Goal: Task Accomplishment & Management: Use online tool/utility

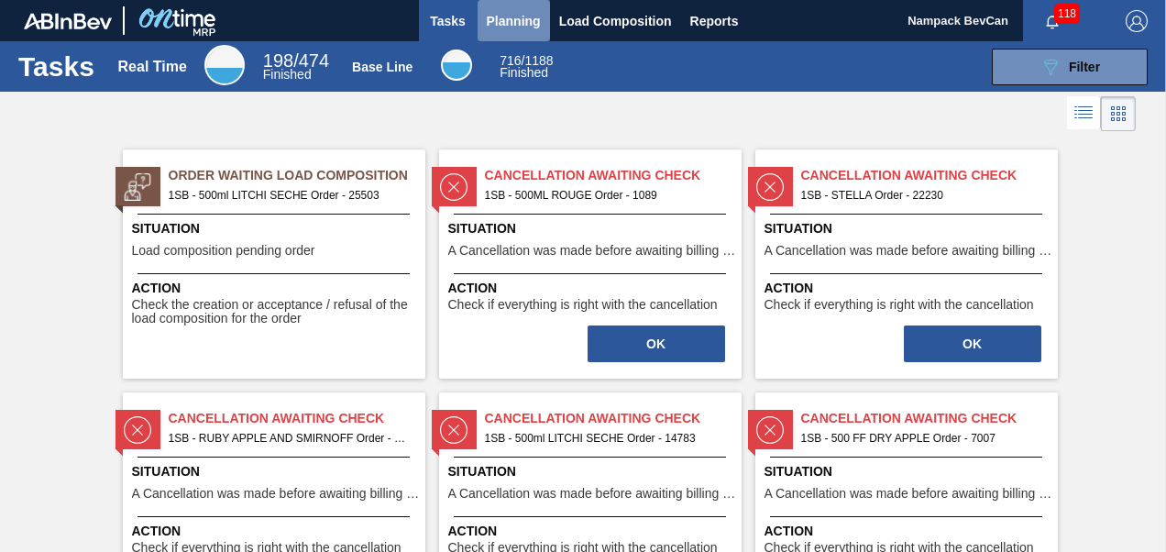
click at [509, 19] on span "Planning" at bounding box center [514, 21] width 54 height 22
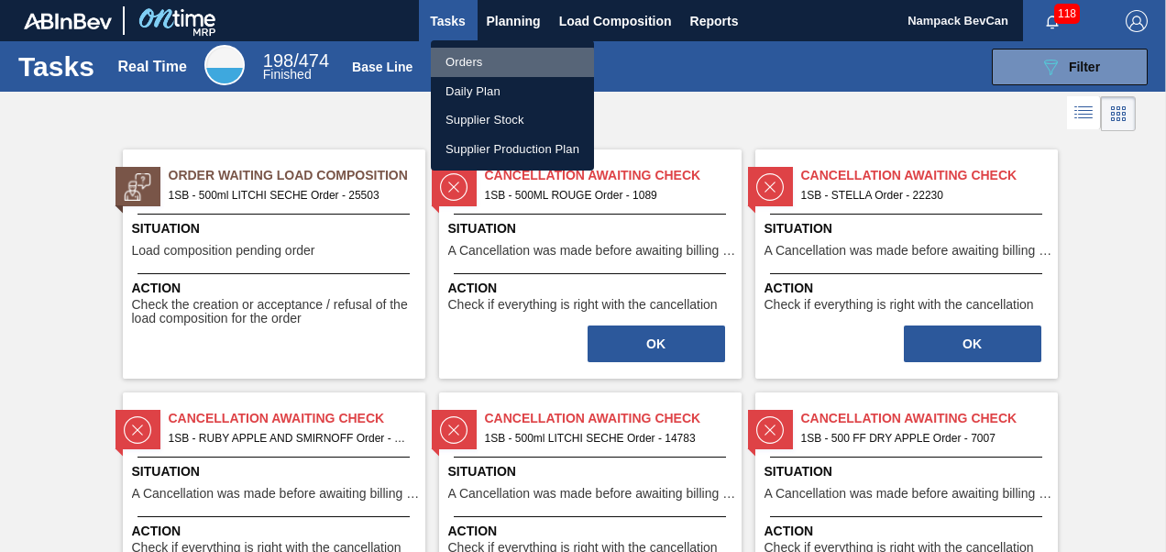
click at [477, 64] on li "Orders" at bounding box center [512, 62] width 163 height 29
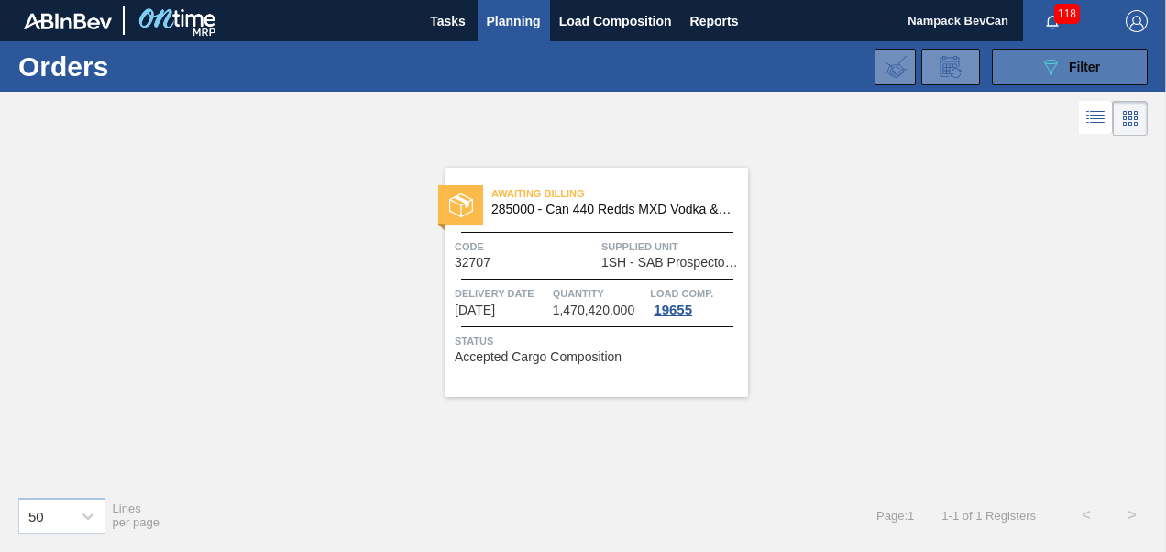
click at [1040, 70] on icon "089F7B8B-B2A5-4AFE-B5C0-19BA573D28AC" at bounding box center [1050, 67] width 22 height 22
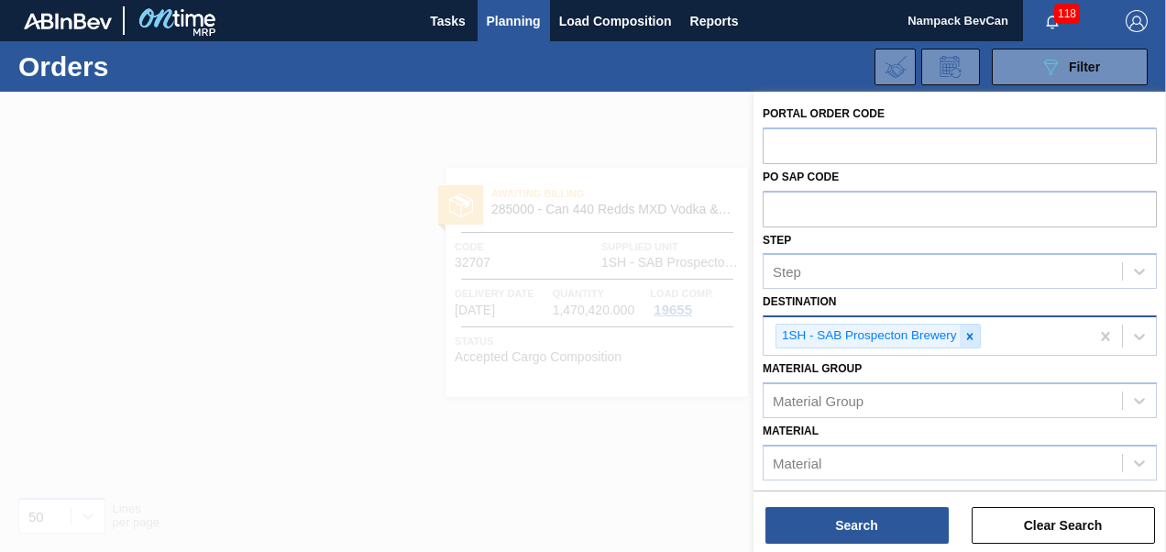
click at [966, 333] on icon at bounding box center [969, 336] width 6 height 6
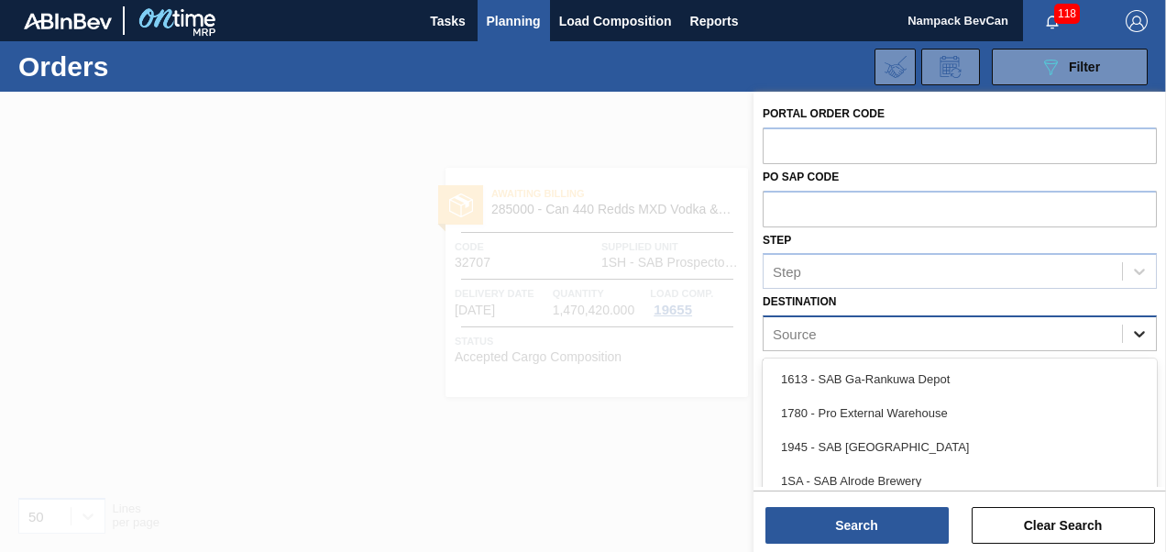
click at [1133, 334] on icon at bounding box center [1139, 333] width 18 height 18
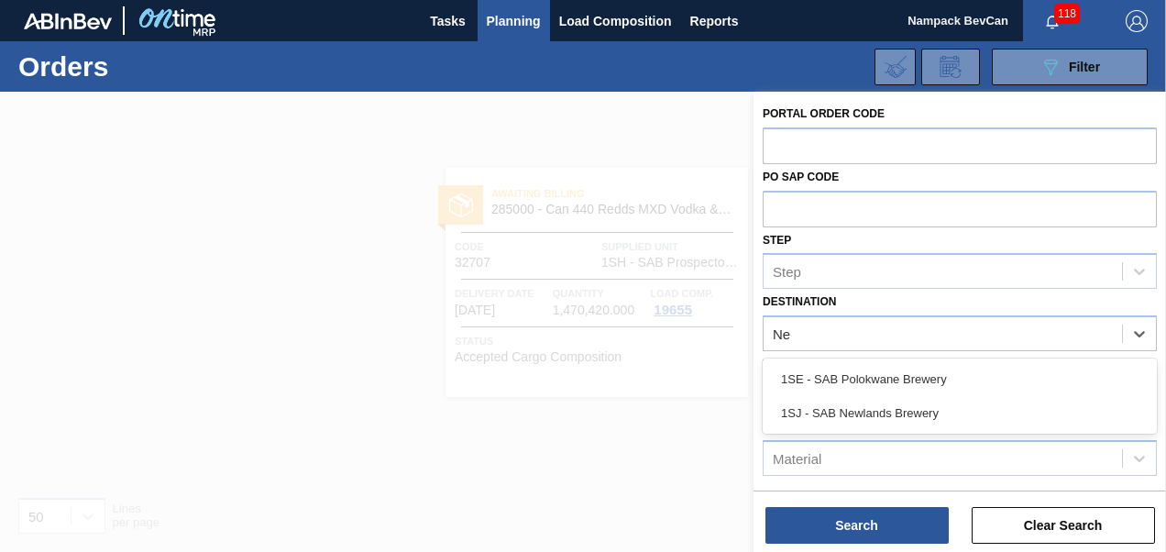
type input "New"
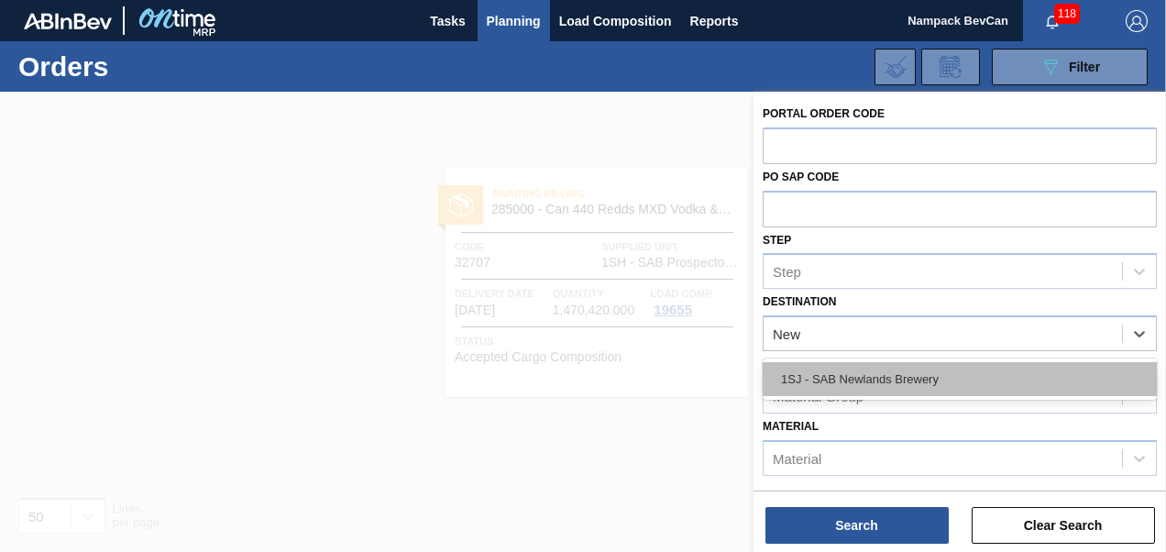
click at [877, 382] on div "1SJ - SAB Newlands Brewery" at bounding box center [959, 379] width 394 height 34
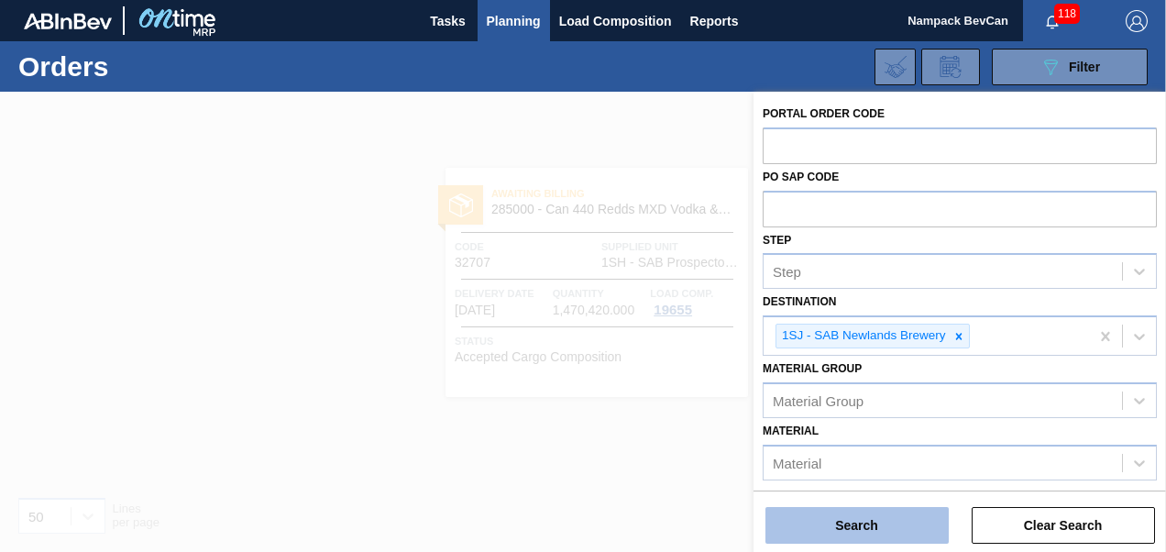
click at [892, 526] on button "Search" at bounding box center [856, 525] width 183 height 37
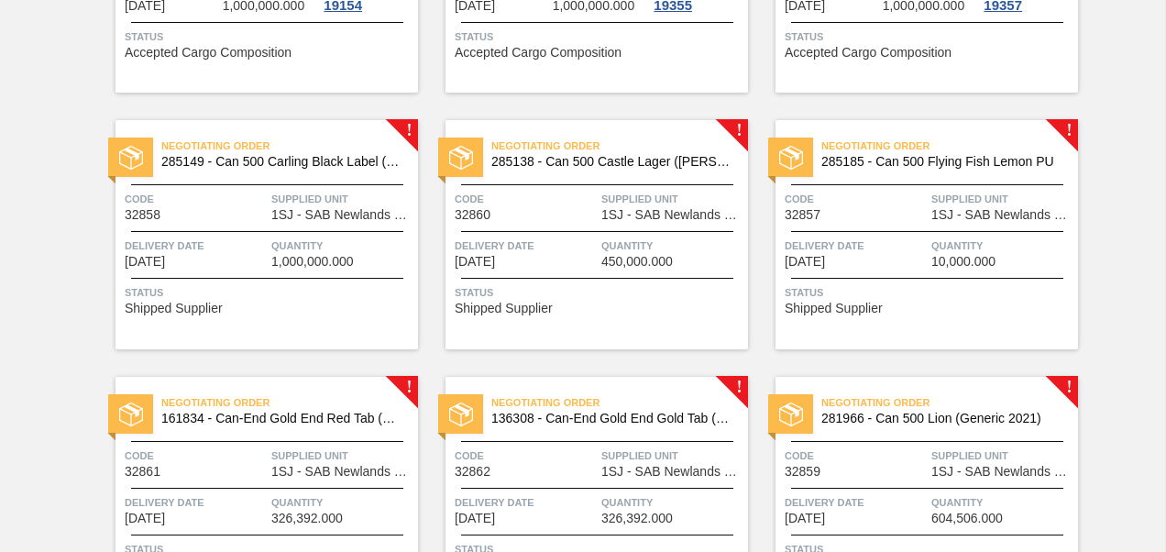
scroll to position [1191, 0]
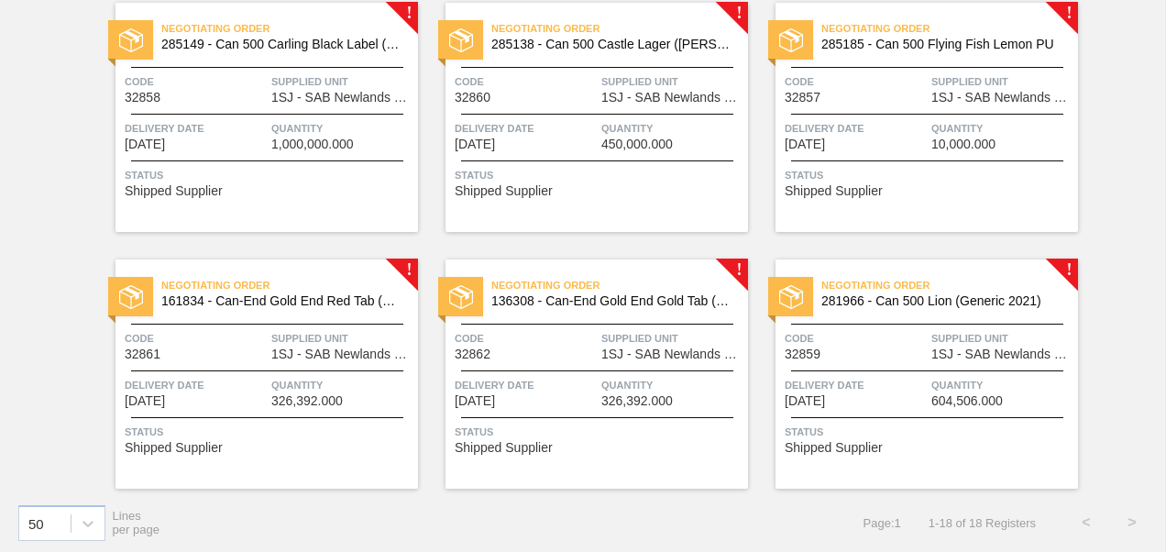
click at [295, 93] on span "1SJ - SAB Newlands Brewery" at bounding box center [342, 98] width 142 height 14
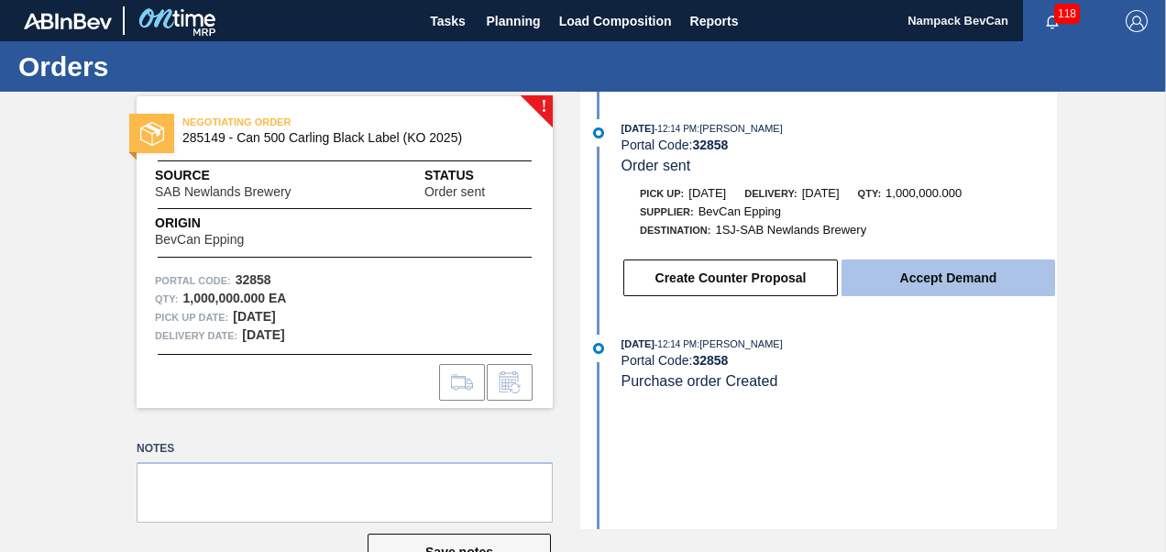
click at [901, 286] on button "Accept Demand" at bounding box center [947, 277] width 213 height 37
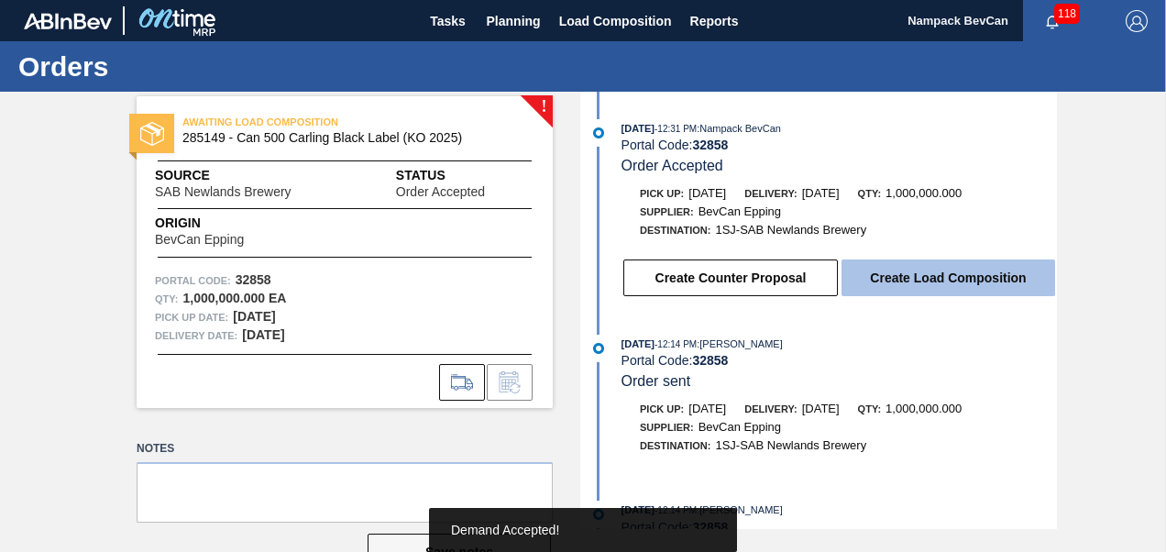
click at [953, 280] on button "Create Load Composition" at bounding box center [947, 277] width 213 height 37
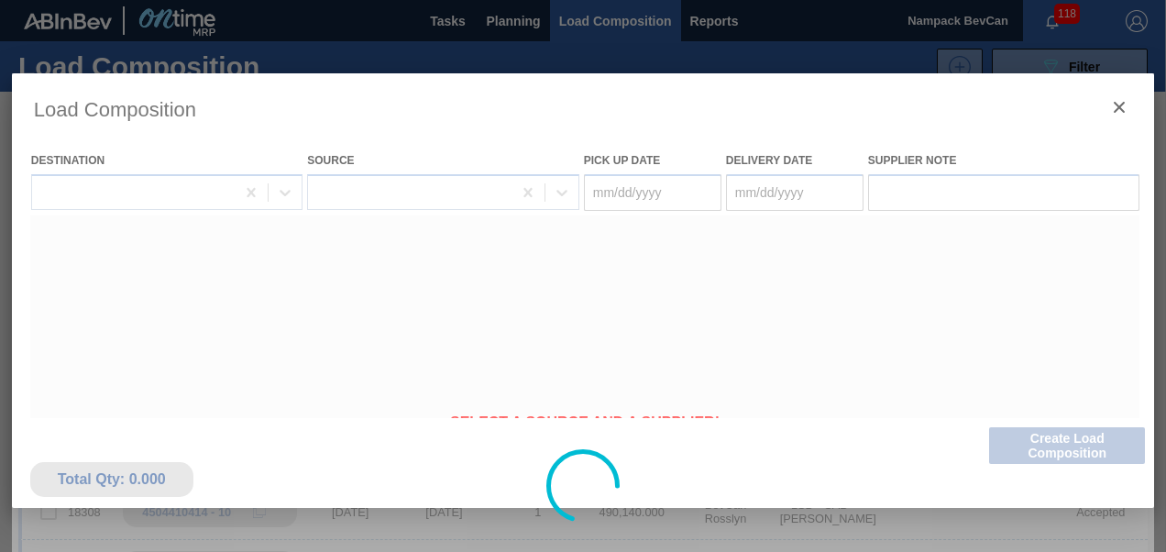
type Date "[DATE]"
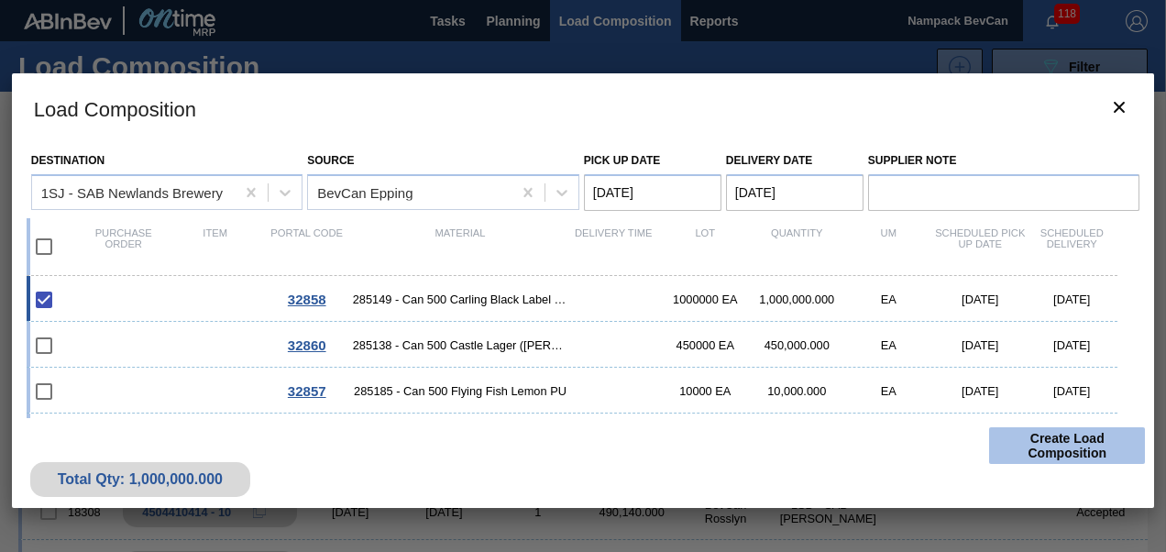
click at [1049, 443] on button "Create Load Composition" at bounding box center [1067, 445] width 156 height 37
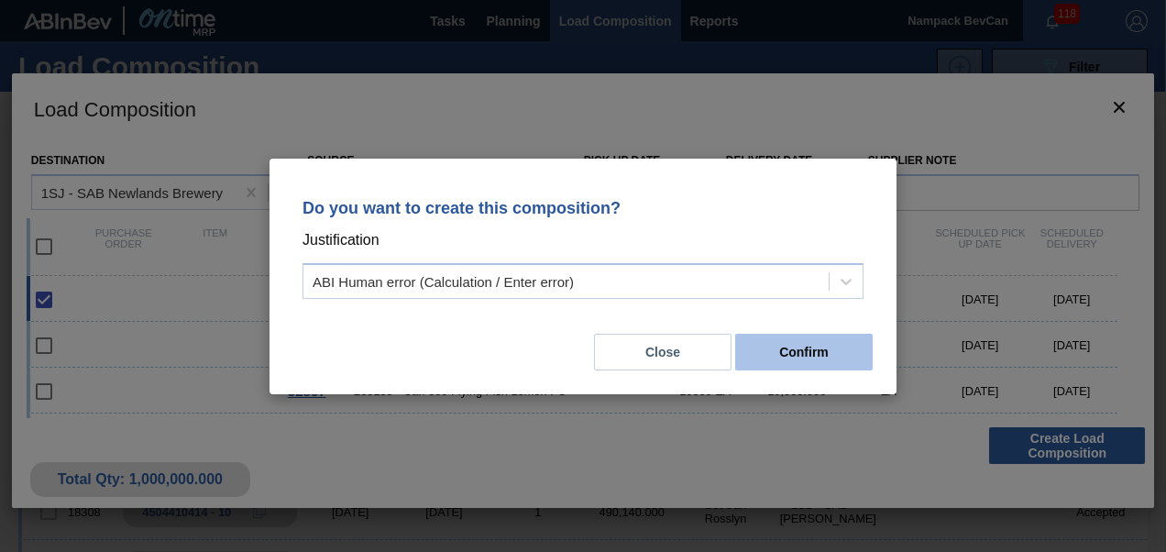
click at [809, 356] on button "Confirm" at bounding box center [803, 352] width 137 height 37
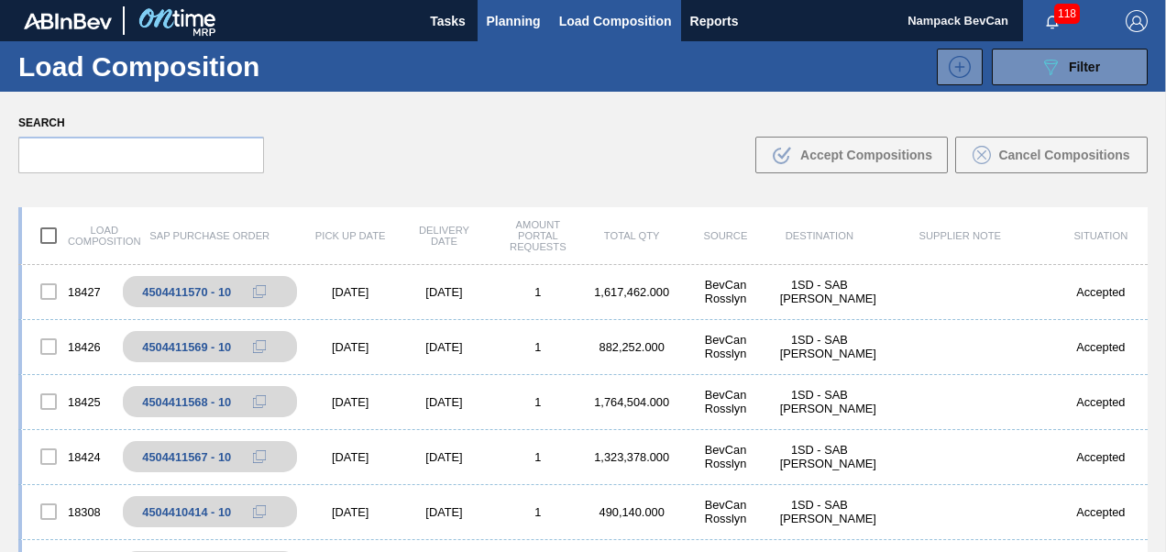
click at [509, 18] on span "Planning" at bounding box center [514, 21] width 54 height 22
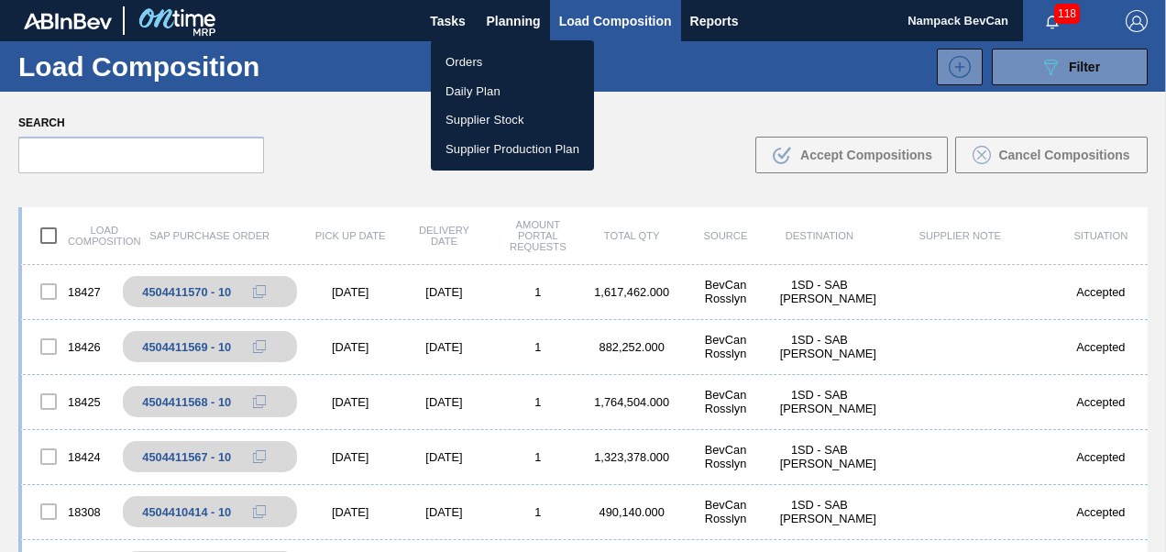
click at [518, 64] on li "Orders" at bounding box center [512, 62] width 163 height 29
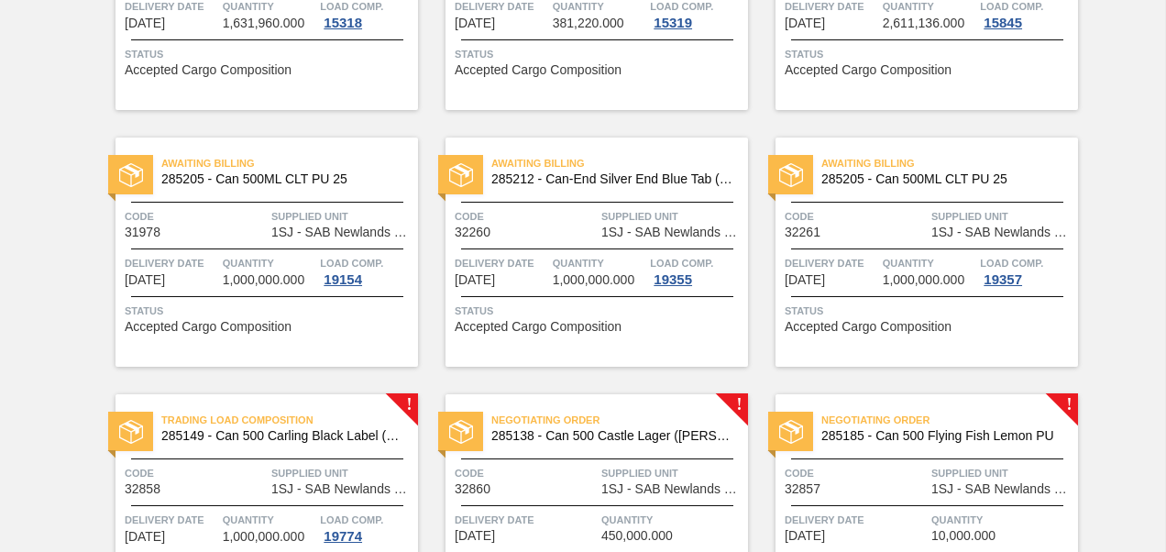
scroll to position [916, 0]
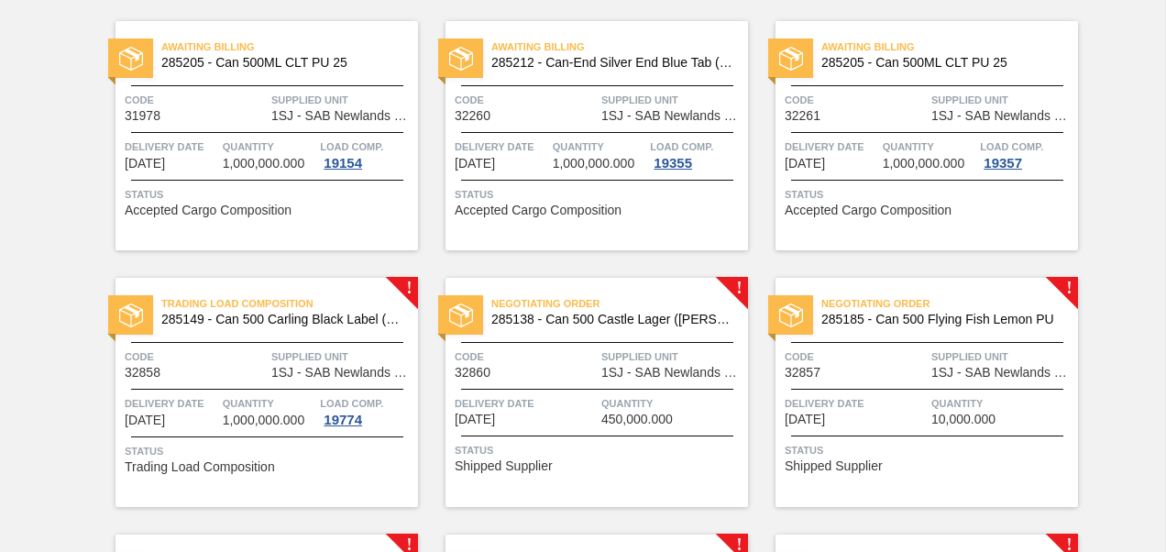
click at [643, 370] on span "1SJ - SAB Newlands Brewery" at bounding box center [672, 373] width 142 height 14
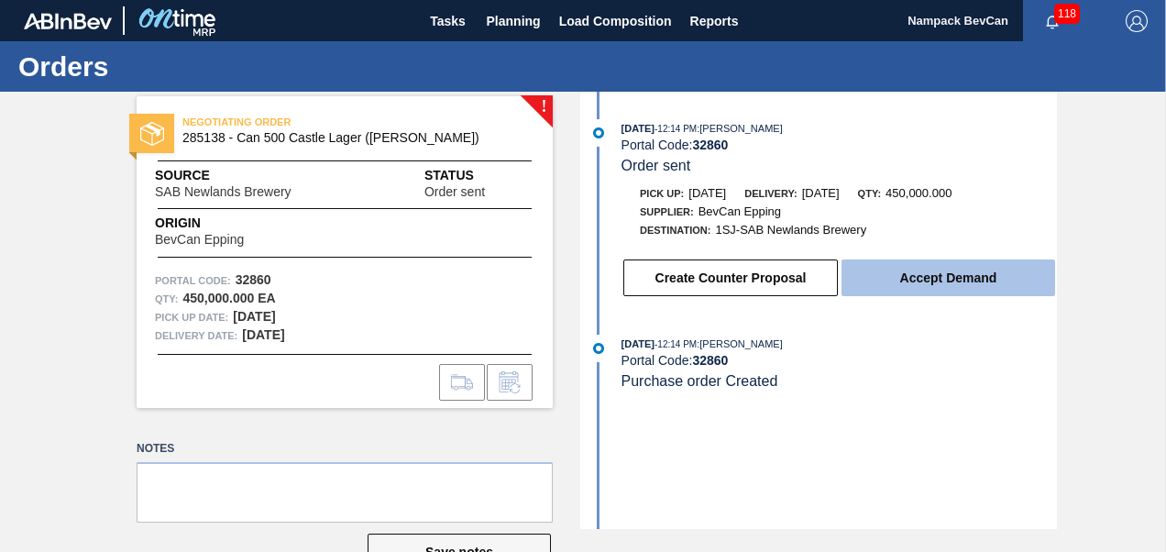
click at [945, 288] on button "Accept Demand" at bounding box center [947, 277] width 213 height 37
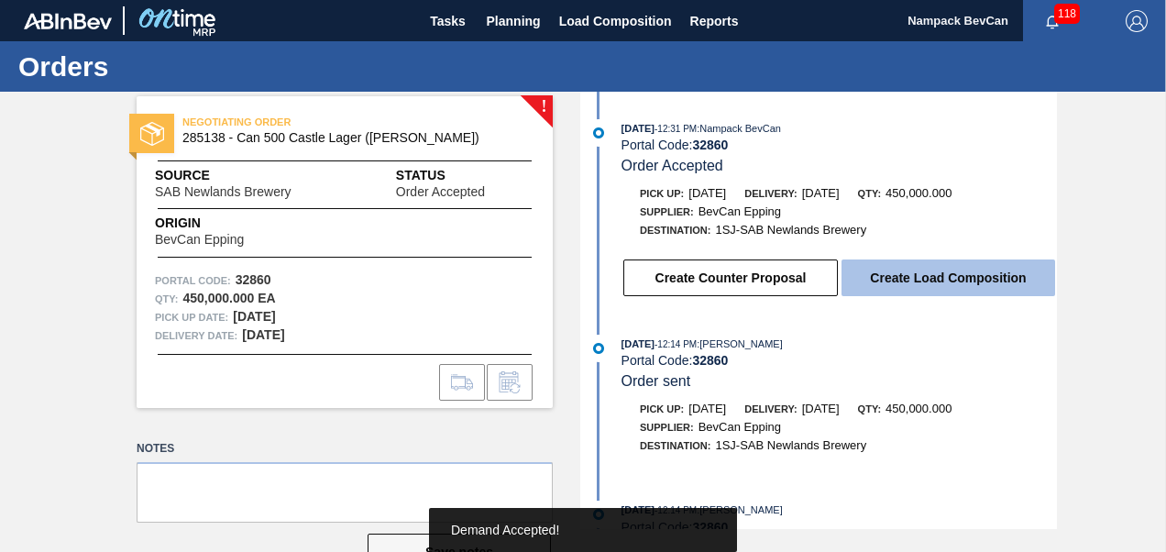
click at [952, 282] on button "Create Load Composition" at bounding box center [947, 277] width 213 height 37
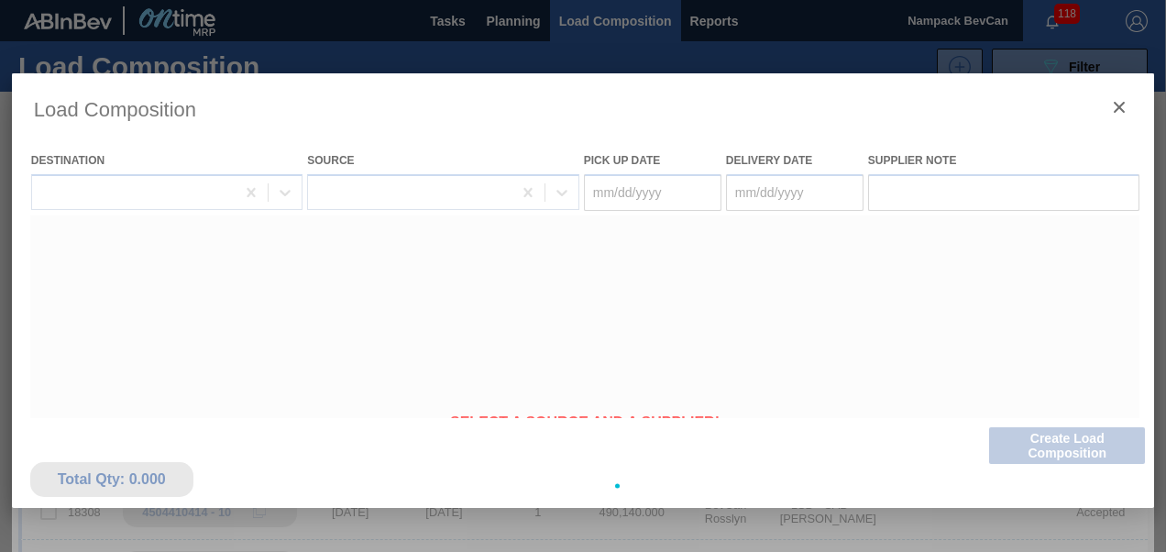
type Date "[DATE]"
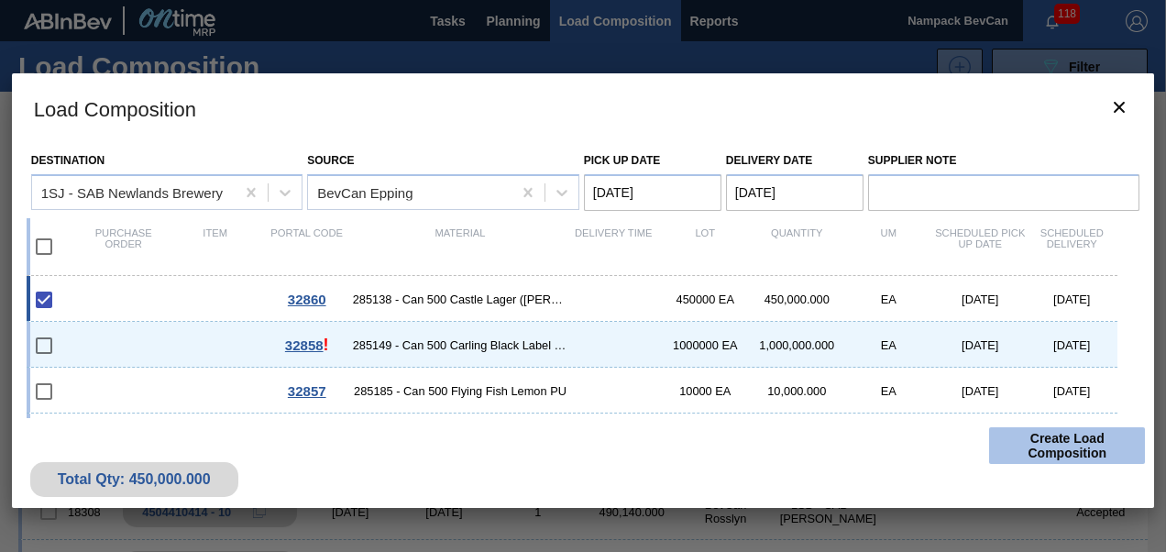
click at [1058, 440] on button "Create Load Composition" at bounding box center [1067, 445] width 156 height 37
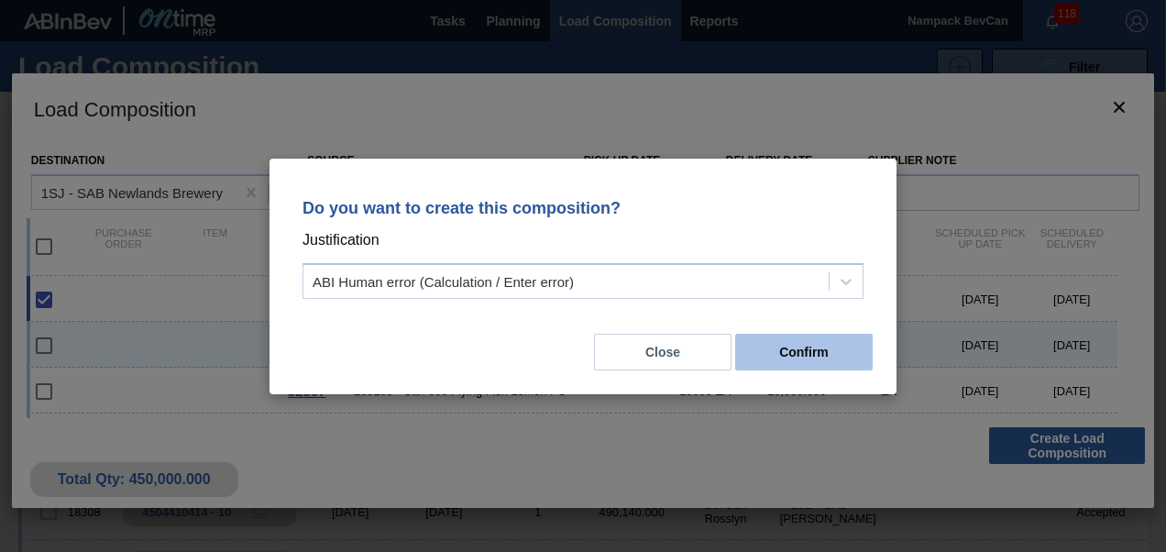
click at [838, 350] on button "Confirm" at bounding box center [803, 352] width 137 height 37
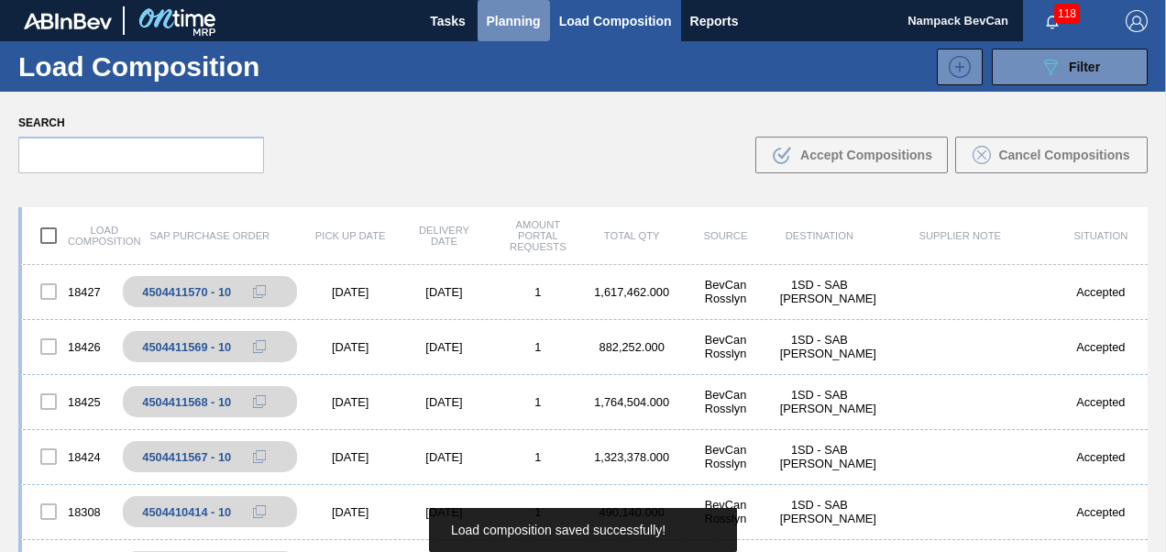
click at [520, 21] on span "Planning" at bounding box center [514, 21] width 54 height 22
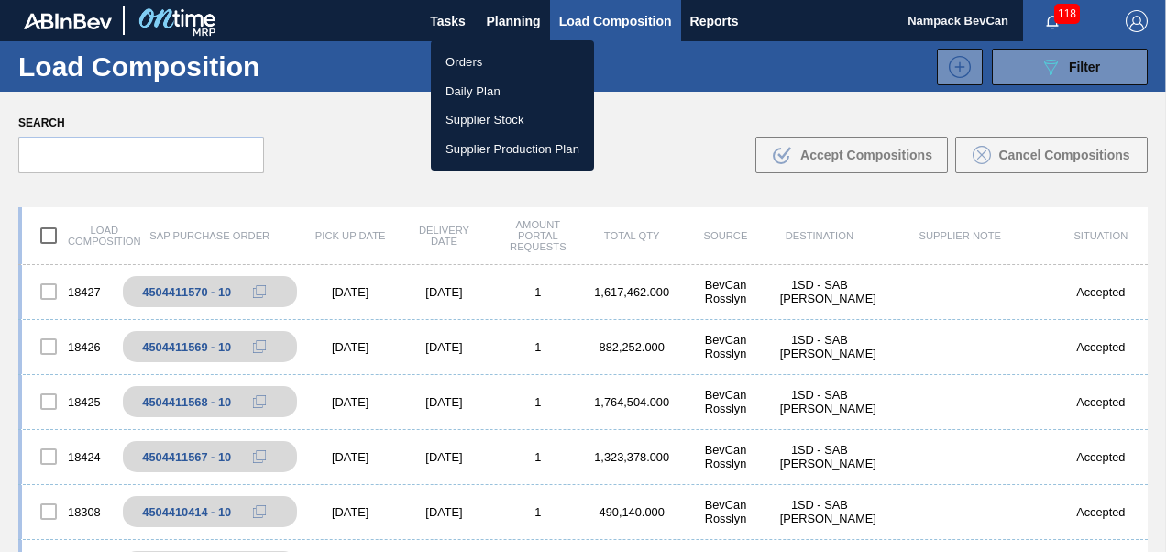
click at [511, 65] on li "Orders" at bounding box center [512, 62] width 163 height 29
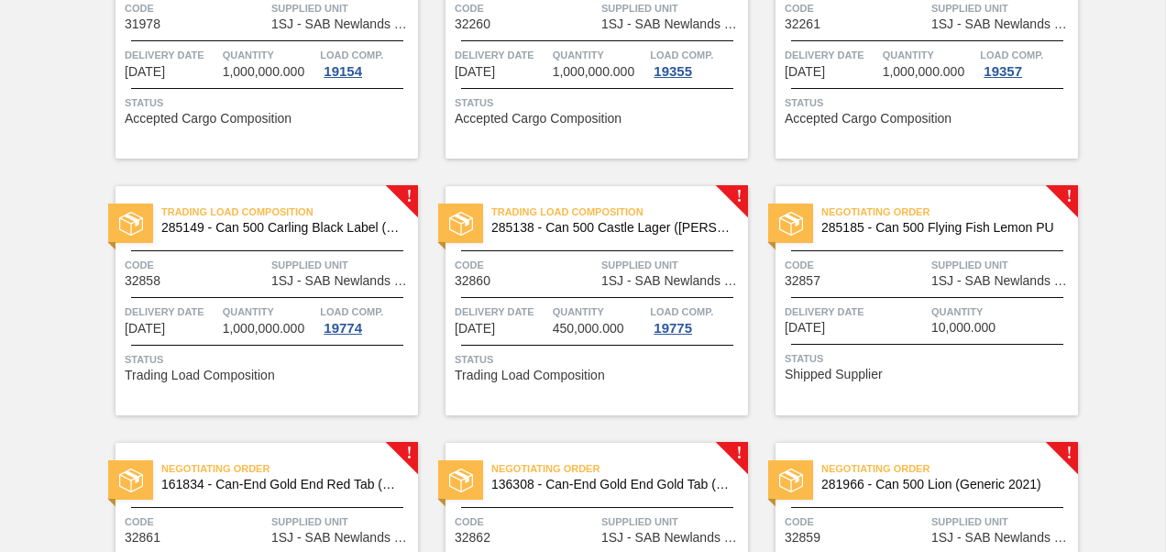
scroll to position [1191, 0]
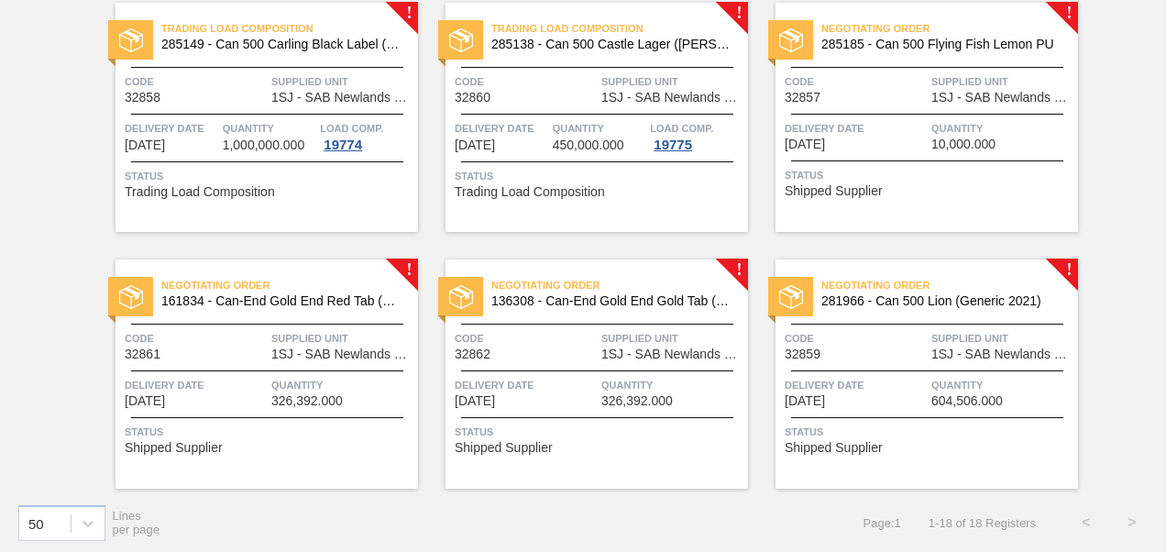
click at [912, 148] on div "Delivery Date [DATE]" at bounding box center [855, 135] width 142 height 32
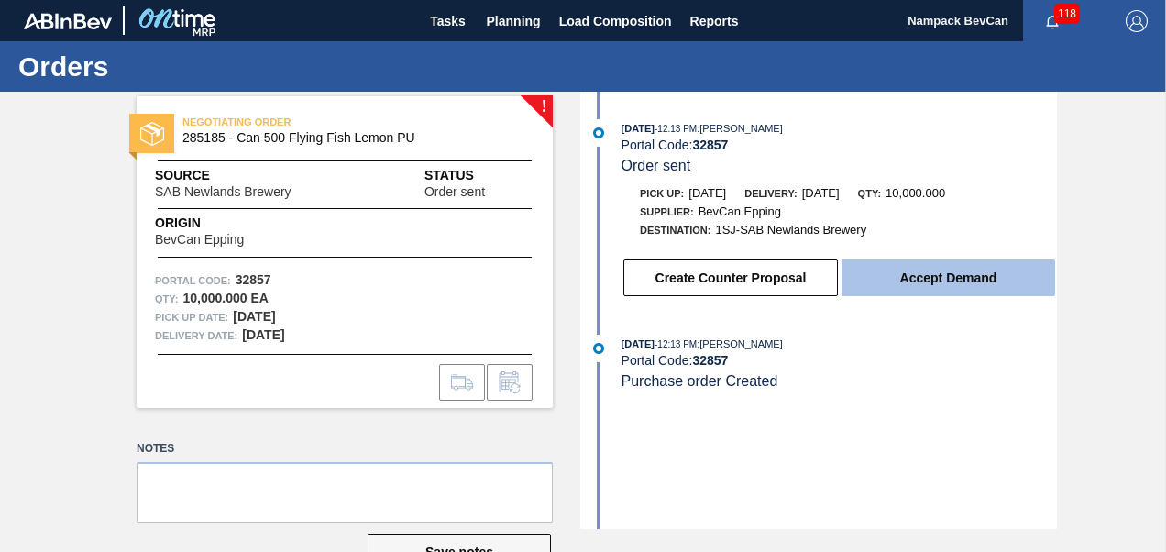
click at [915, 283] on button "Accept Demand" at bounding box center [947, 277] width 213 height 37
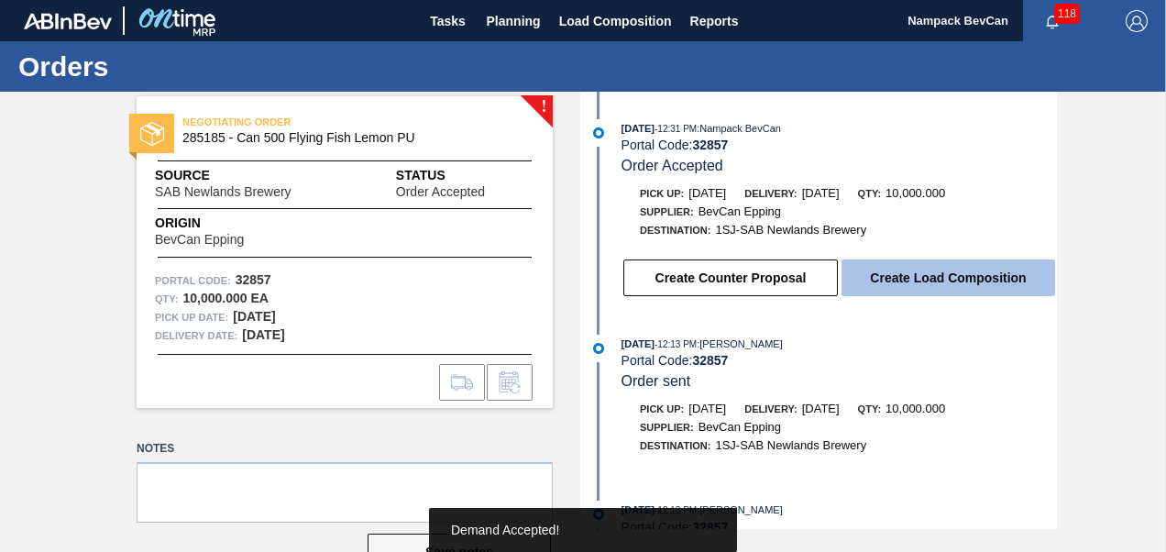
click at [951, 287] on button "Create Load Composition" at bounding box center [947, 277] width 213 height 37
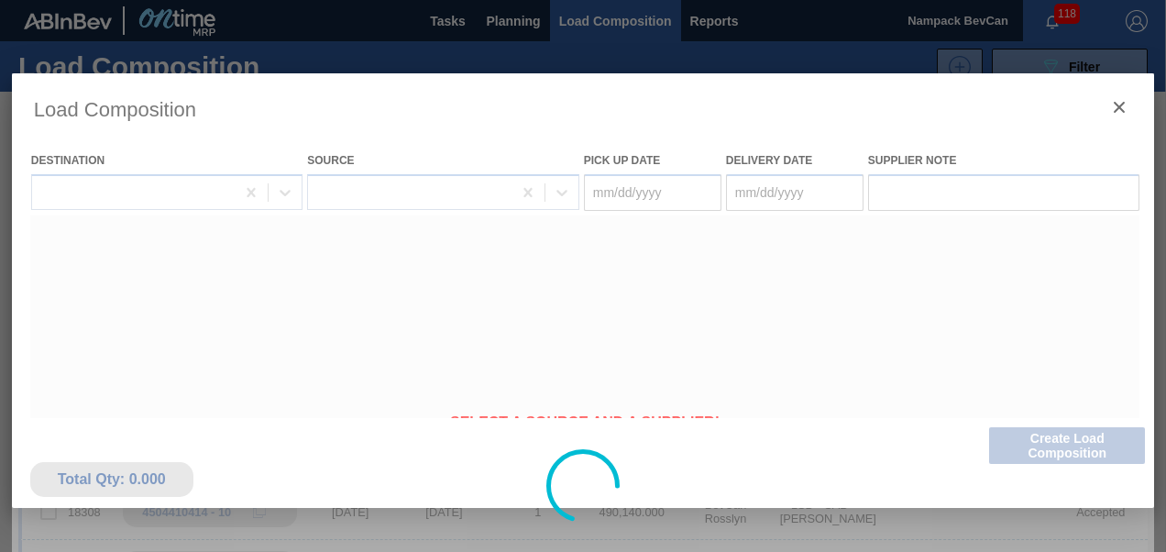
type Date "[DATE]"
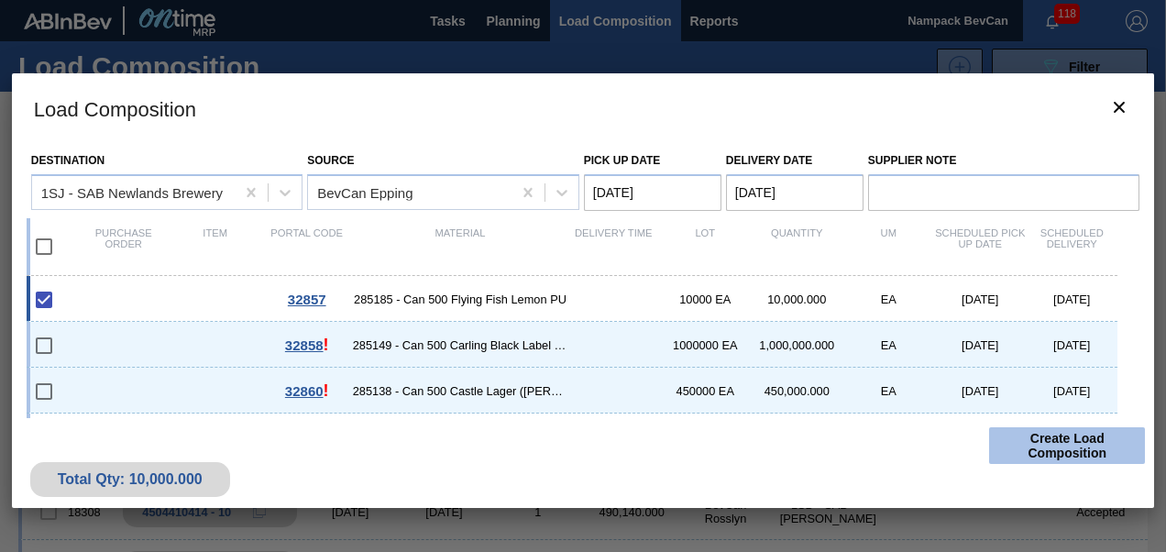
click at [1094, 454] on button "Create Load Composition" at bounding box center [1067, 445] width 156 height 37
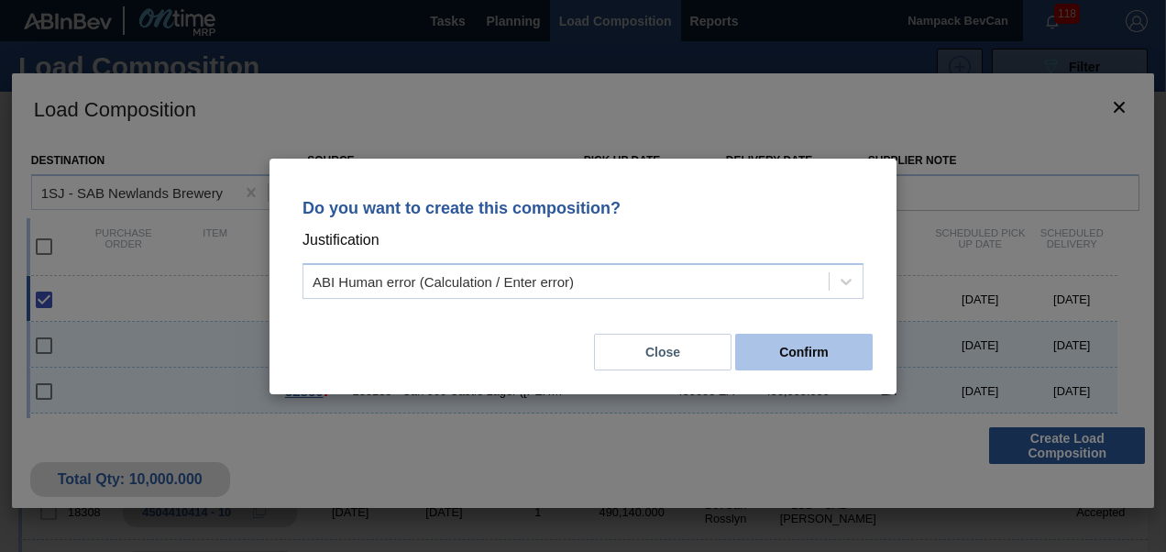
click at [853, 353] on button "Confirm" at bounding box center [803, 352] width 137 height 37
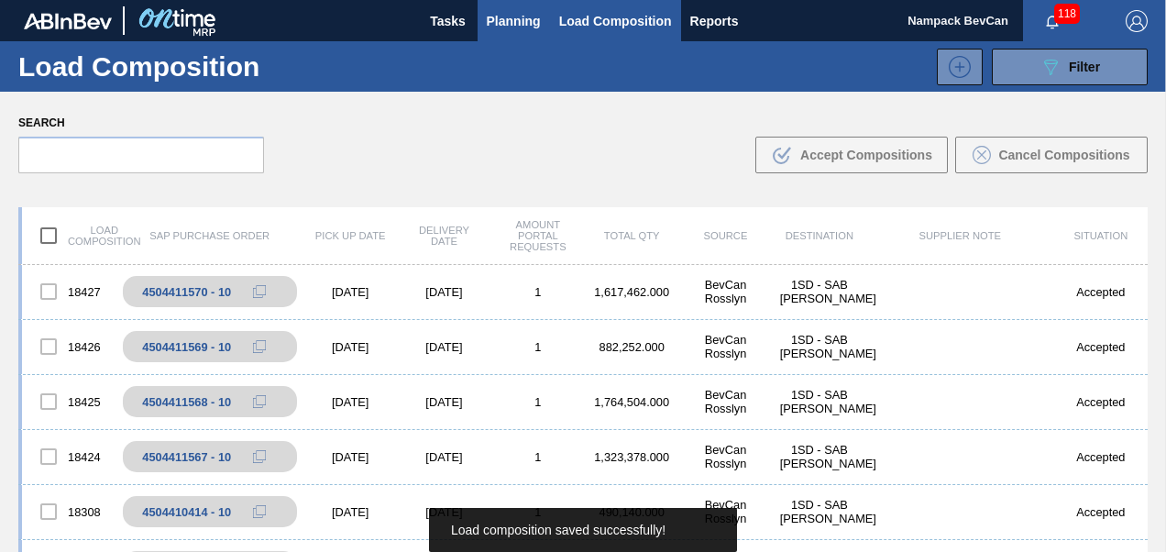
click at [505, 16] on span "Planning" at bounding box center [514, 21] width 54 height 22
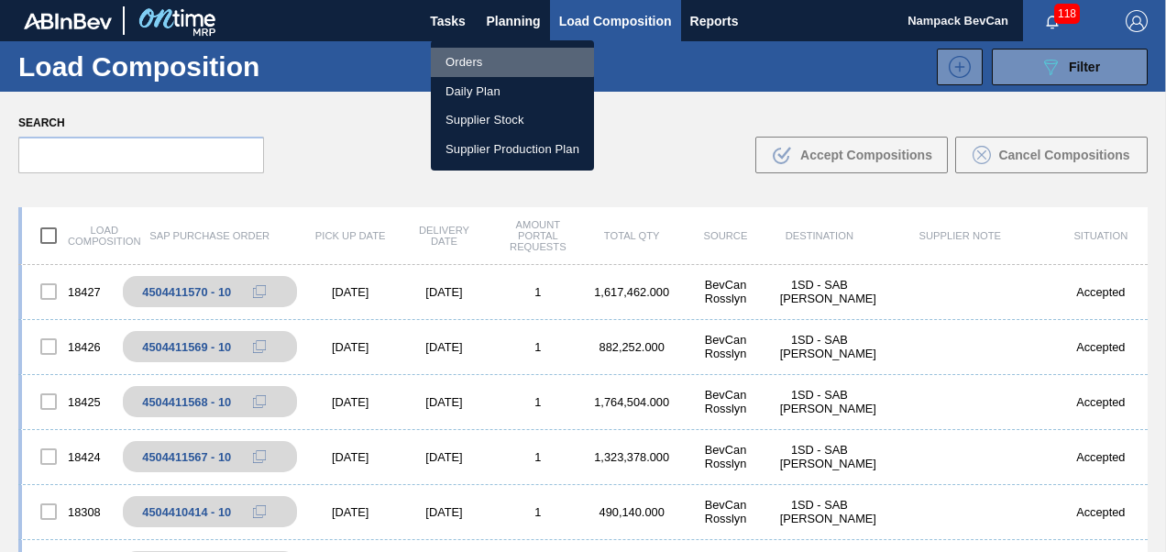
click at [487, 61] on li "Orders" at bounding box center [512, 62] width 163 height 29
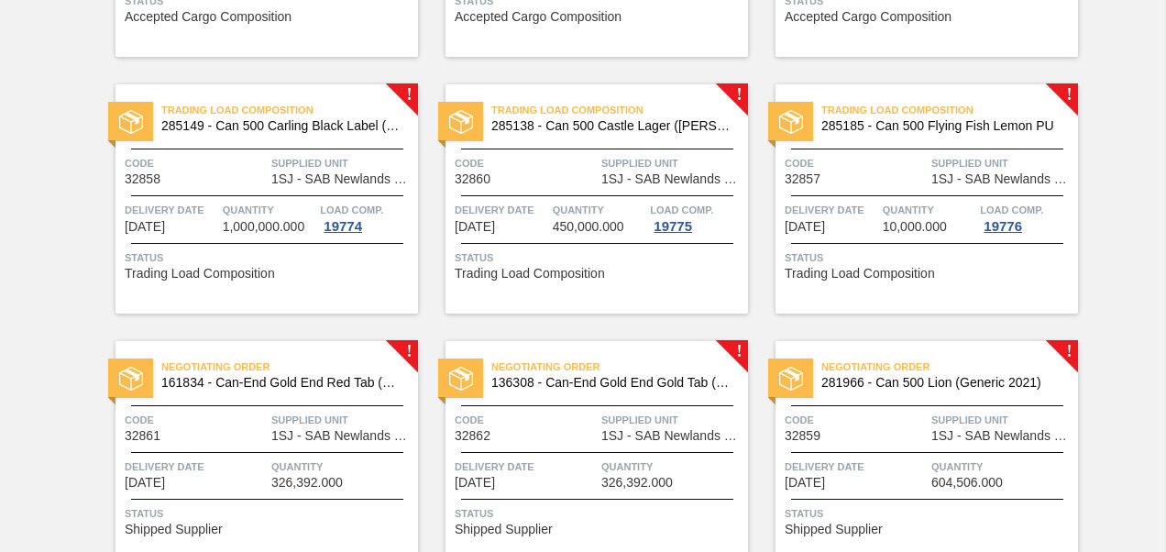
scroll to position [1195, 0]
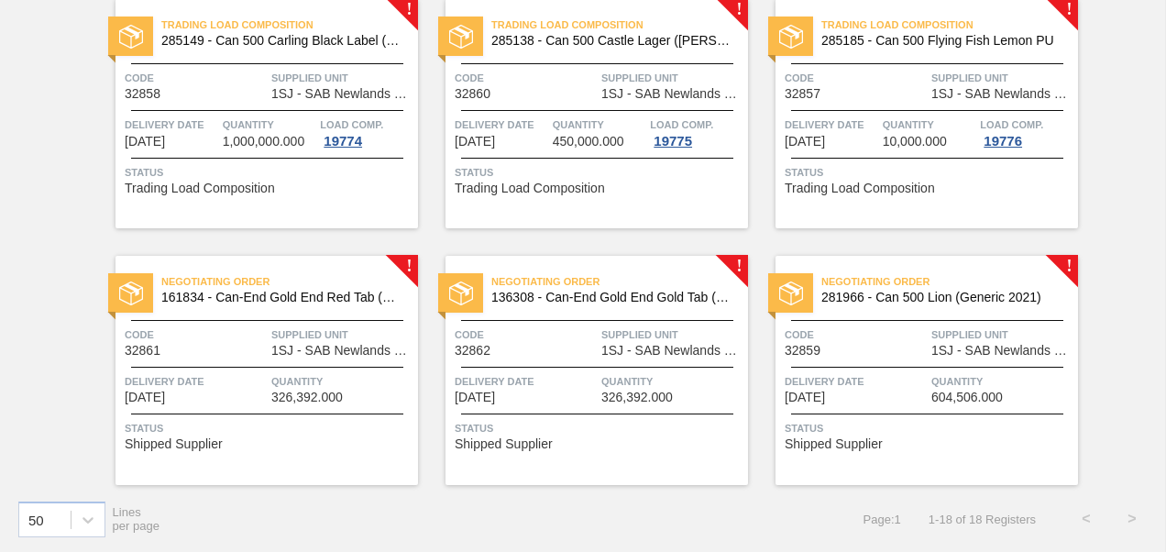
click at [281, 357] on div "Negotiating Order 161834 - Can-End Gold End Red Tab (Grownery P1) Code 32861 Su…" at bounding box center [266, 370] width 302 height 229
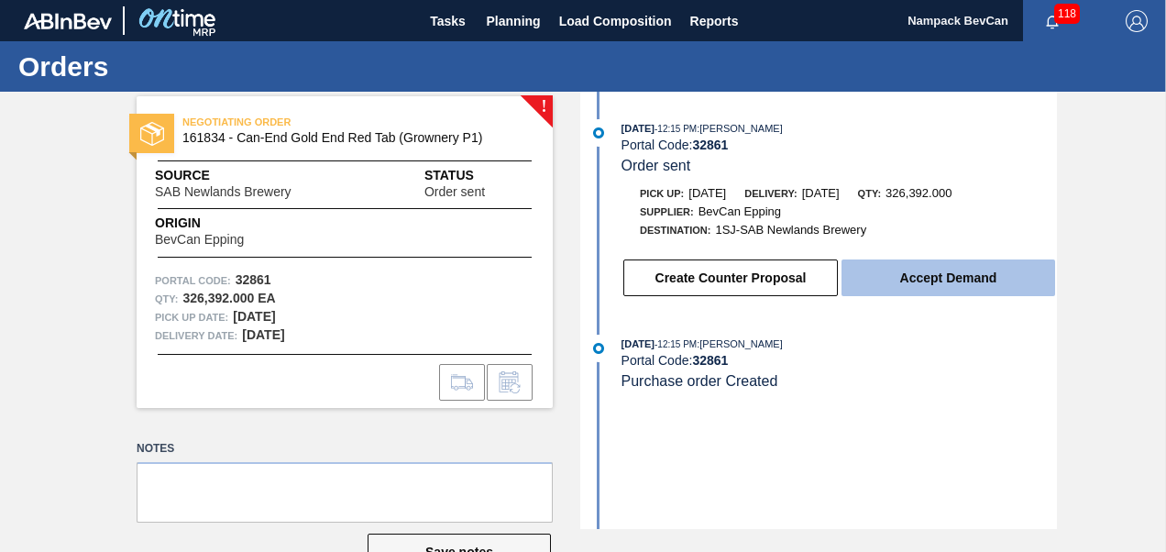
click at [946, 290] on button "Accept Demand" at bounding box center [947, 277] width 213 height 37
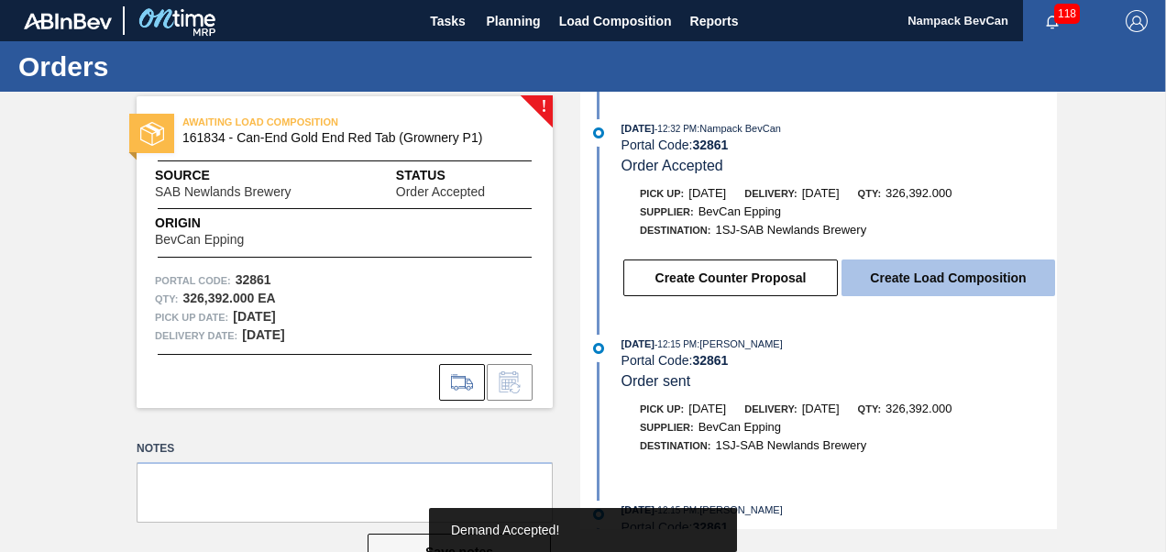
click at [940, 282] on button "Create Load Composition" at bounding box center [947, 277] width 213 height 37
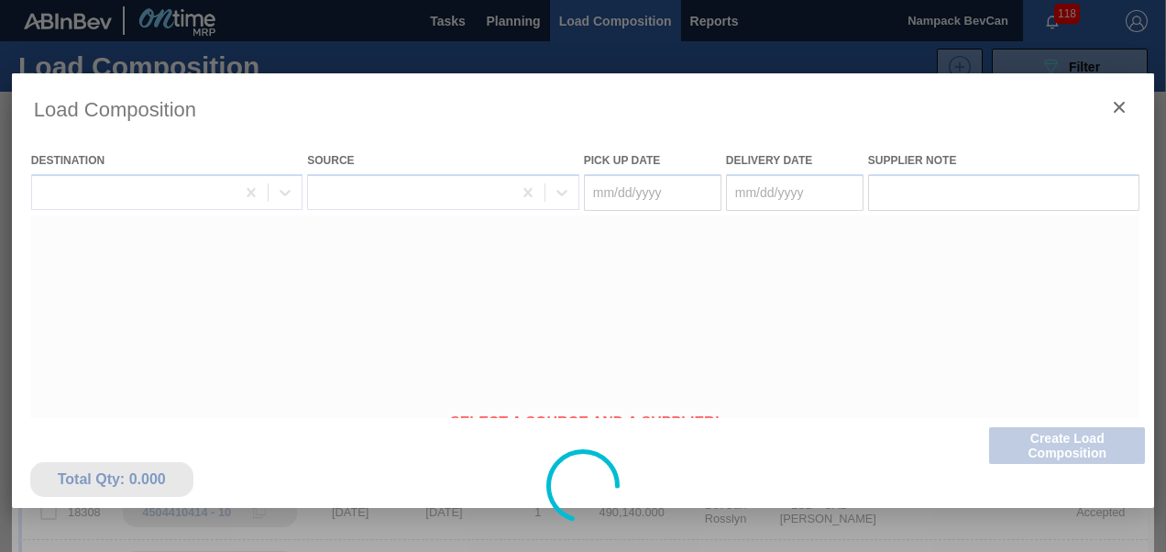
type Date "[DATE]"
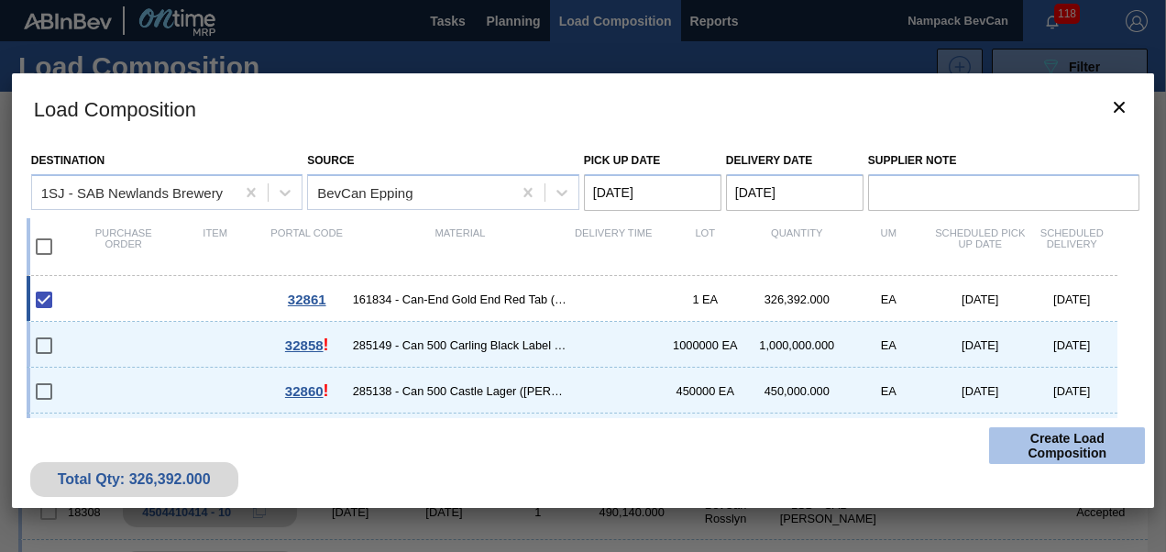
click at [1068, 442] on button "Create Load Composition" at bounding box center [1067, 445] width 156 height 37
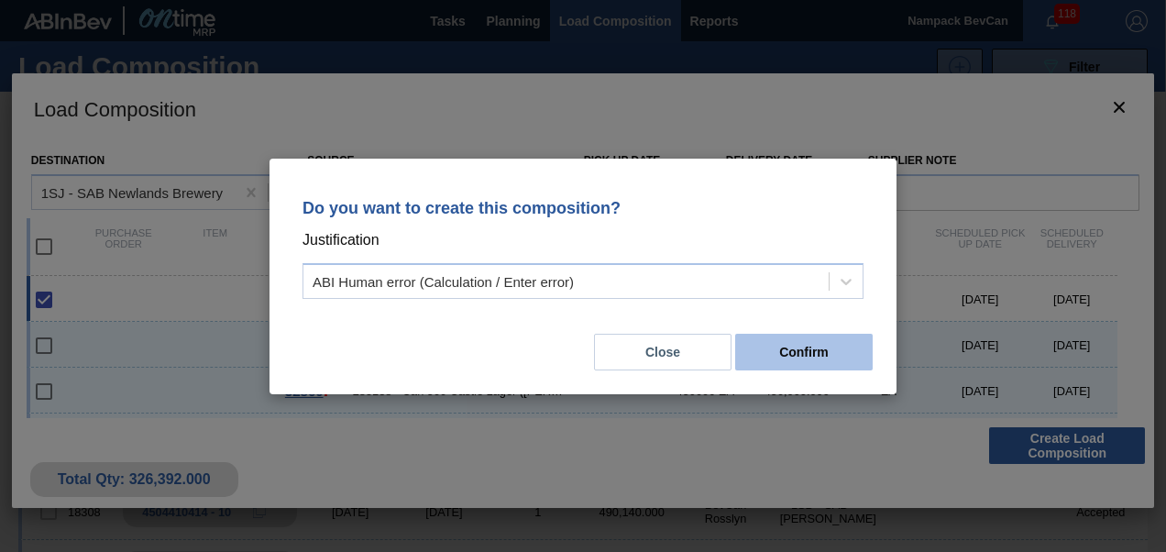
click at [819, 346] on button "Confirm" at bounding box center [803, 352] width 137 height 37
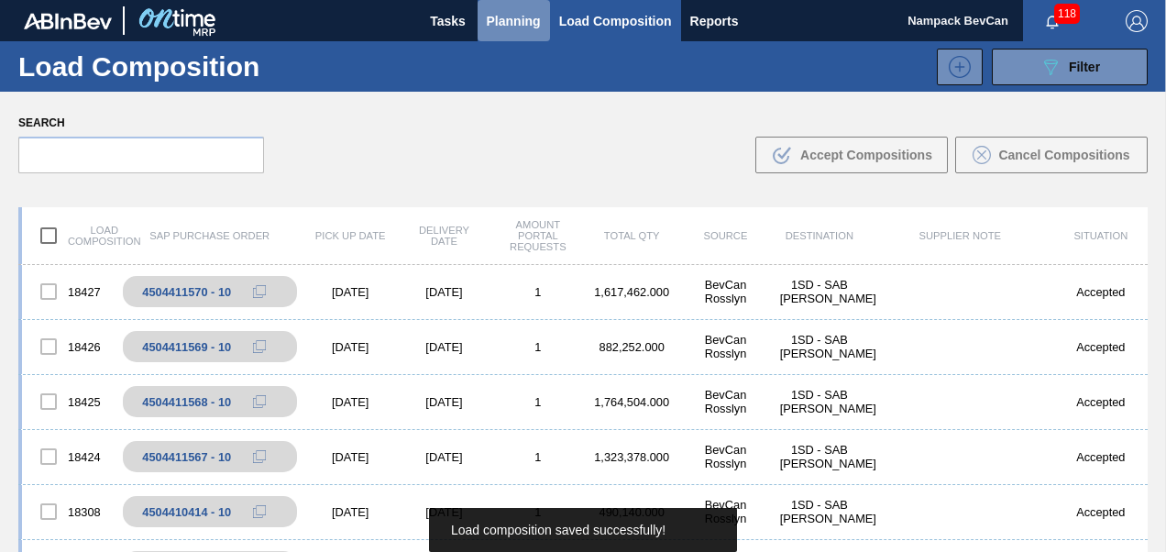
click at [517, 27] on span "Planning" at bounding box center [514, 21] width 54 height 22
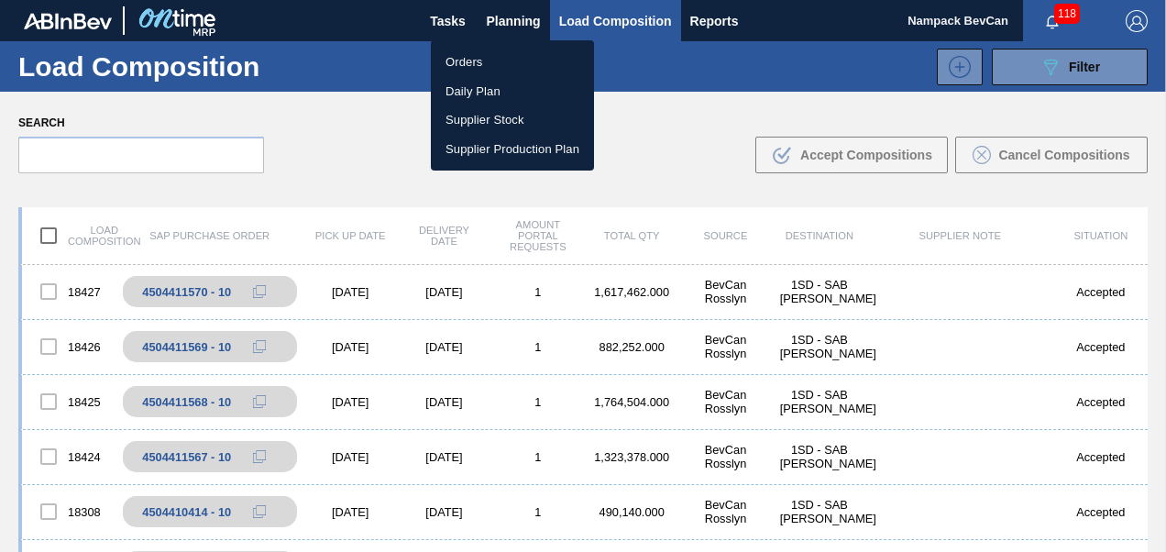
click at [484, 53] on li "Orders" at bounding box center [512, 62] width 163 height 29
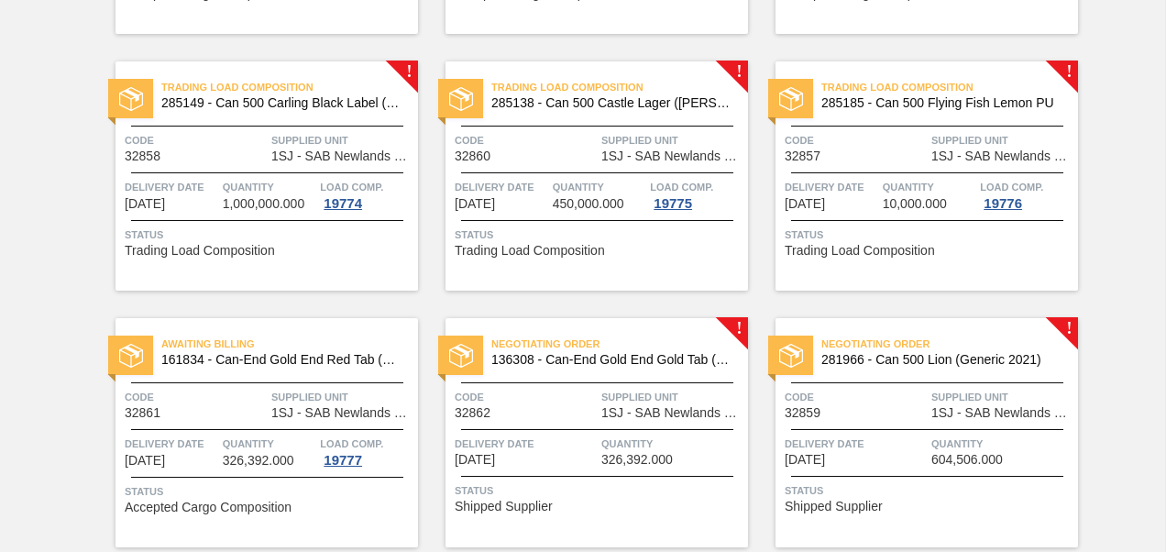
scroll to position [1195, 0]
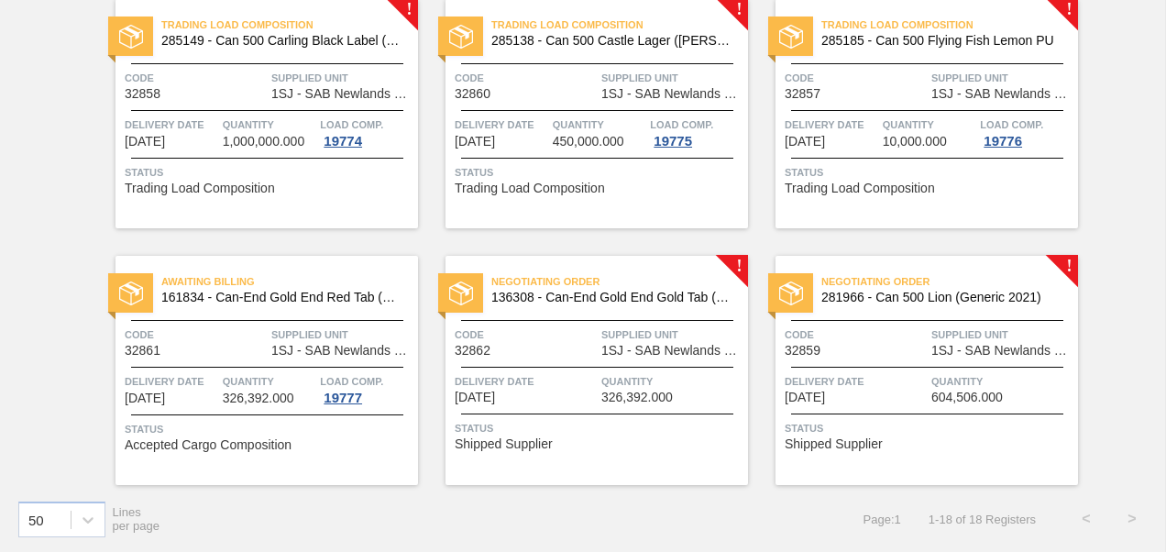
click at [613, 351] on span "1SJ - SAB Newlands Brewery" at bounding box center [672, 351] width 142 height 14
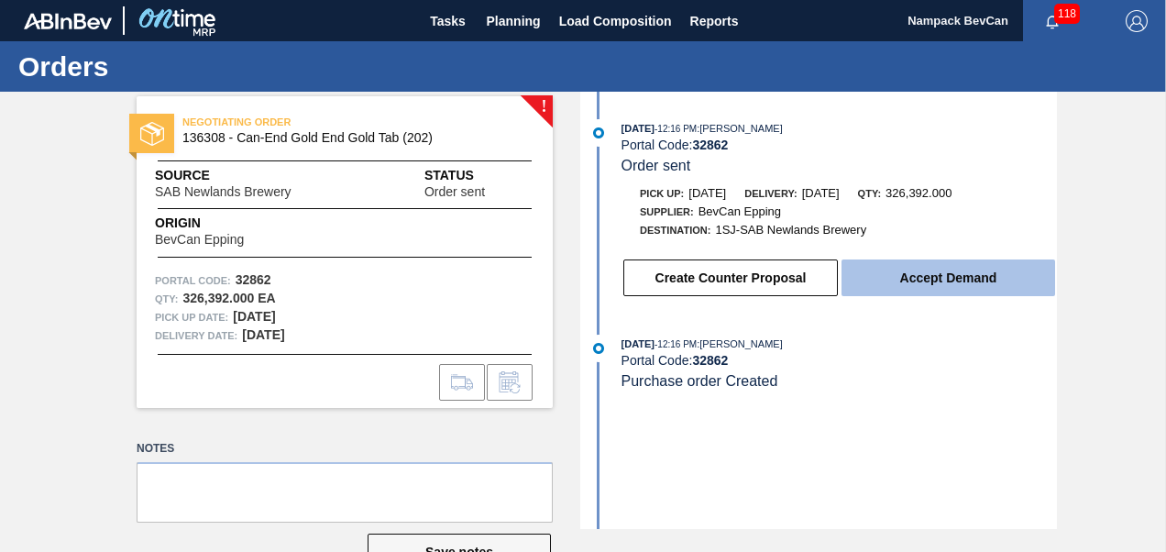
click at [944, 291] on button "Accept Demand" at bounding box center [947, 277] width 213 height 37
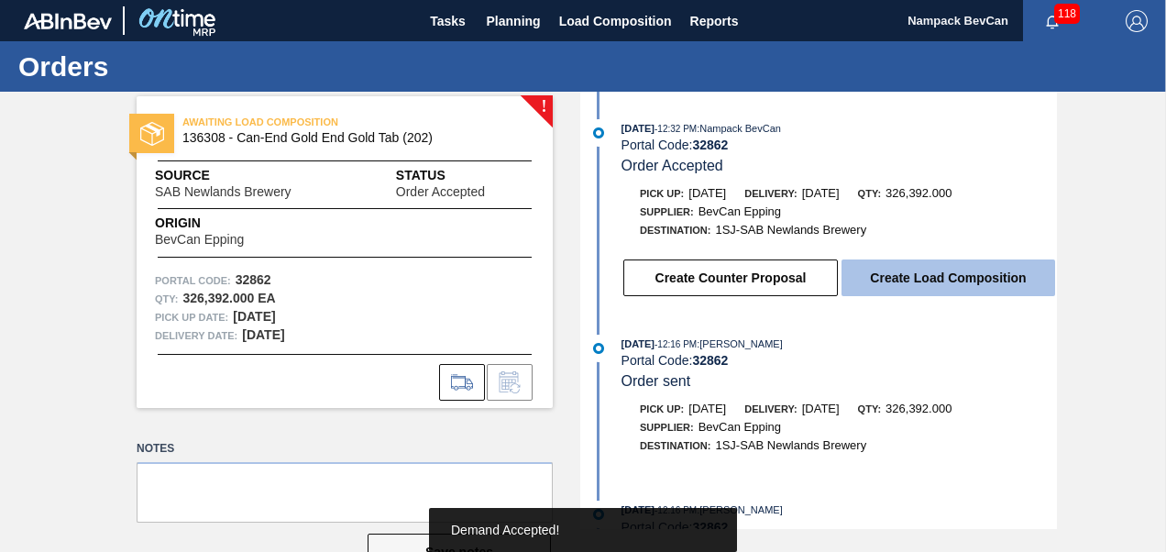
click at [920, 275] on button "Create Load Composition" at bounding box center [947, 277] width 213 height 37
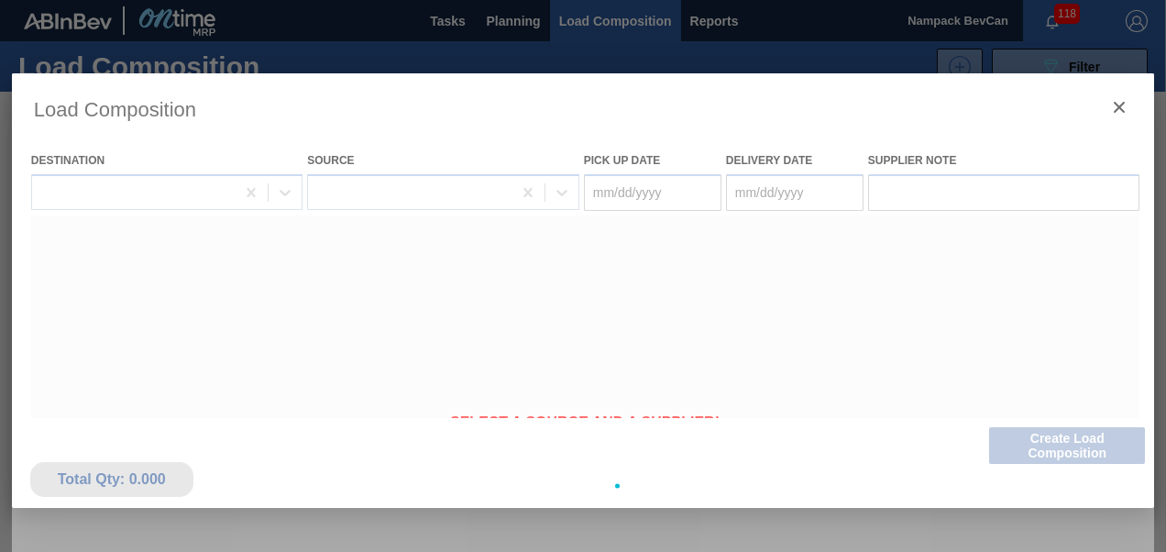
type Date "[DATE]"
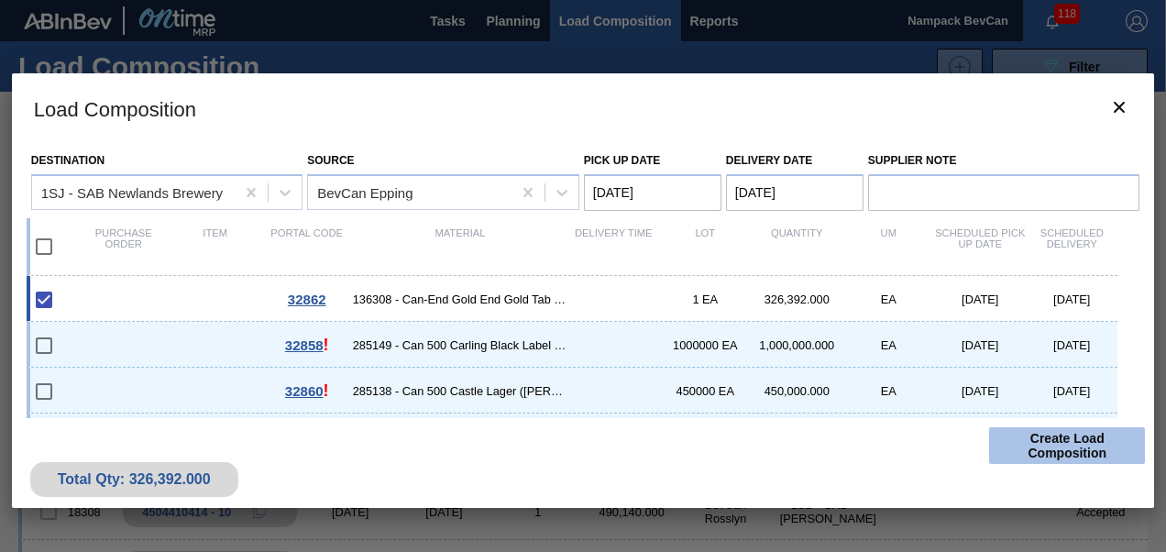
click at [1071, 452] on button "Create Load Composition" at bounding box center [1067, 445] width 156 height 37
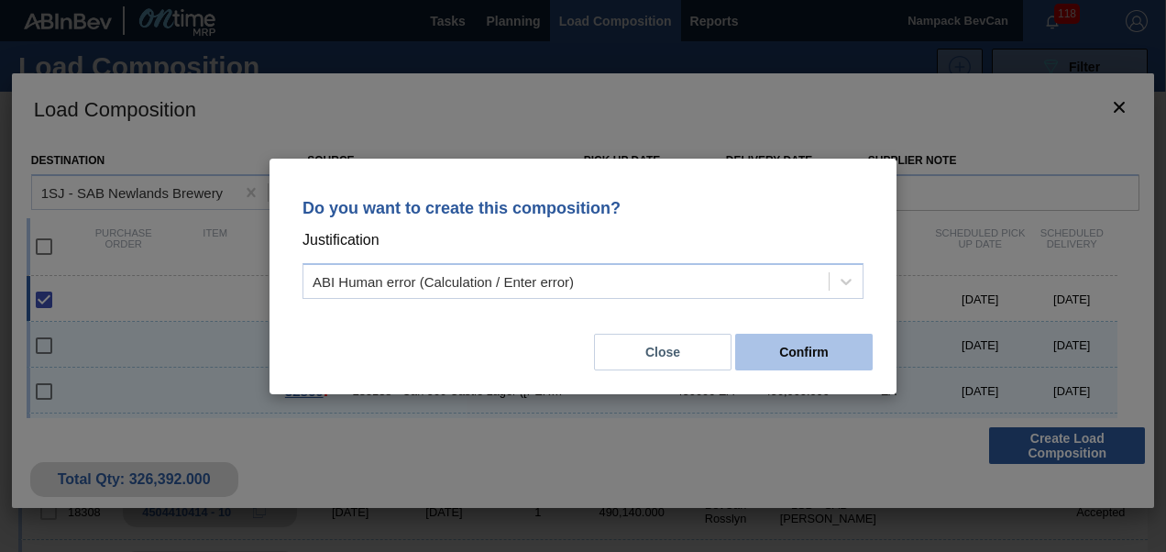
click at [832, 360] on button "Confirm" at bounding box center [803, 352] width 137 height 37
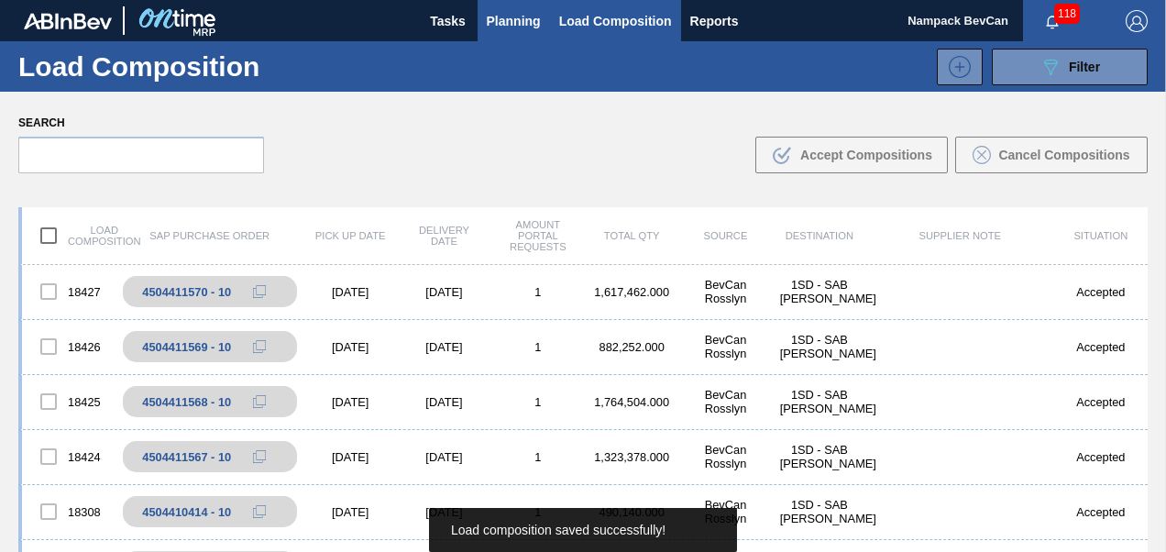
click at [522, 26] on span "Planning" at bounding box center [514, 21] width 54 height 22
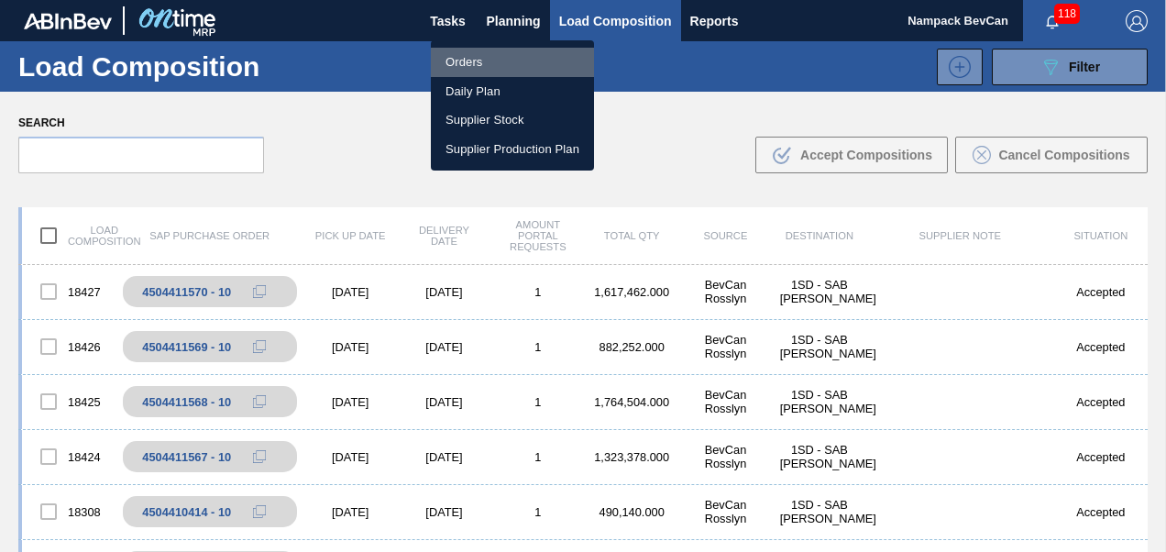
click at [498, 56] on li "Orders" at bounding box center [512, 62] width 163 height 29
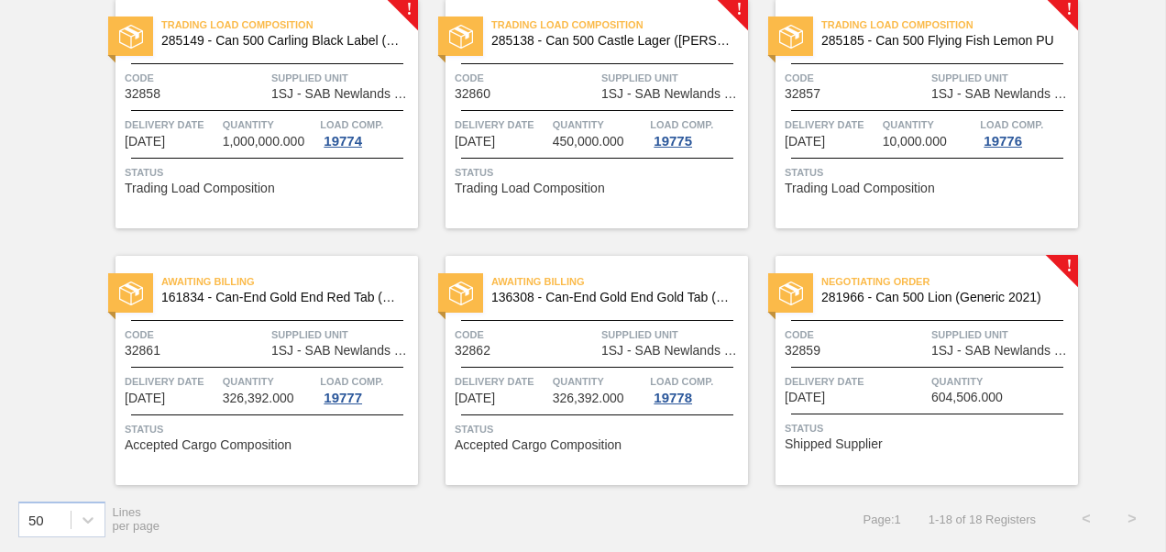
scroll to position [1195, 0]
click at [952, 346] on span "1SJ - SAB Newlands Brewery" at bounding box center [1002, 351] width 142 height 14
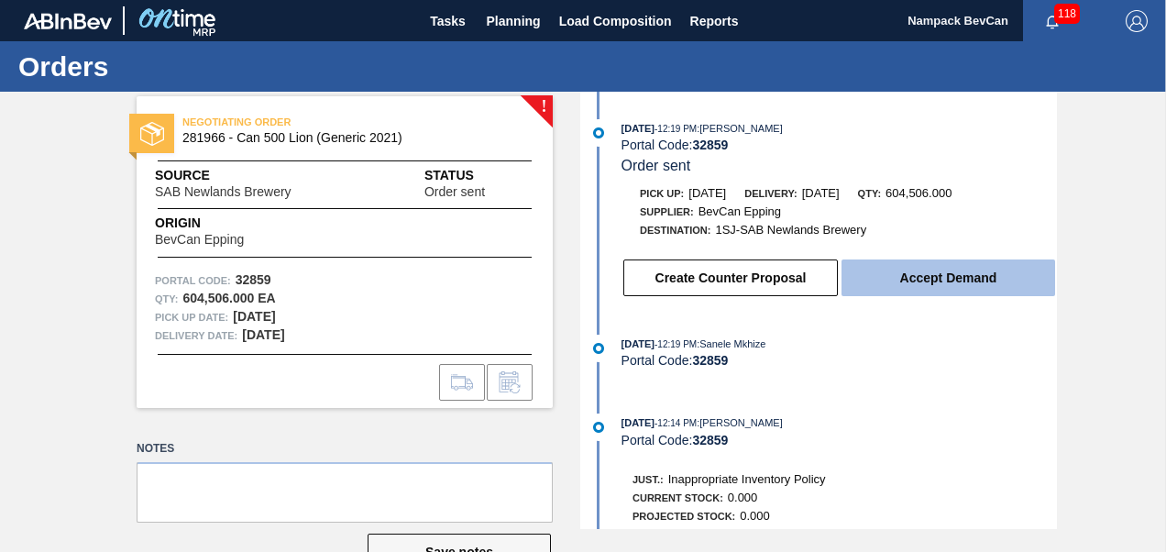
click at [938, 282] on button "Accept Demand" at bounding box center [947, 277] width 213 height 37
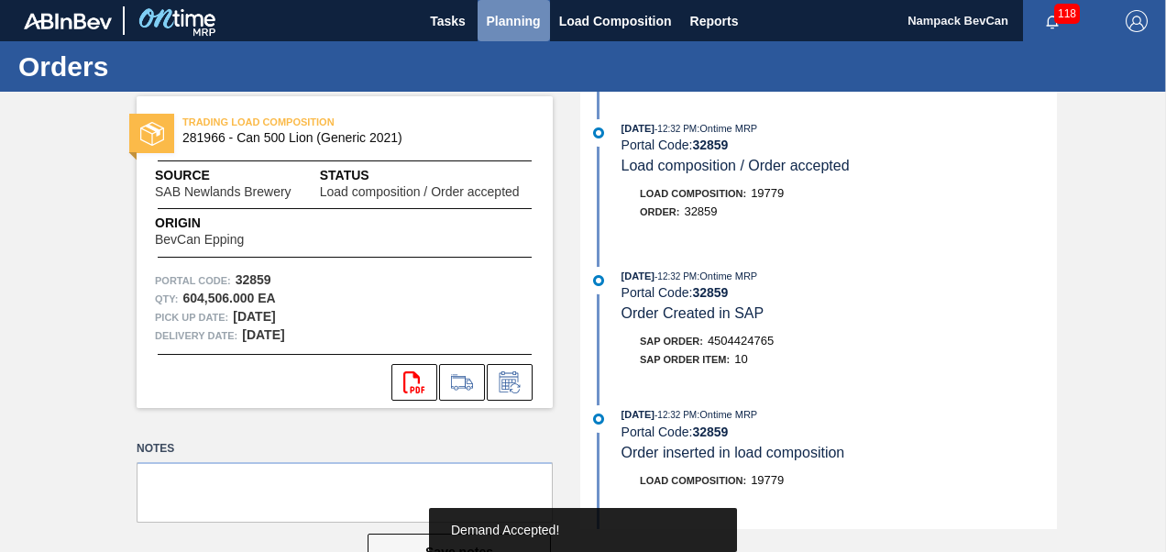
click at [524, 28] on span "Planning" at bounding box center [514, 21] width 54 height 22
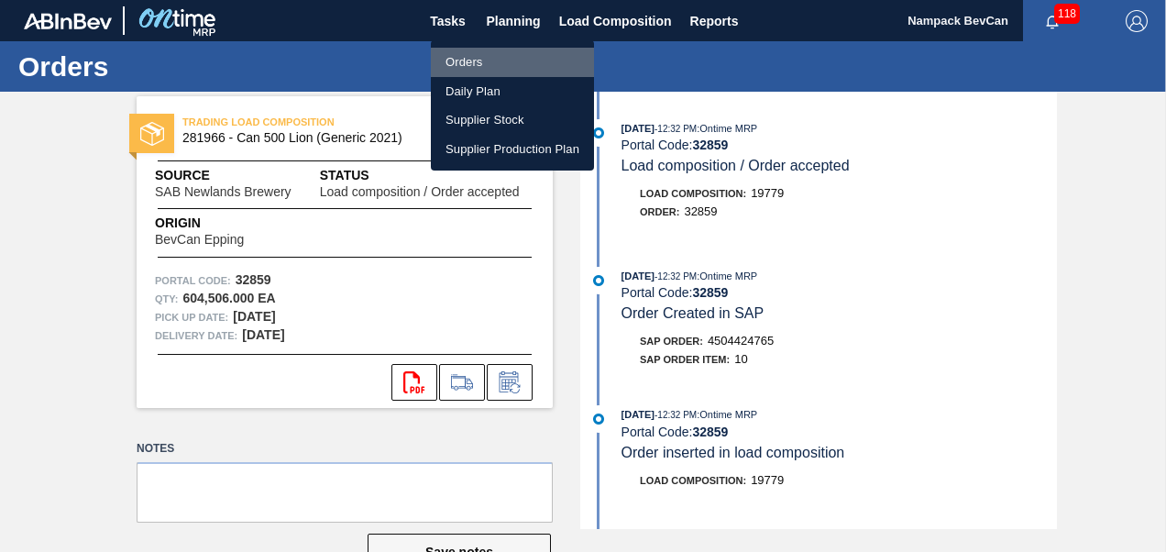
click at [506, 61] on li "Orders" at bounding box center [512, 62] width 163 height 29
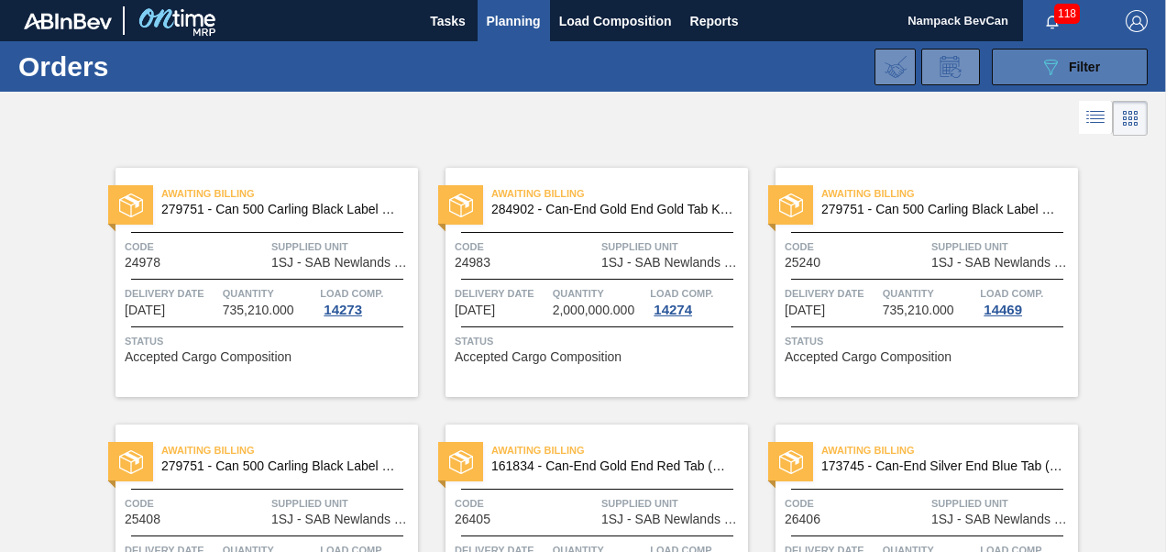
click at [1040, 70] on icon "089F7B8B-B2A5-4AFE-B5C0-19BA573D28AC" at bounding box center [1050, 67] width 22 height 22
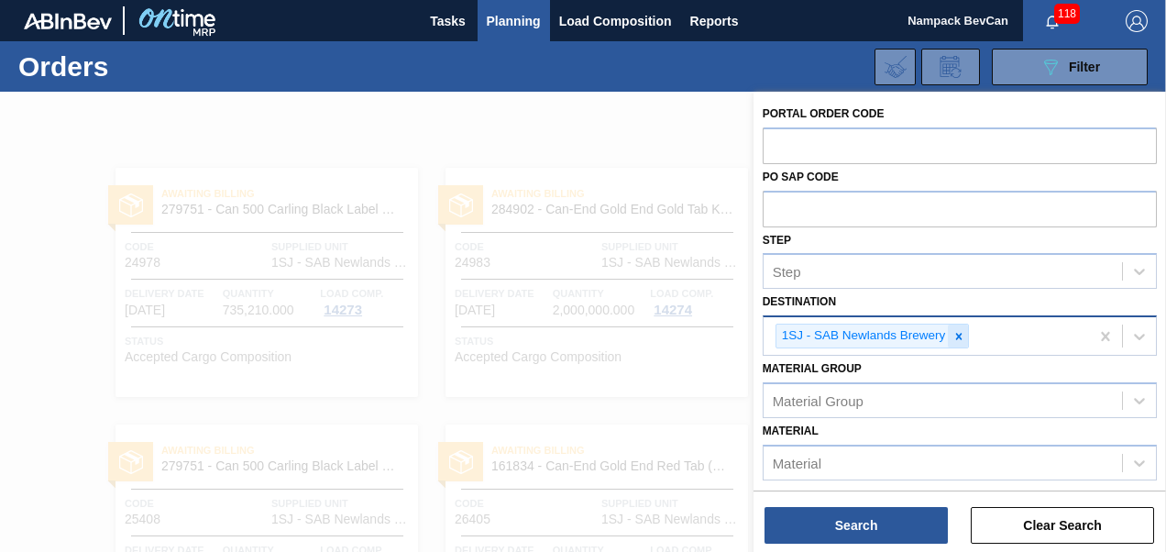
click at [960, 337] on icon at bounding box center [958, 336] width 13 height 13
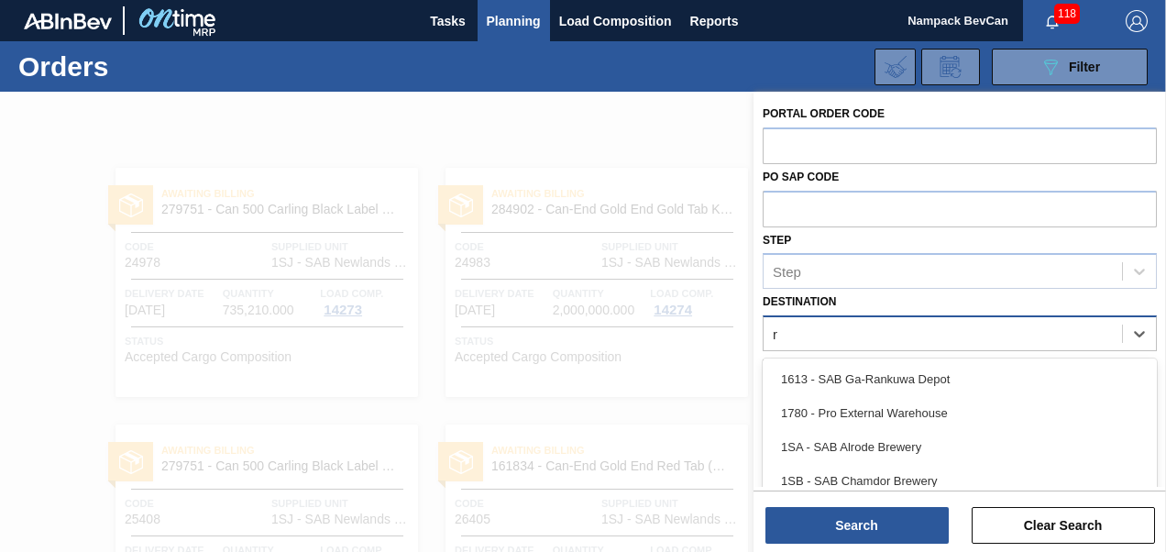
scroll to position [88, 0]
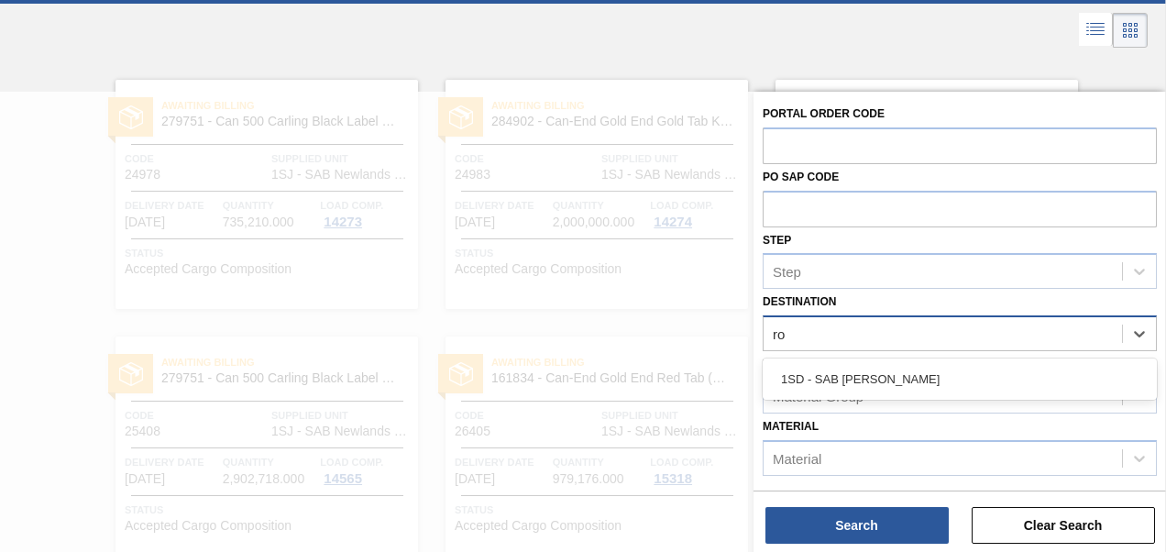
type input "r"
type input "[PERSON_NAME]"
click at [903, 375] on div "1SD - SAB [PERSON_NAME]" at bounding box center [959, 379] width 394 height 34
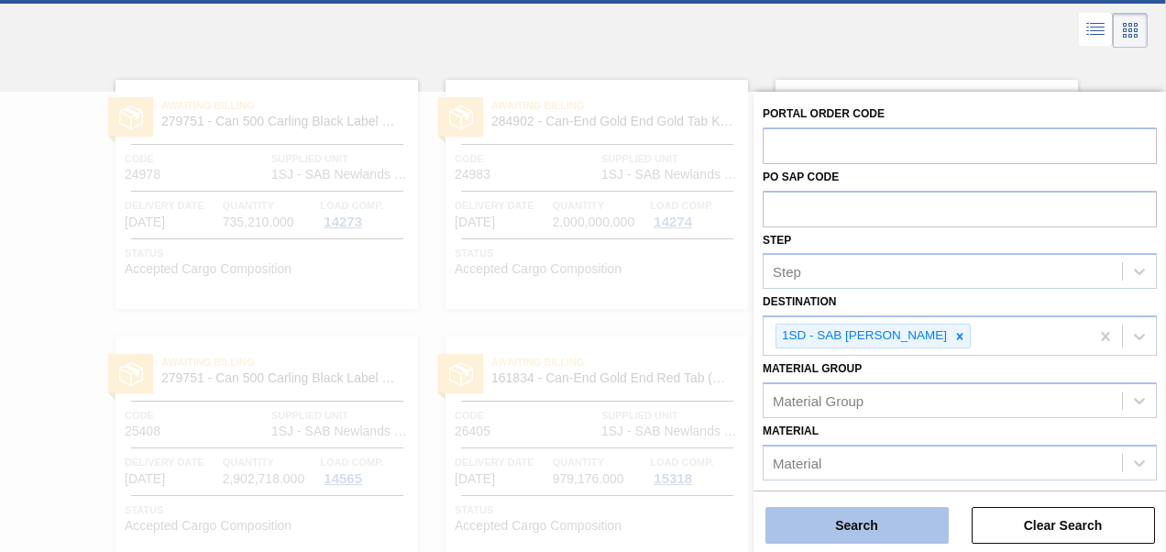
click at [870, 529] on button "Search" at bounding box center [856, 525] width 183 height 37
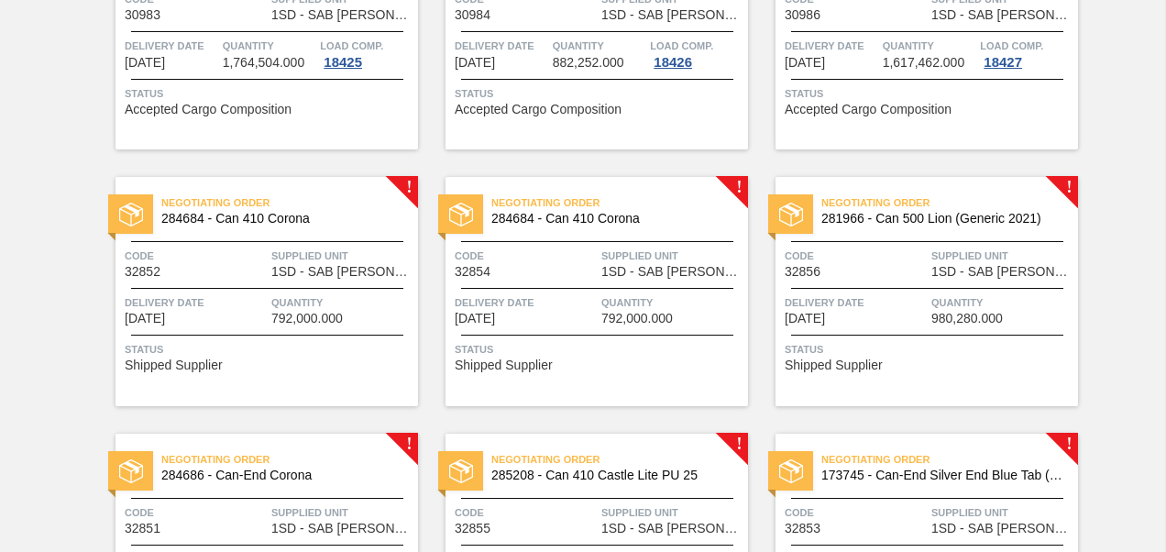
scroll to position [821, 0]
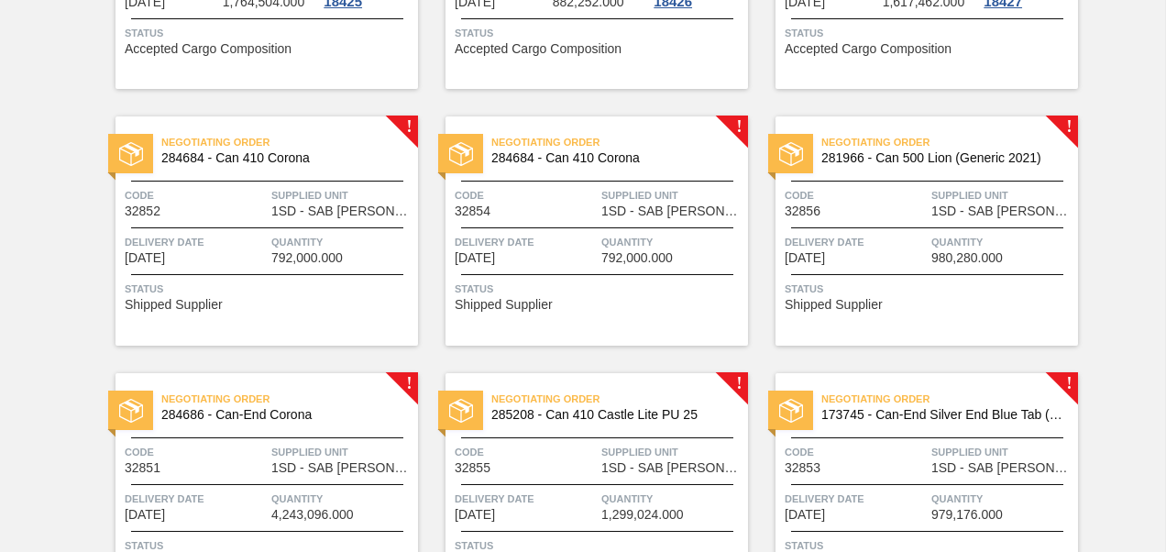
click at [288, 224] on div "Negotiating Order 284684 - Can 410 Corona Code 32852 Supplied Unit 1SD - SAB Ro…" at bounding box center [266, 230] width 302 height 229
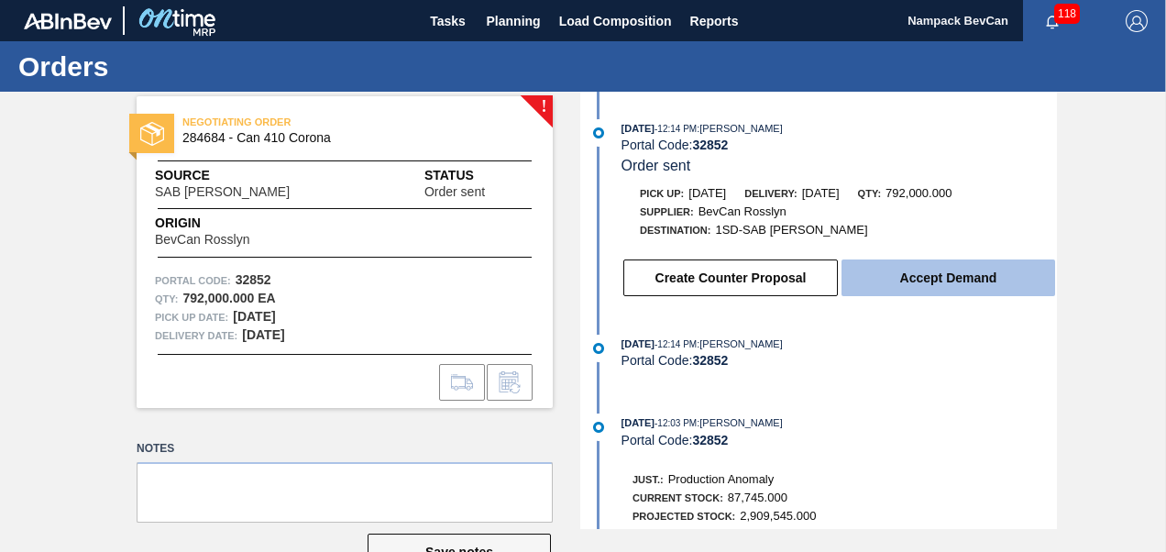
click at [940, 286] on button "Accept Demand" at bounding box center [947, 277] width 213 height 37
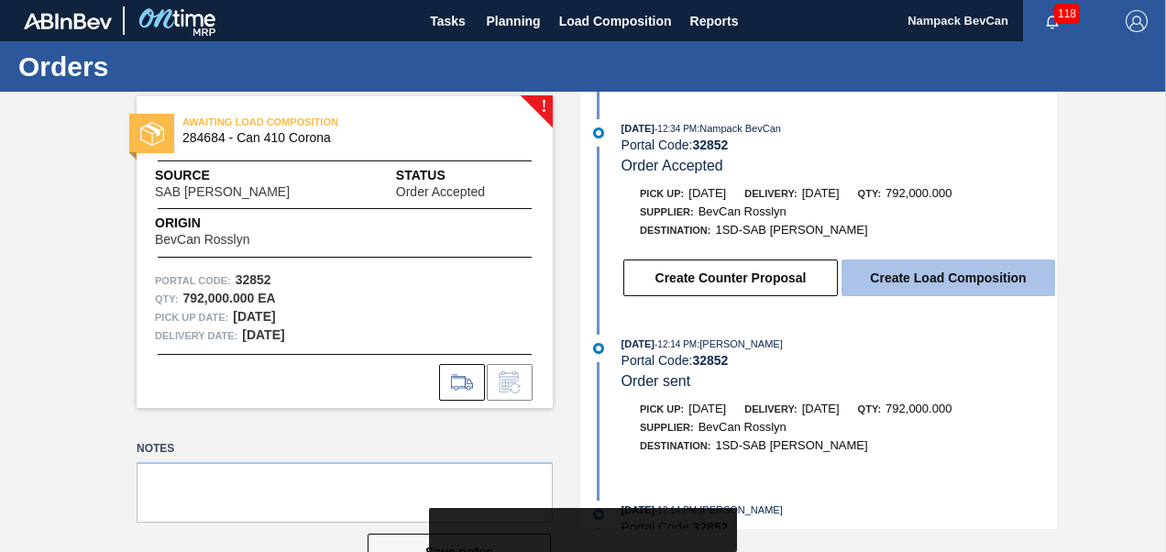
click at [946, 288] on button "Create Load Composition" at bounding box center [947, 277] width 213 height 37
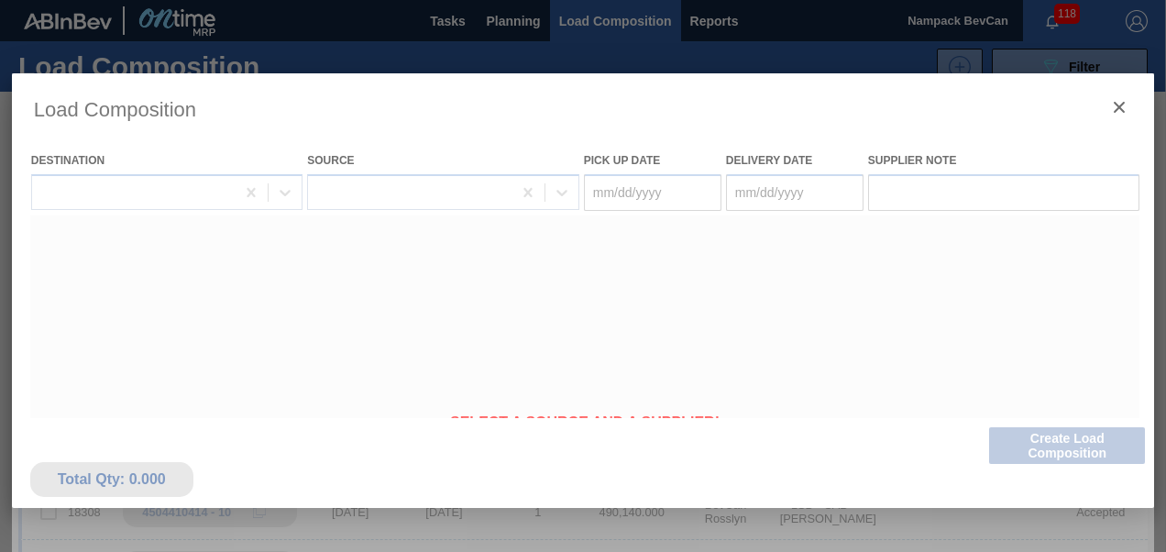
type Date "[DATE]"
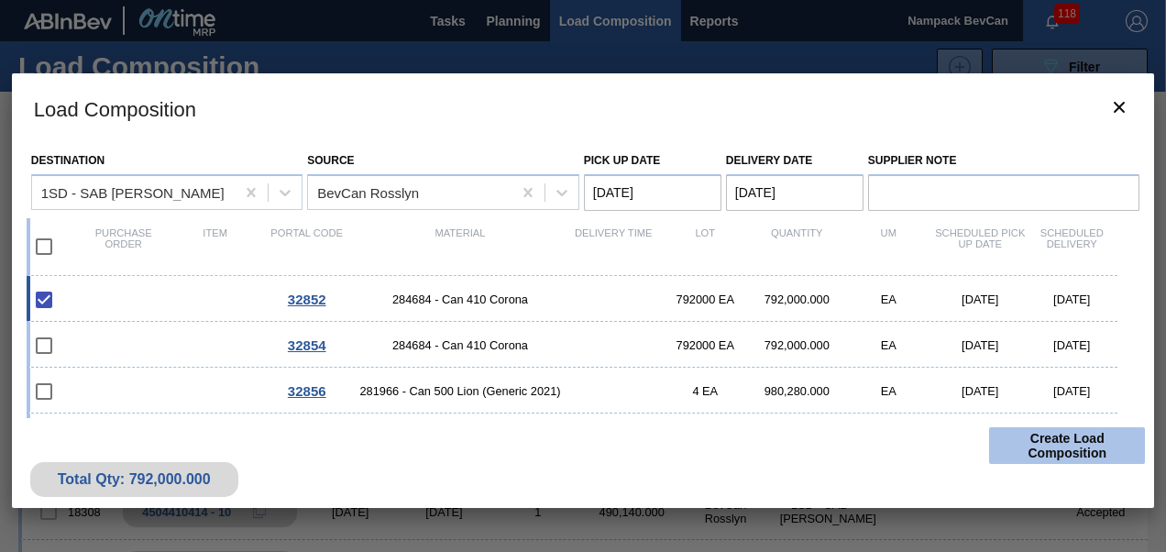
click at [1042, 446] on button "Create Load Composition" at bounding box center [1067, 445] width 156 height 37
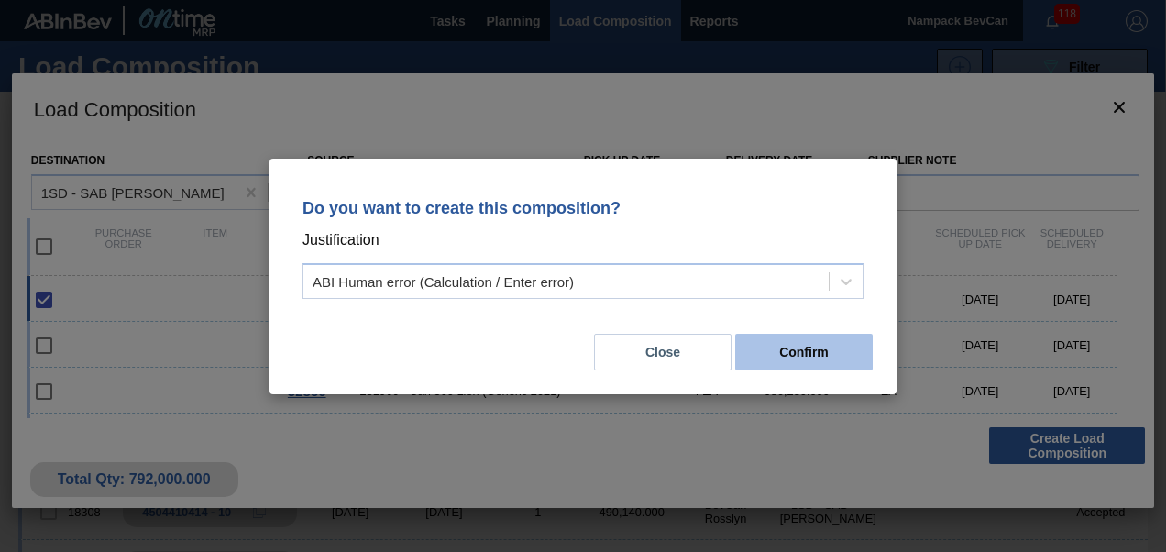
click at [814, 355] on button "Confirm" at bounding box center [803, 352] width 137 height 37
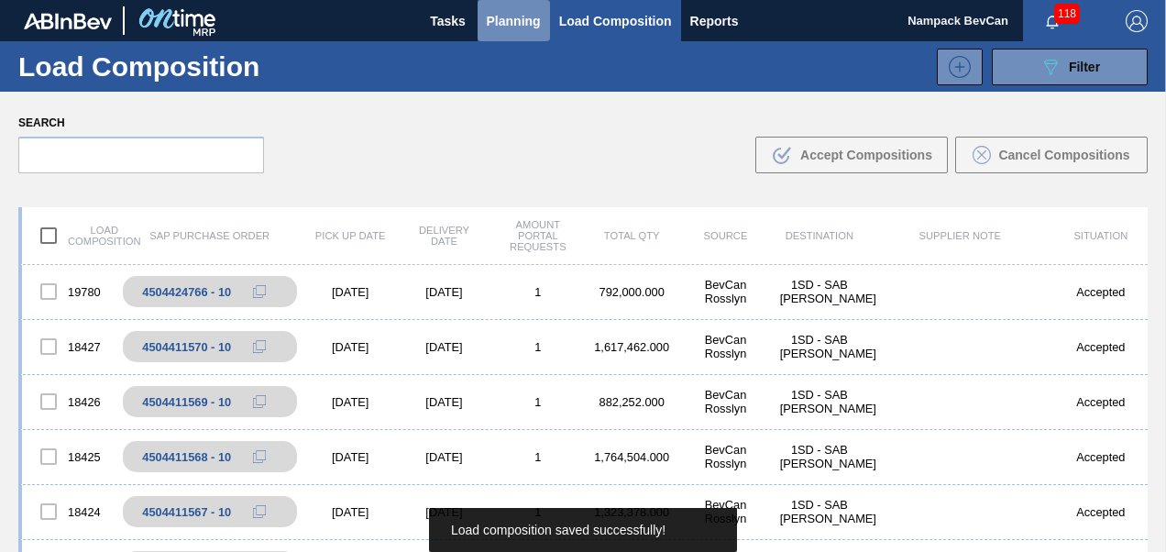
click at [505, 19] on span "Planning" at bounding box center [514, 21] width 54 height 22
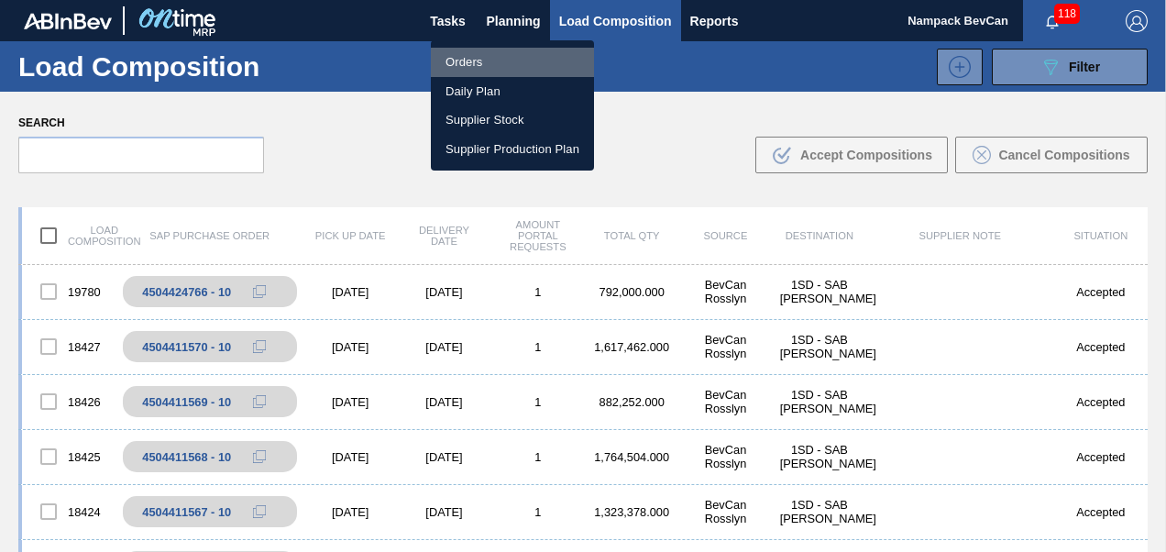
click at [488, 57] on li "Orders" at bounding box center [512, 62] width 163 height 29
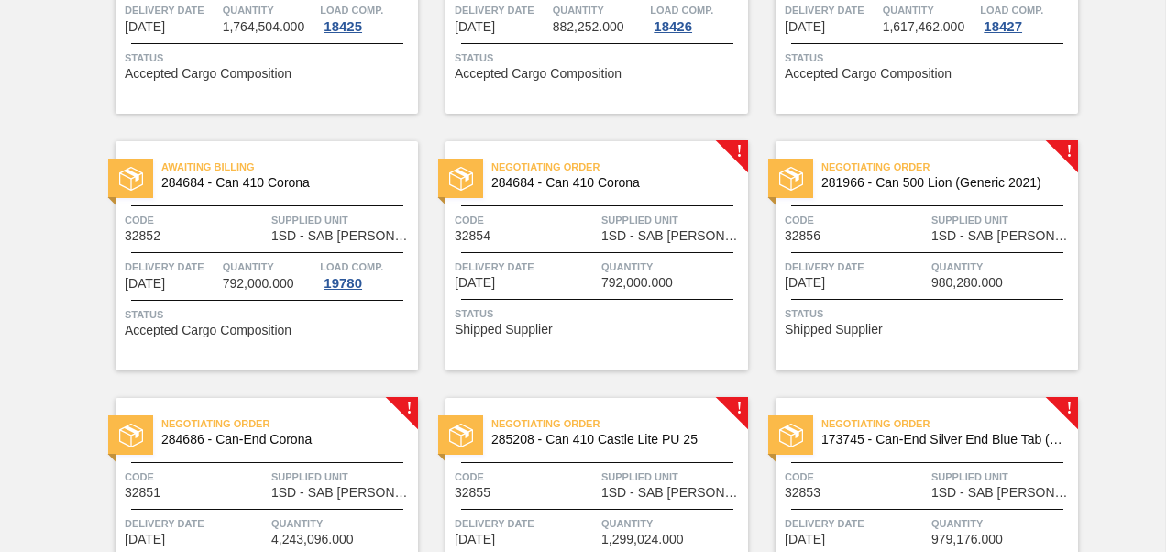
scroll to position [825, 0]
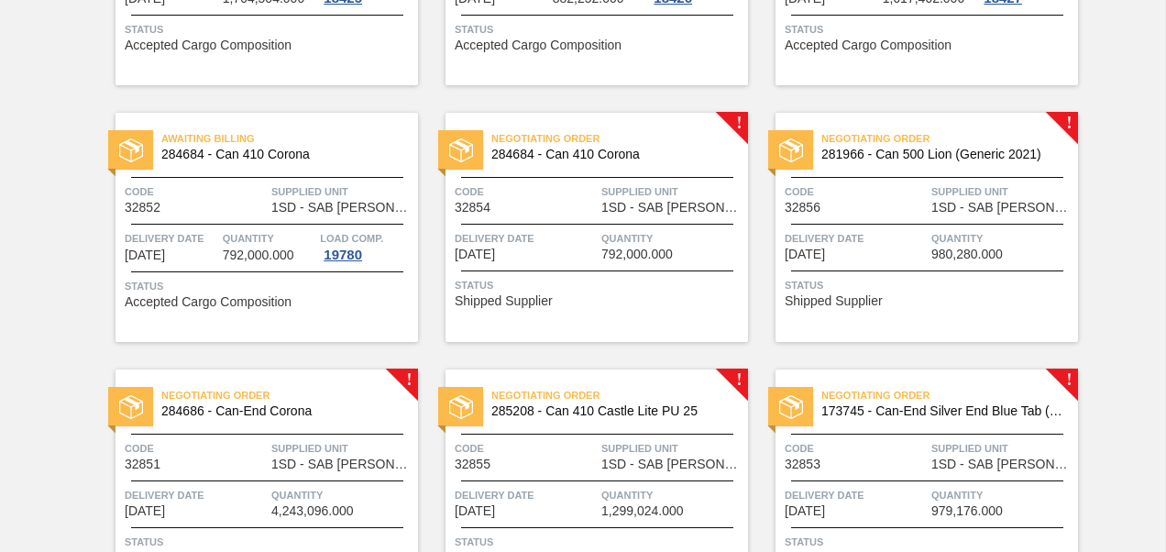
click at [593, 208] on div "Code 32854" at bounding box center [525, 198] width 142 height 32
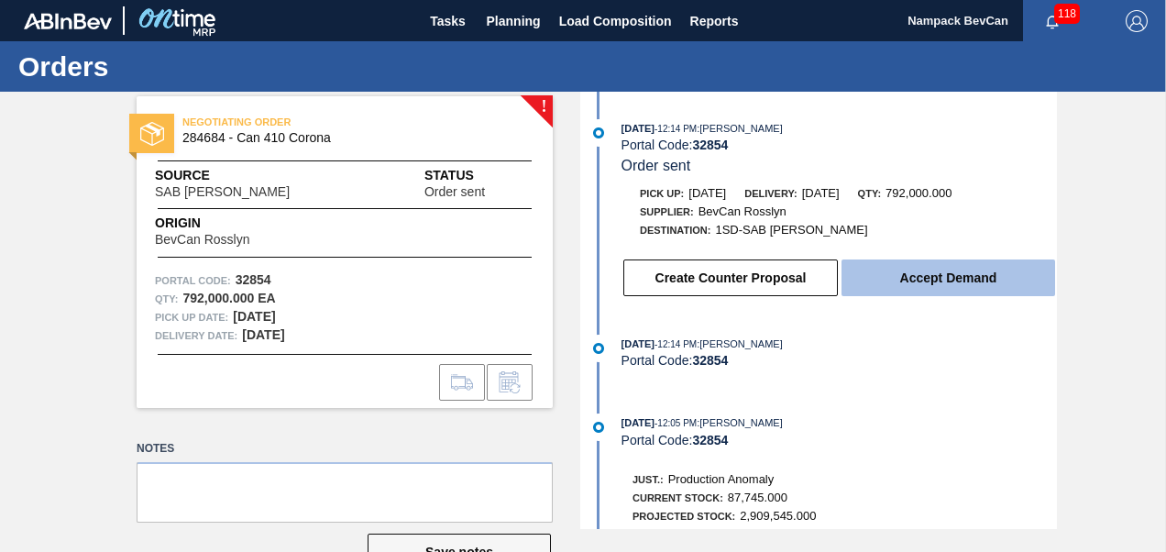
click at [947, 273] on button "Accept Demand" at bounding box center [947, 277] width 213 height 37
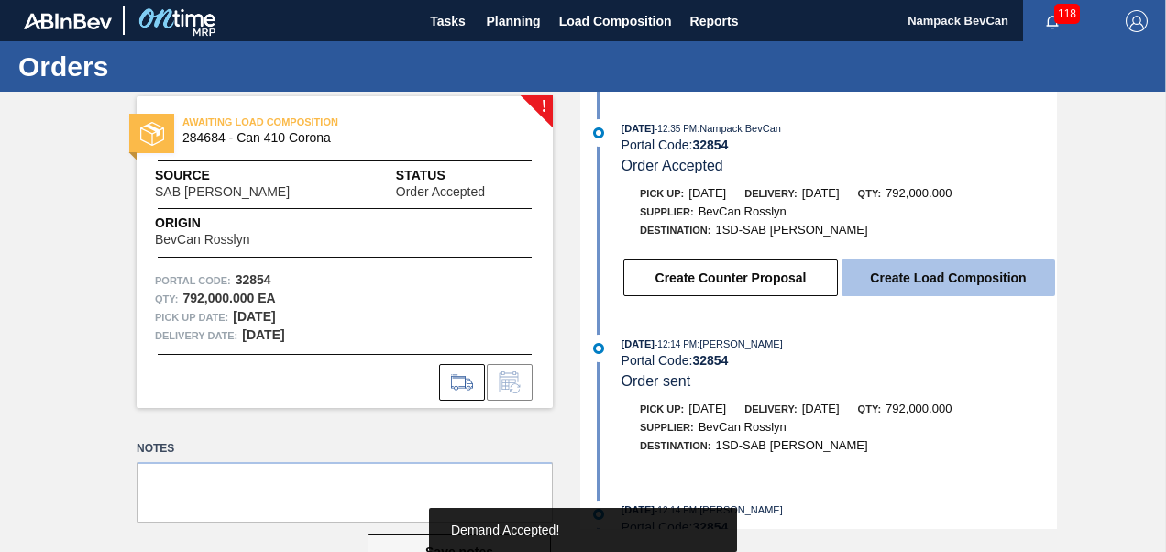
click at [925, 277] on button "Create Load Composition" at bounding box center [947, 277] width 213 height 37
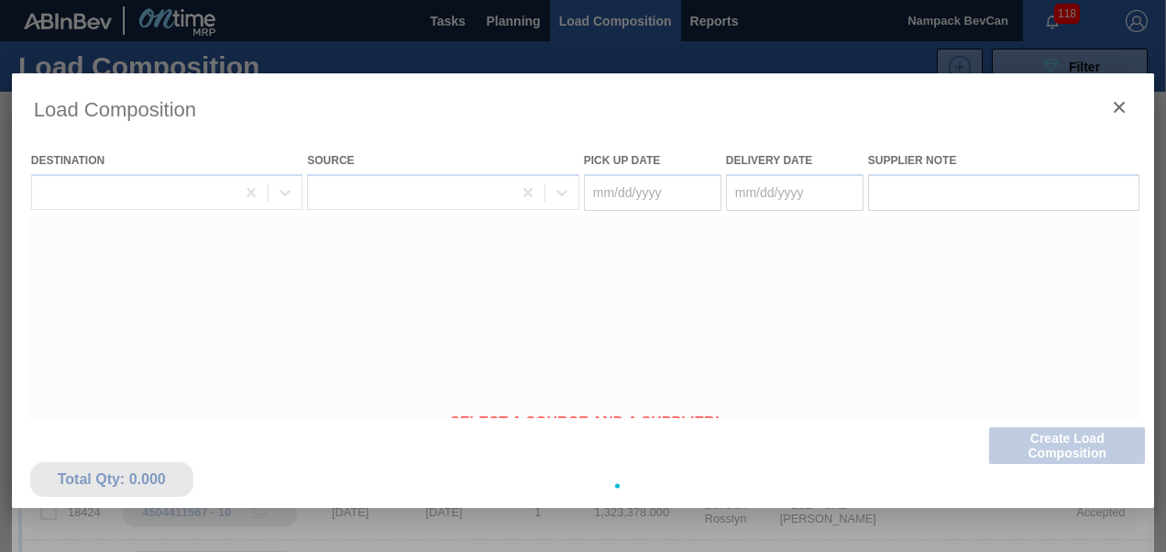
type Date "[DATE]"
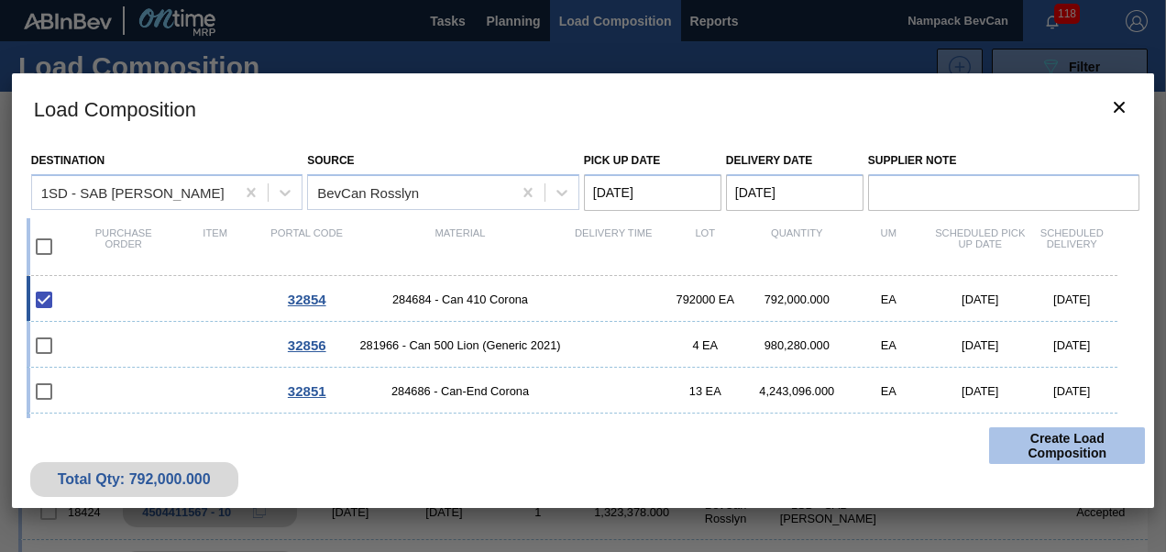
click at [1056, 443] on button "Create Load Composition" at bounding box center [1067, 445] width 156 height 37
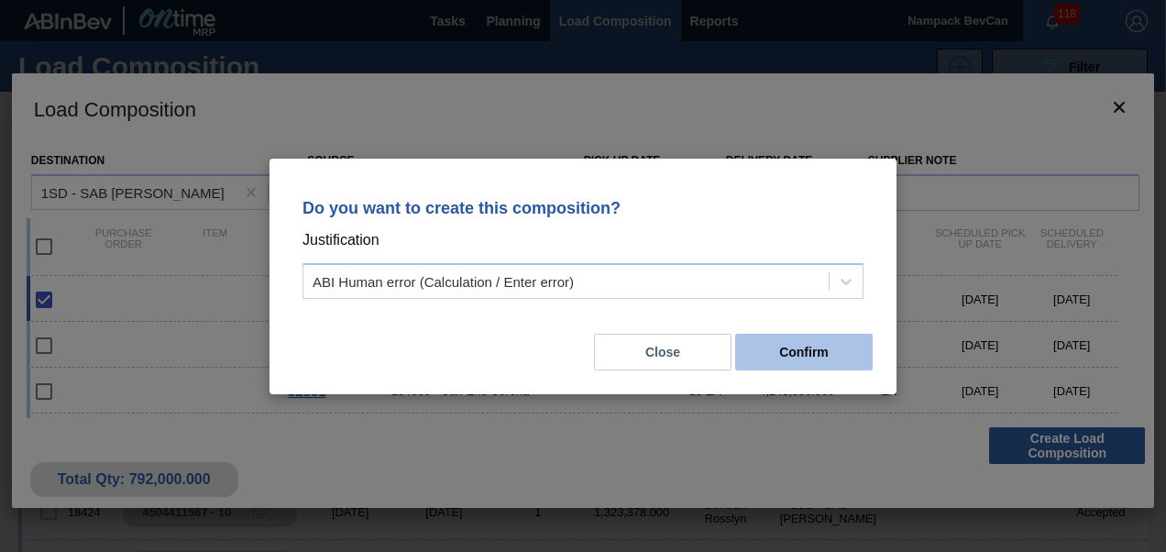
click at [812, 357] on button "Confirm" at bounding box center [803, 352] width 137 height 37
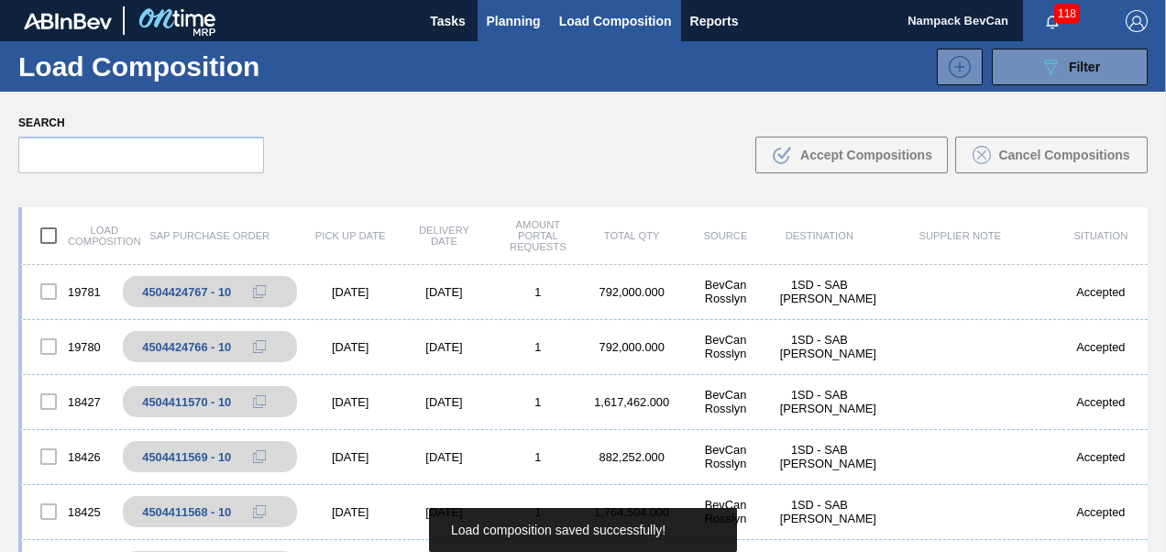
click at [511, 18] on span "Planning" at bounding box center [514, 21] width 54 height 22
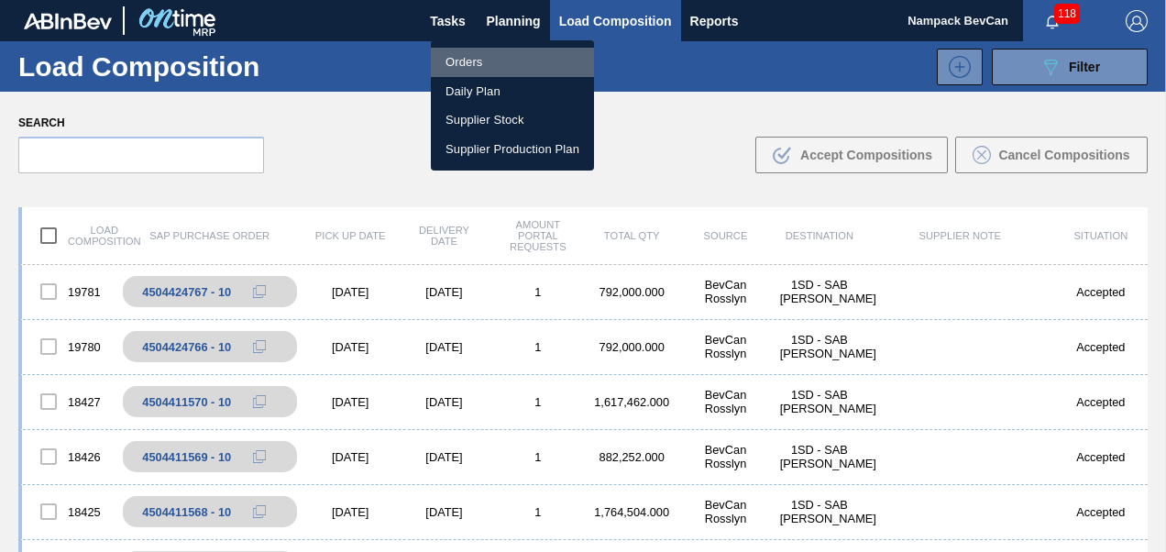
drag, startPoint x: 465, startPoint y: 57, endPoint x: 473, endPoint y: 75, distance: 20.1
click at [464, 57] on li "Orders" at bounding box center [512, 62] width 163 height 29
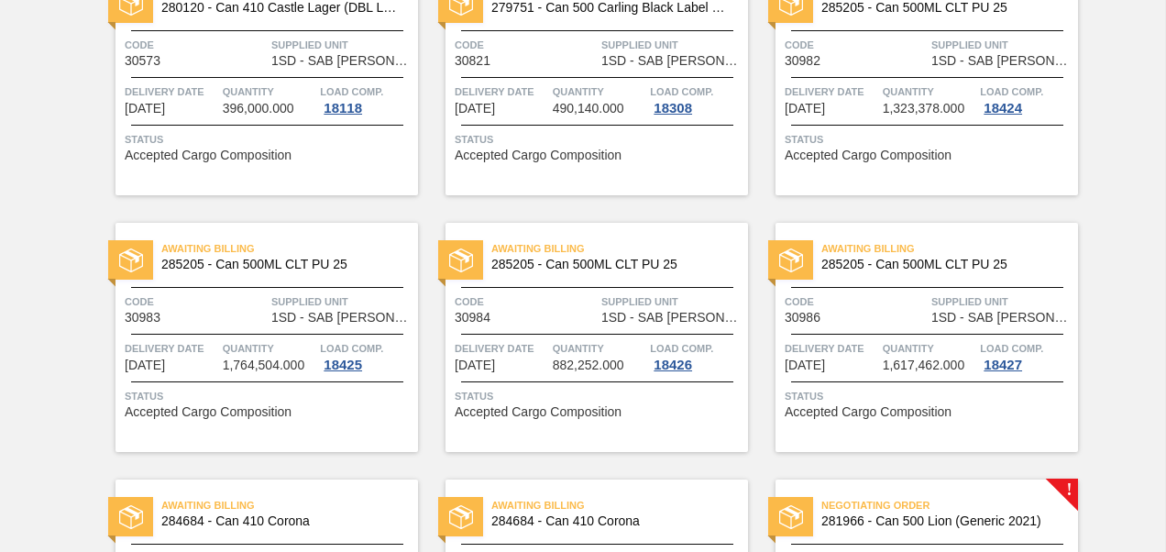
scroll to position [641, 0]
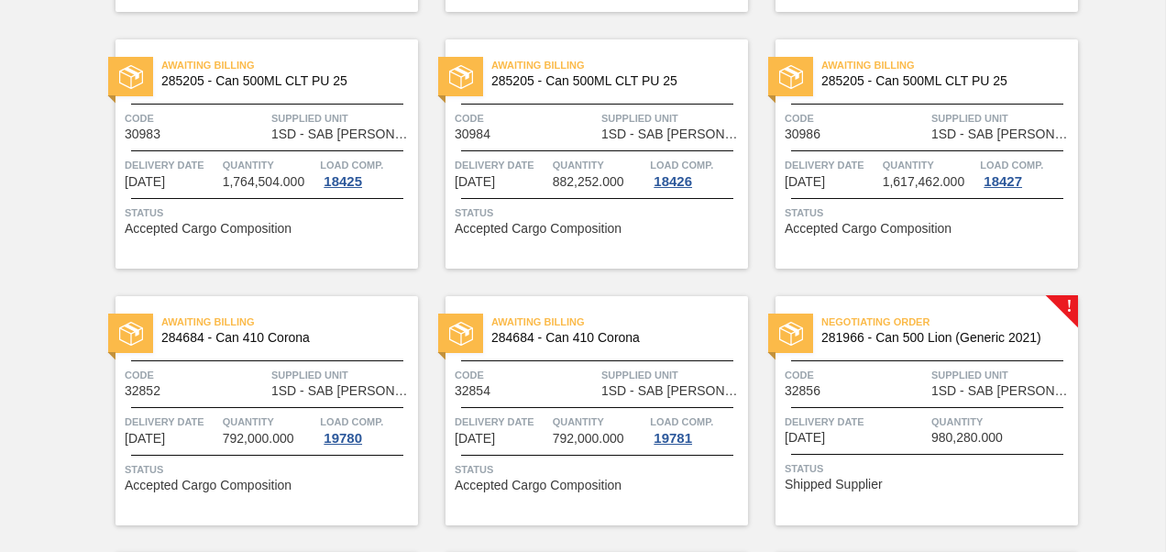
click at [914, 389] on div "Code 32856" at bounding box center [855, 382] width 142 height 32
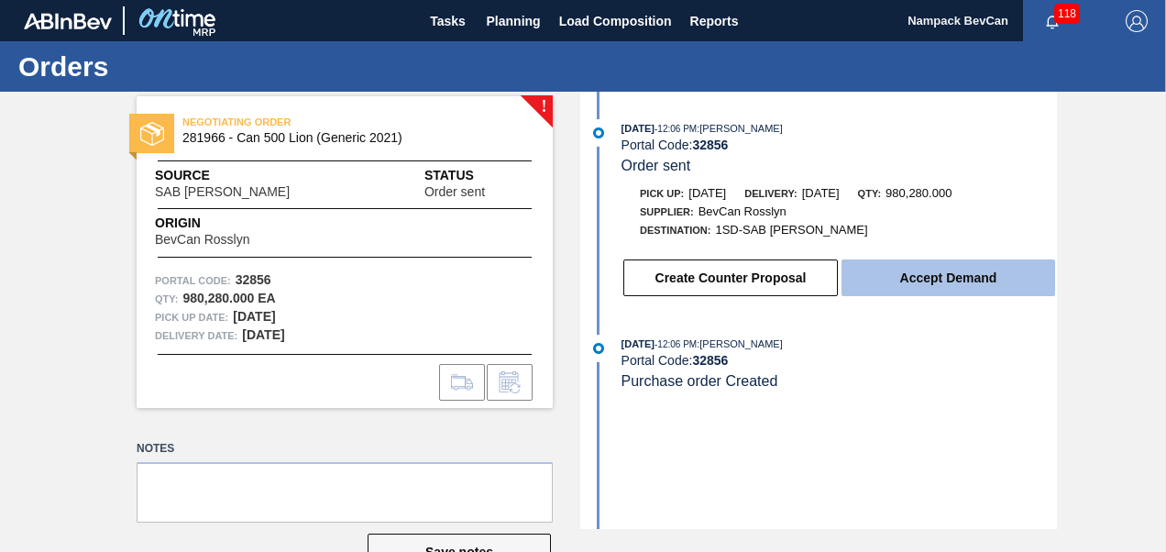
click at [944, 288] on button "Accept Demand" at bounding box center [947, 277] width 213 height 37
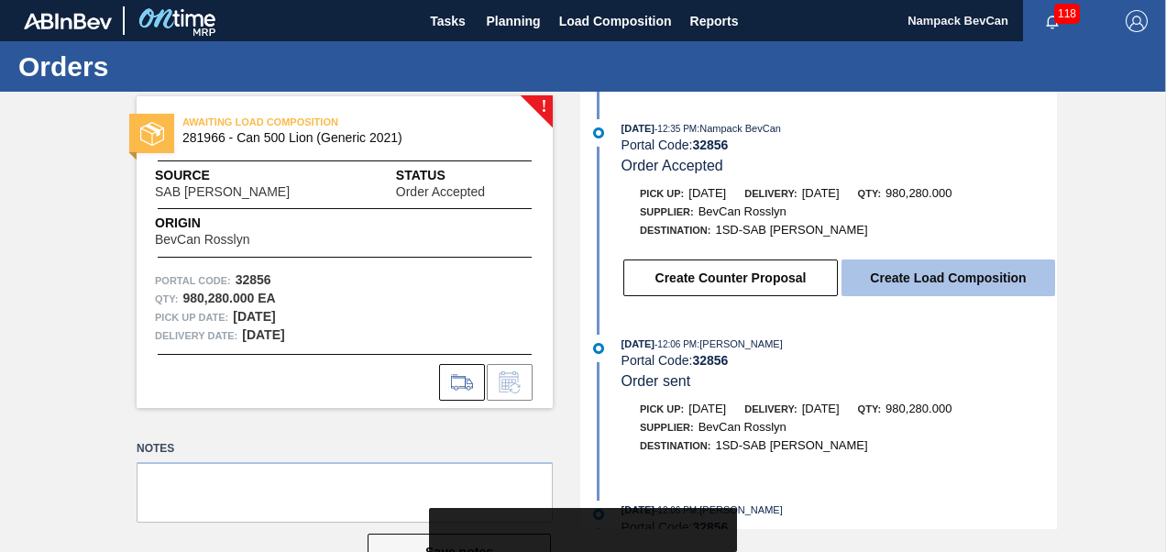
click at [926, 285] on button "Create Load Composition" at bounding box center [947, 277] width 213 height 37
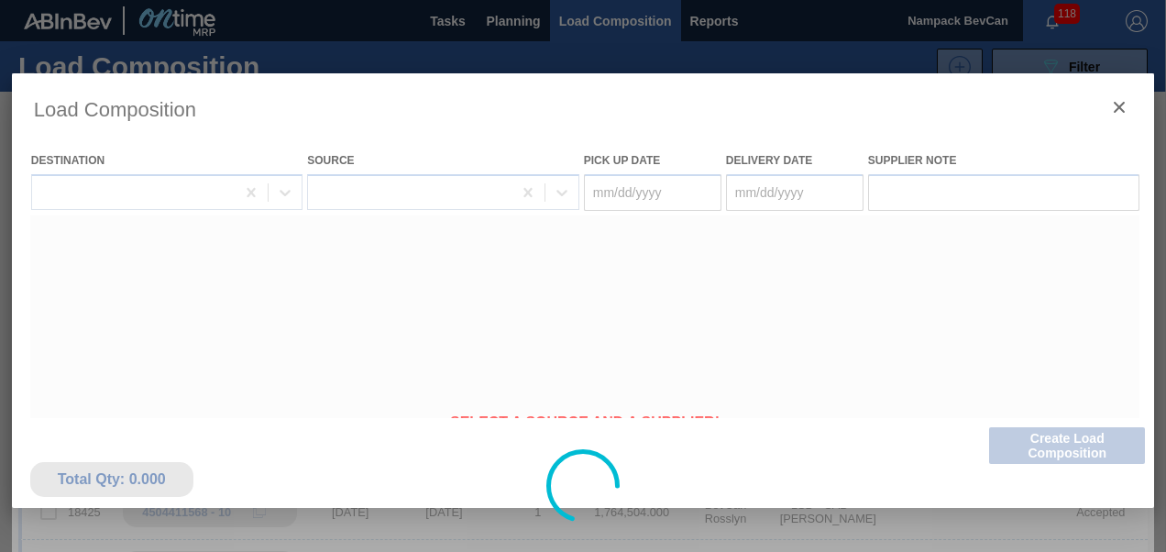
type Date "[DATE]"
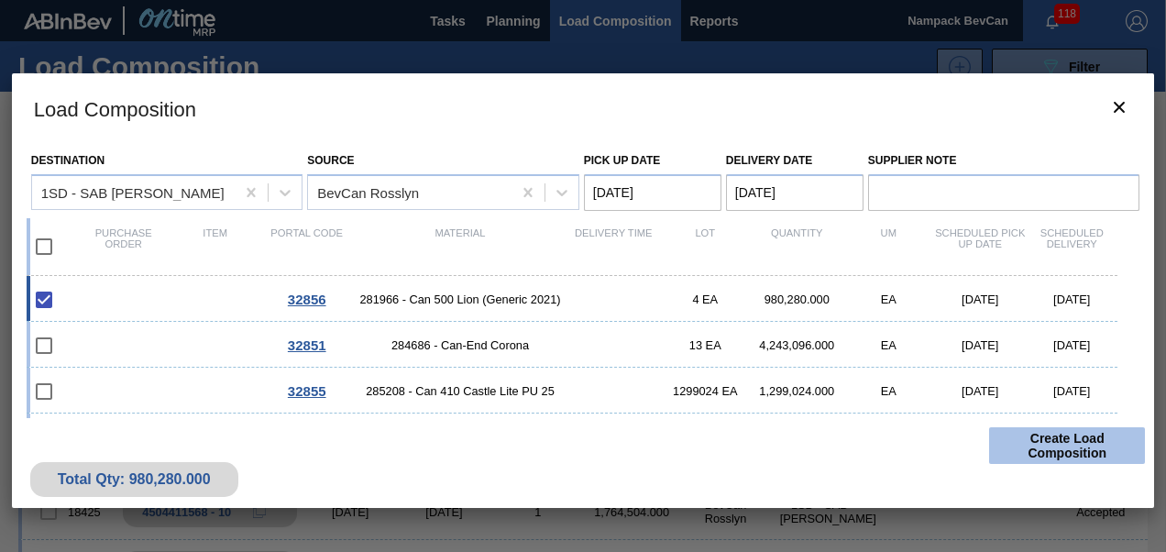
click at [1048, 444] on button "Create Load Composition" at bounding box center [1067, 445] width 156 height 37
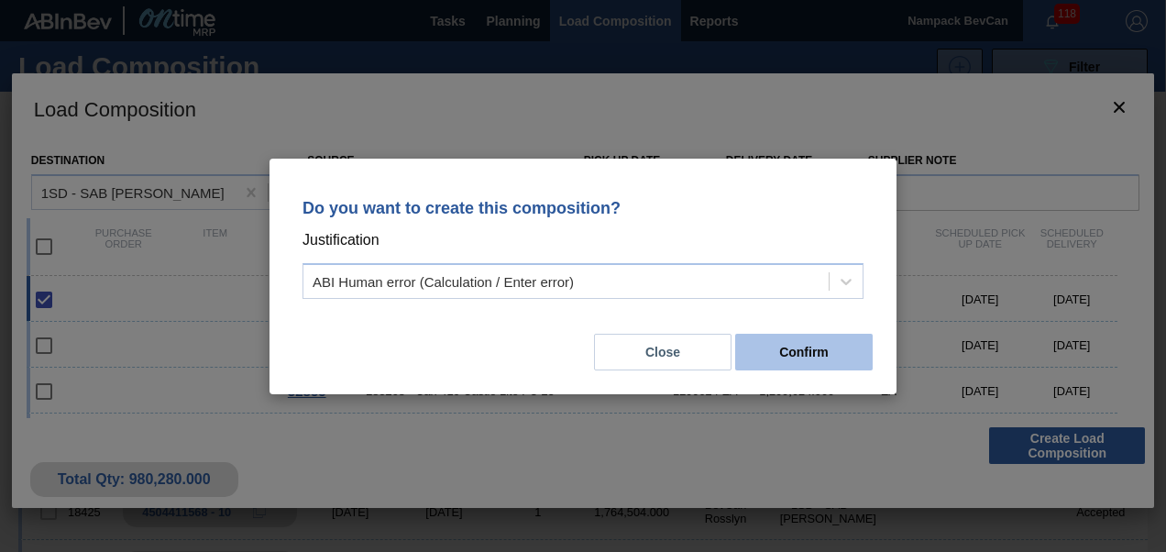
click at [818, 345] on button "Confirm" at bounding box center [803, 352] width 137 height 37
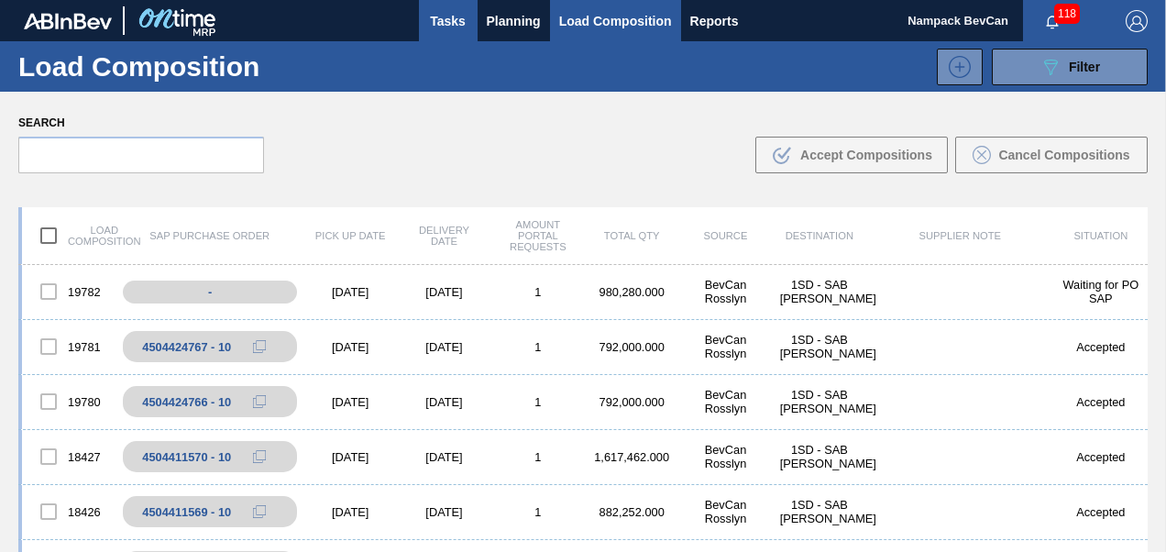
click at [452, 22] on span "Tasks" at bounding box center [448, 21] width 40 height 22
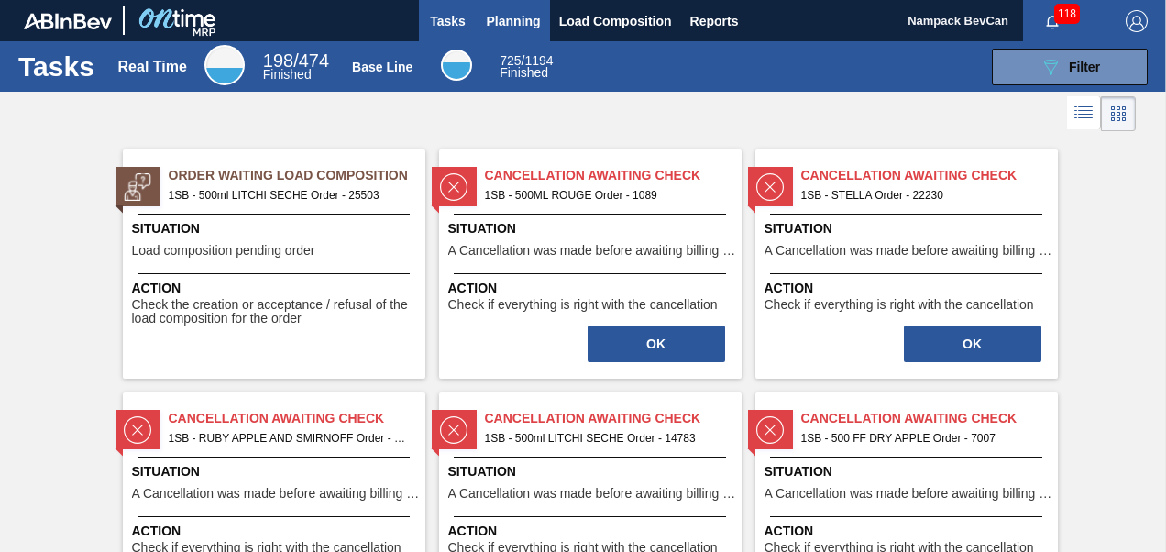
click at [504, 24] on span "Planning" at bounding box center [514, 21] width 54 height 22
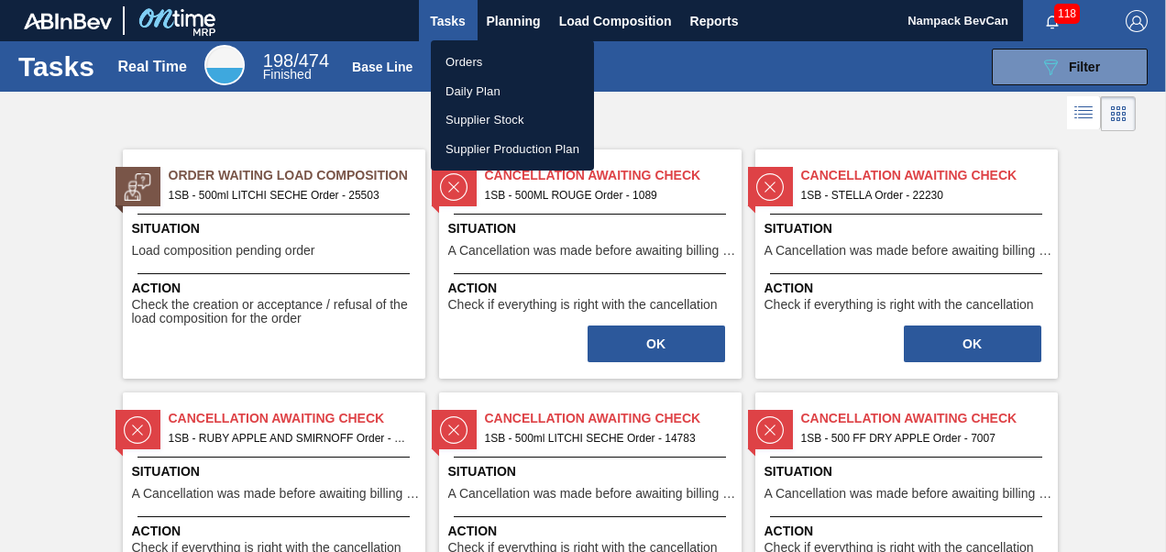
click at [469, 57] on li "Orders" at bounding box center [512, 62] width 163 height 29
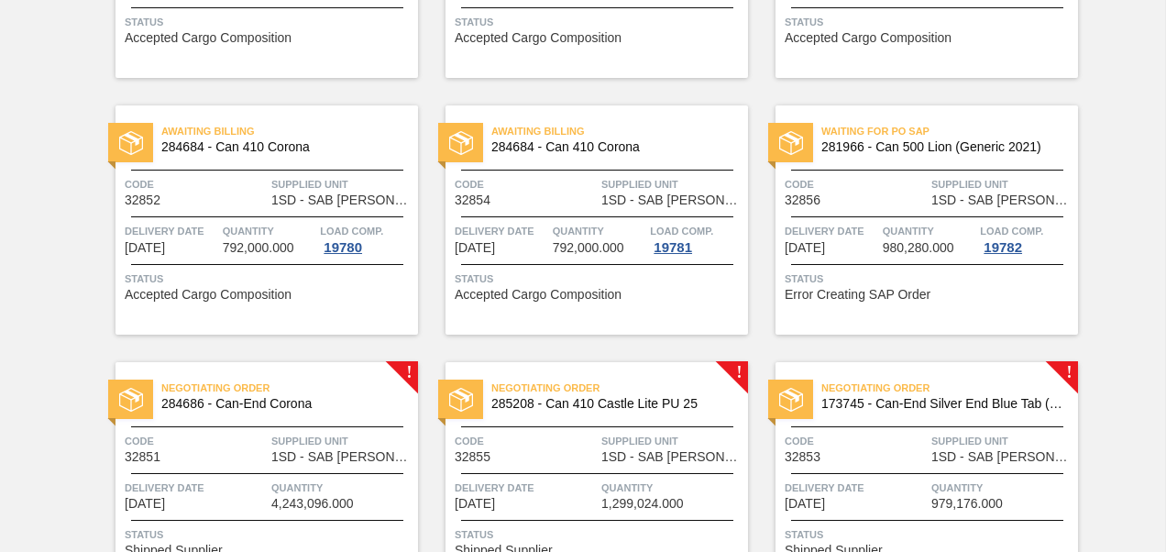
scroll to position [938, 0]
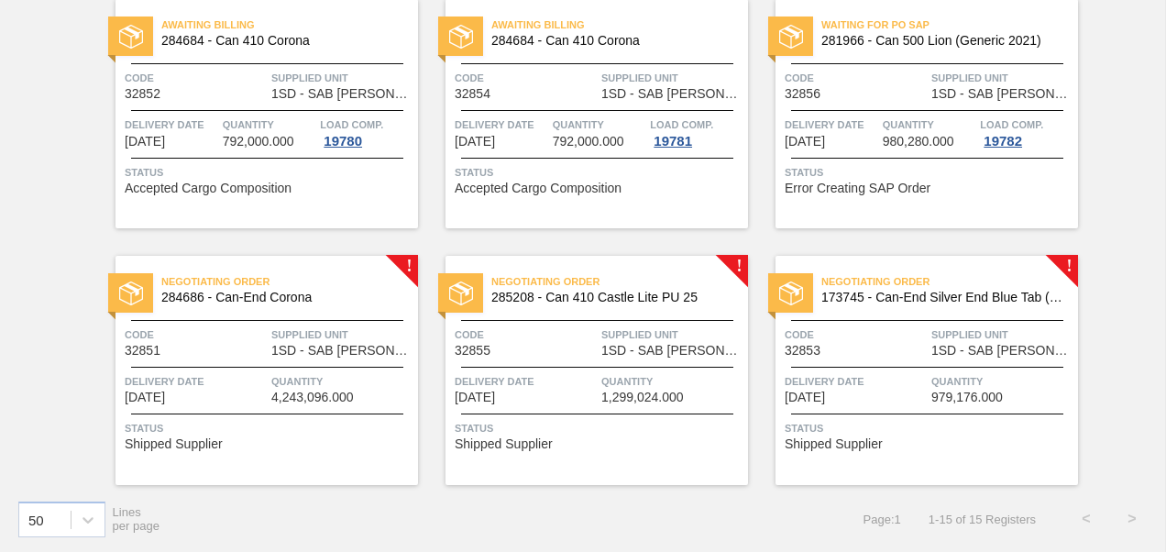
click at [271, 346] on span "1SD - SAB [PERSON_NAME]" at bounding box center [342, 351] width 142 height 14
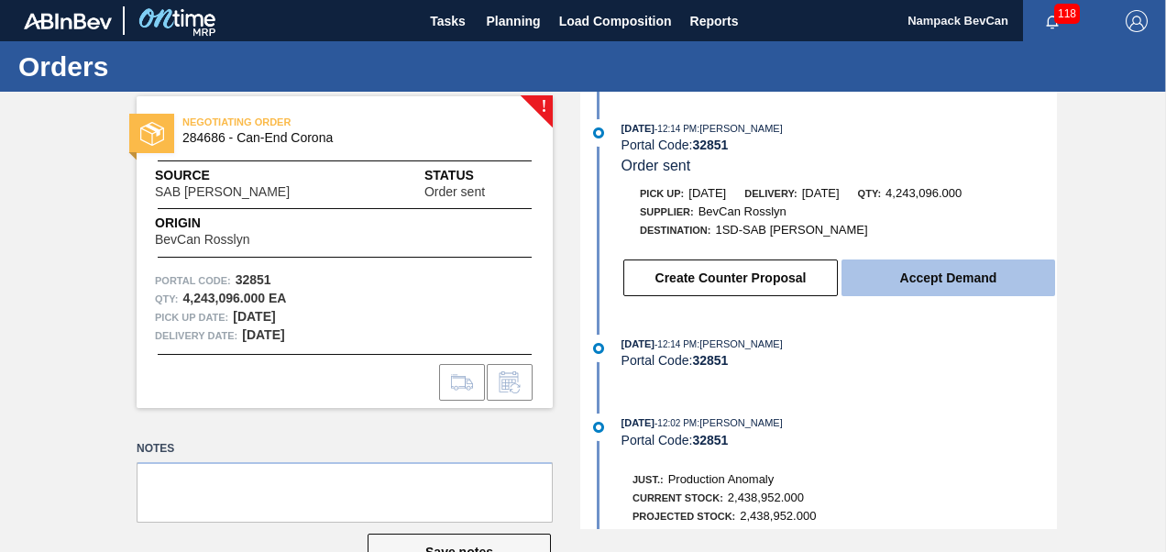
click at [888, 280] on button "Accept Demand" at bounding box center [947, 277] width 213 height 37
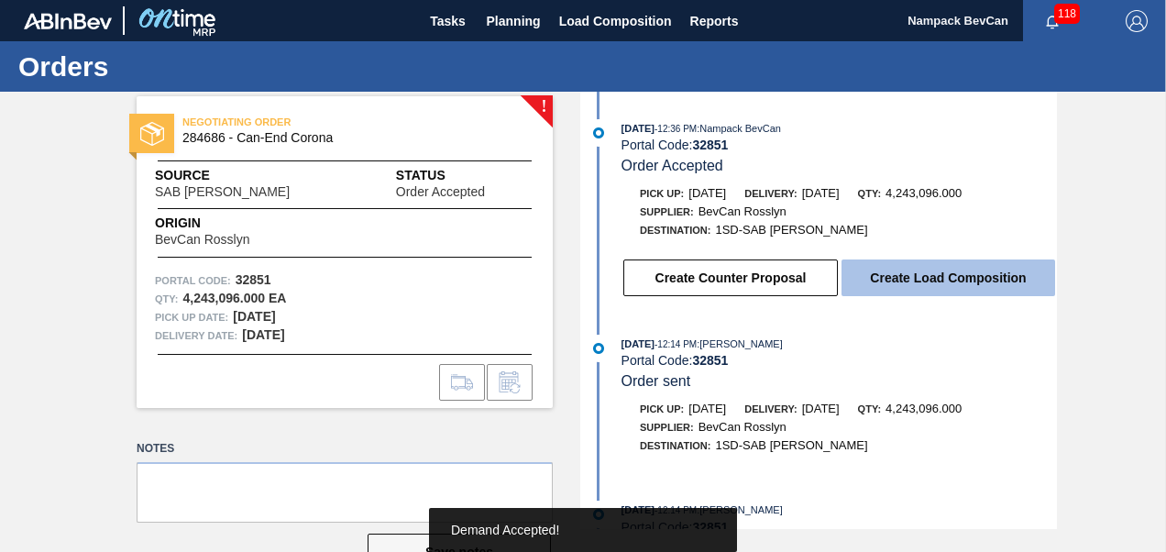
click at [908, 281] on button "Create Load Composition" at bounding box center [947, 277] width 213 height 37
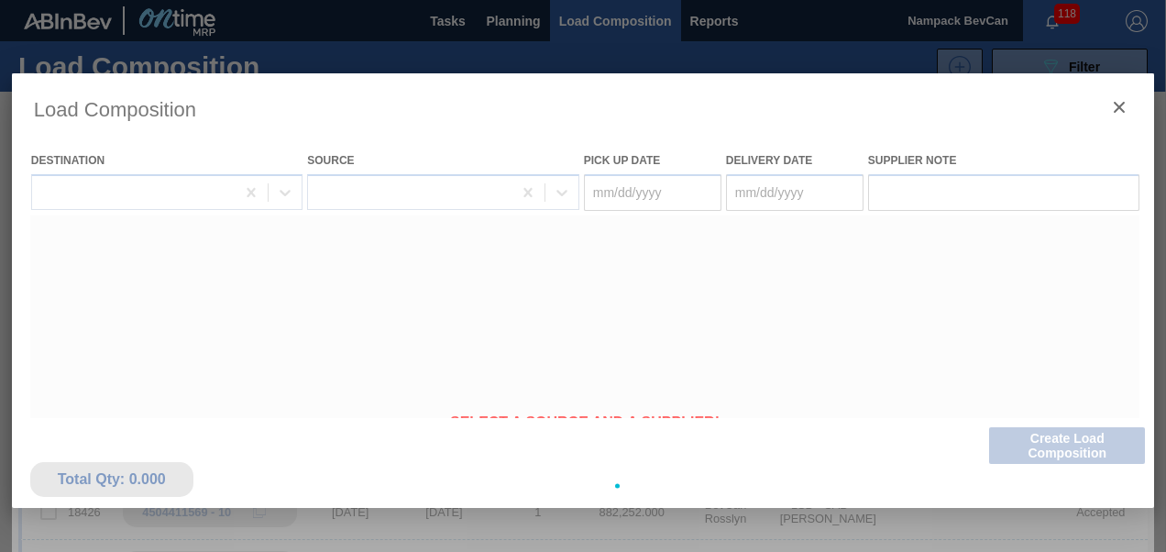
type Date "[DATE]"
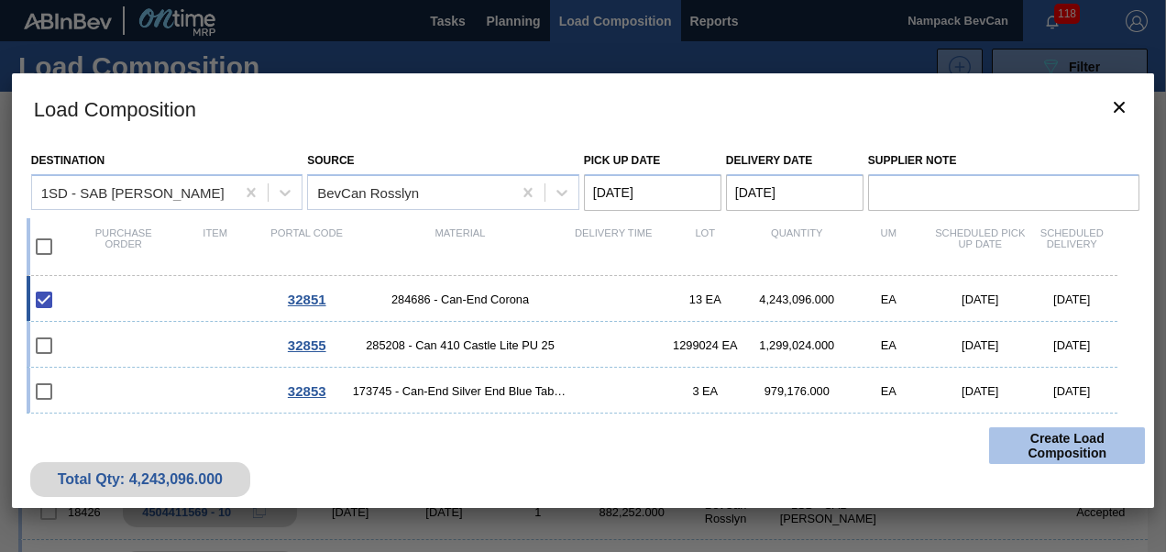
click at [1054, 447] on button "Create Load Composition" at bounding box center [1067, 445] width 156 height 37
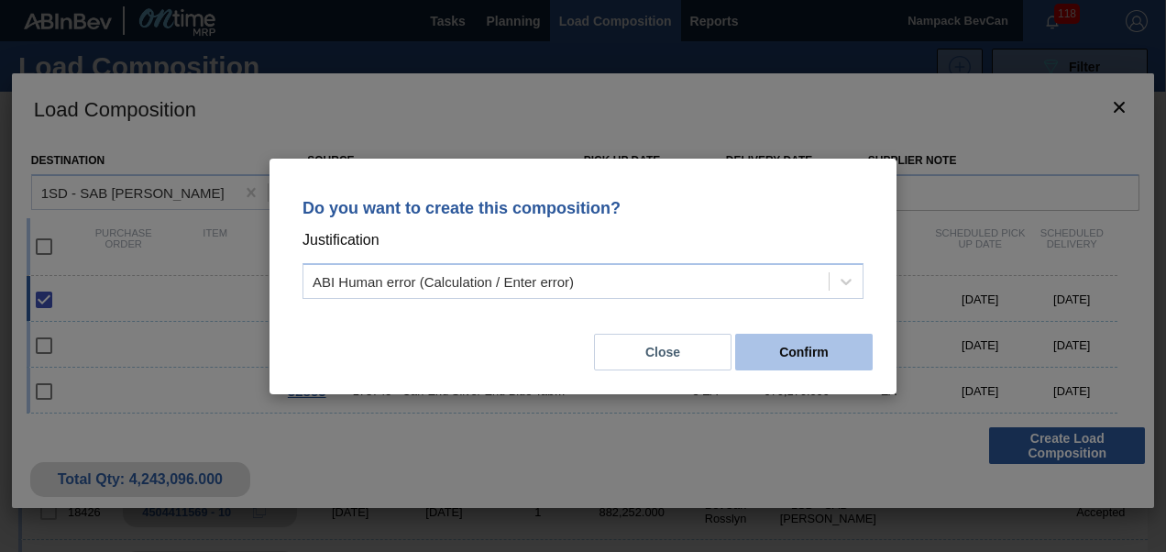
click at [806, 356] on button "Confirm" at bounding box center [803, 352] width 137 height 37
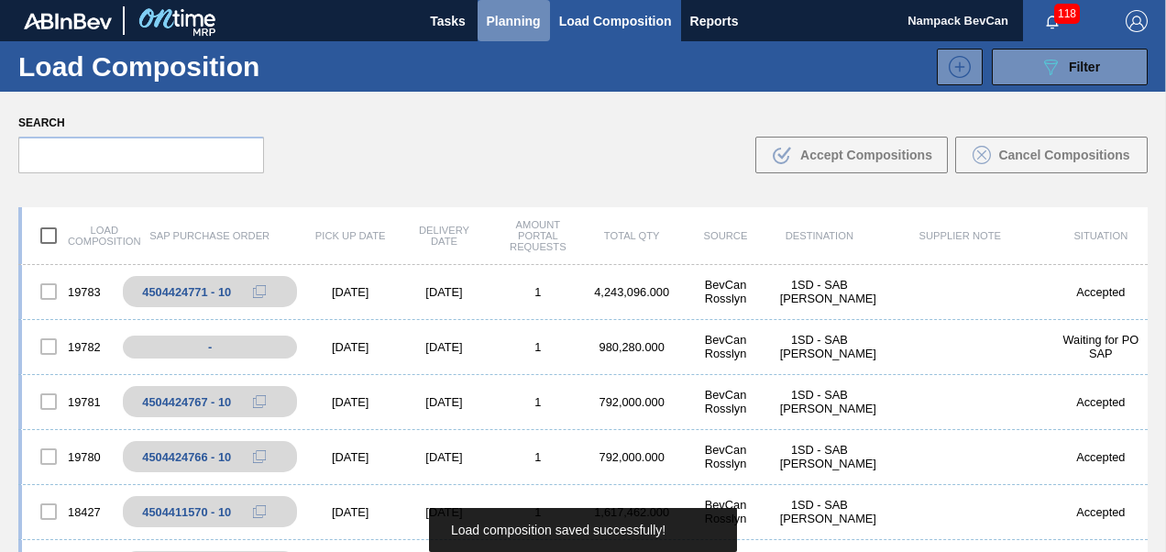
click at [519, 18] on span "Planning" at bounding box center [514, 21] width 54 height 22
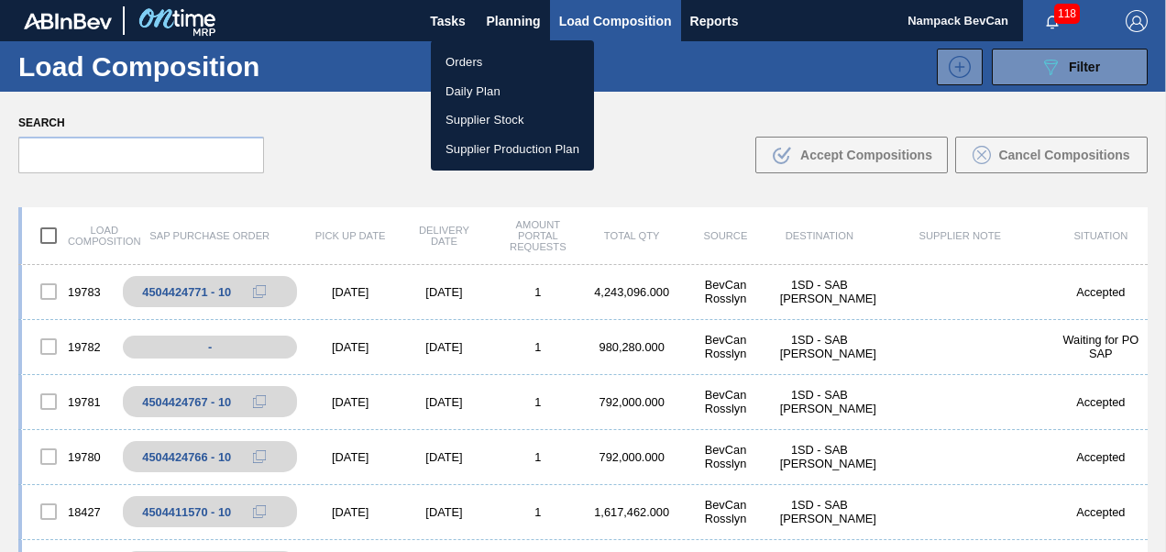
click at [468, 60] on li "Orders" at bounding box center [512, 62] width 163 height 29
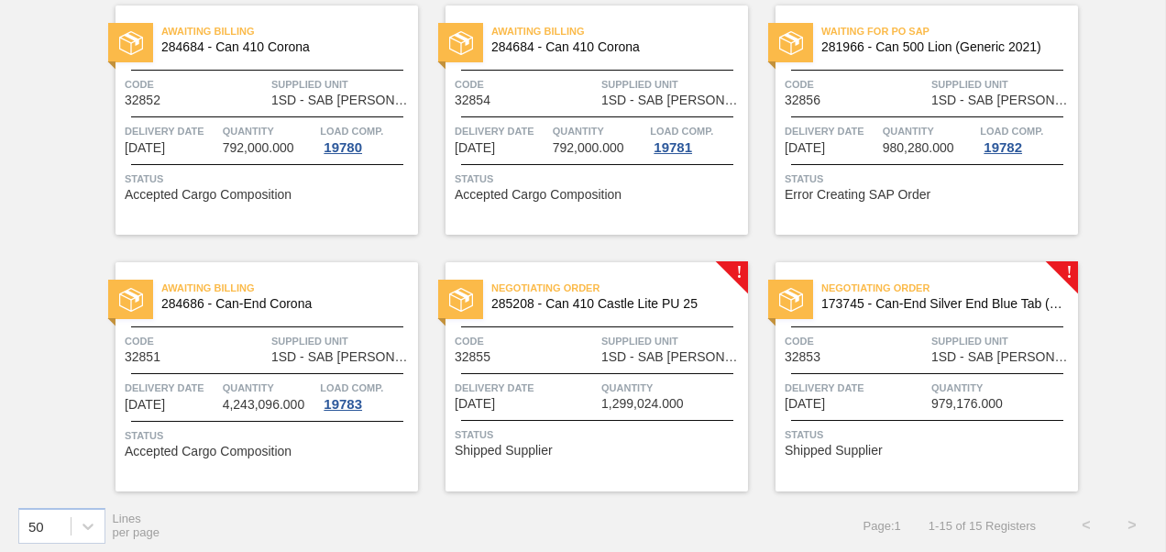
scroll to position [938, 0]
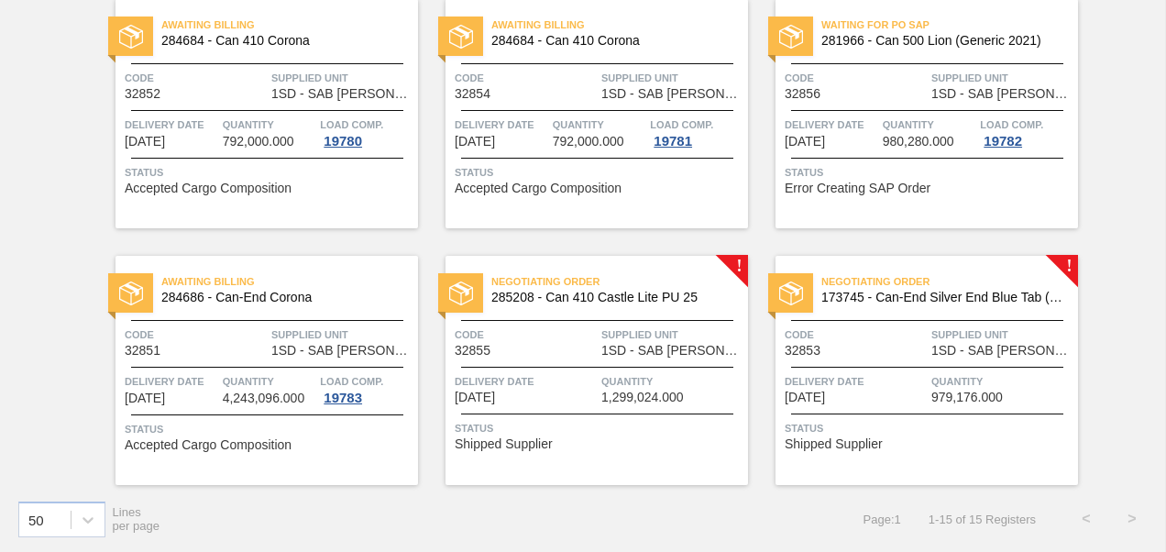
click at [574, 359] on div "Negotiating Order 285208 - Can 410 Castle Lite PU 25 Code 32855 Supplied Unit 1…" at bounding box center [596, 370] width 302 height 229
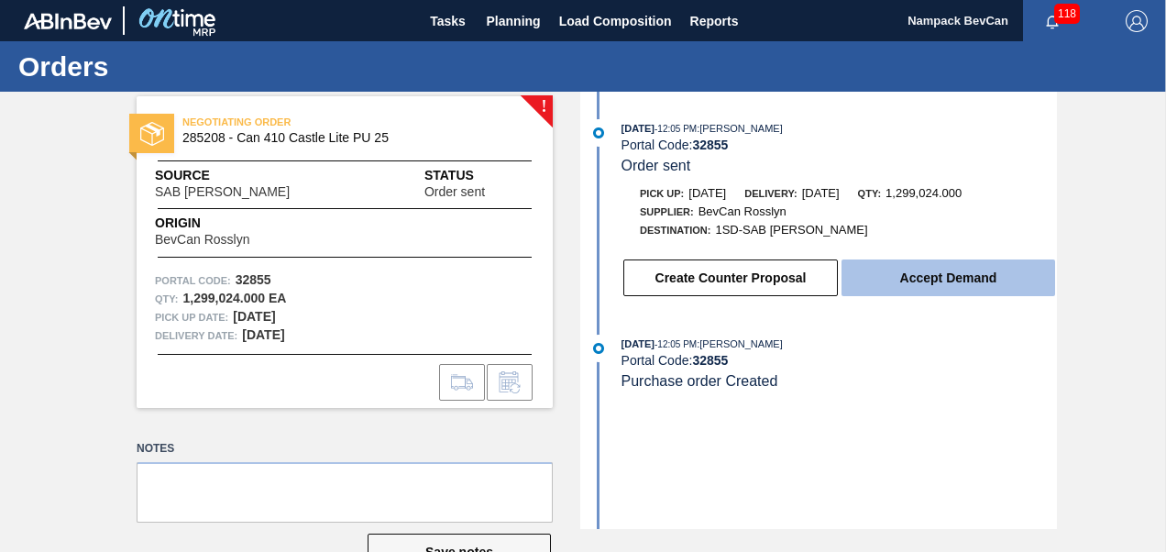
click at [920, 282] on button "Accept Demand" at bounding box center [947, 277] width 213 height 37
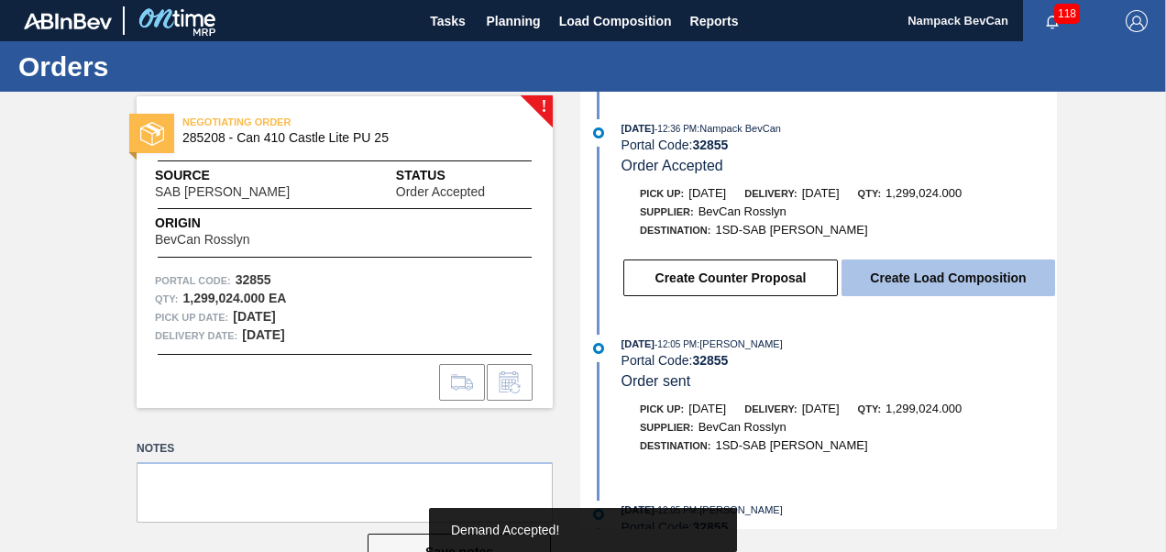
click at [922, 279] on button "Create Load Composition" at bounding box center [947, 277] width 213 height 37
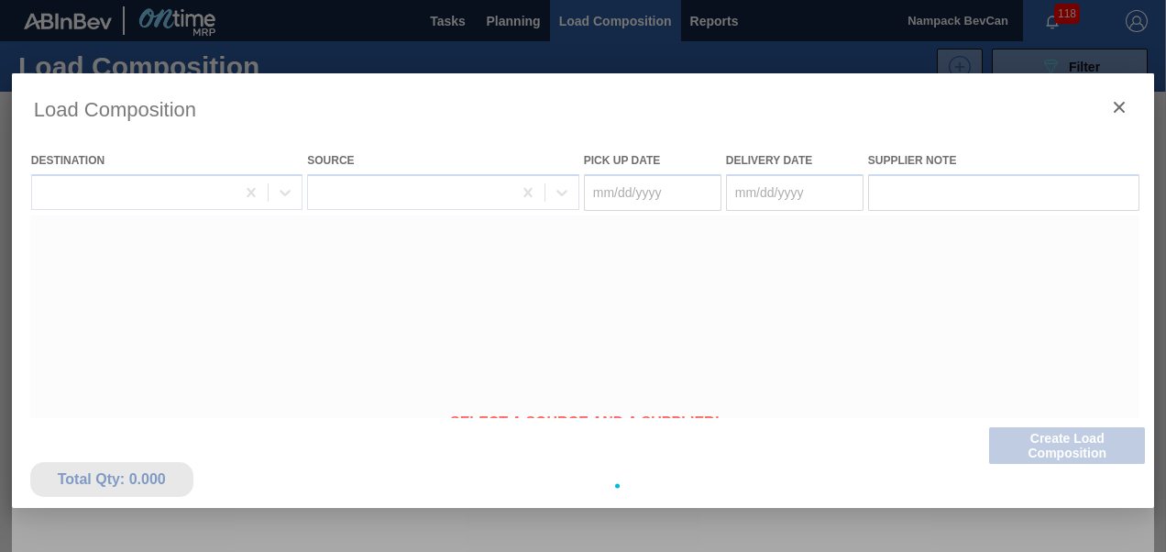
type Date "[DATE]"
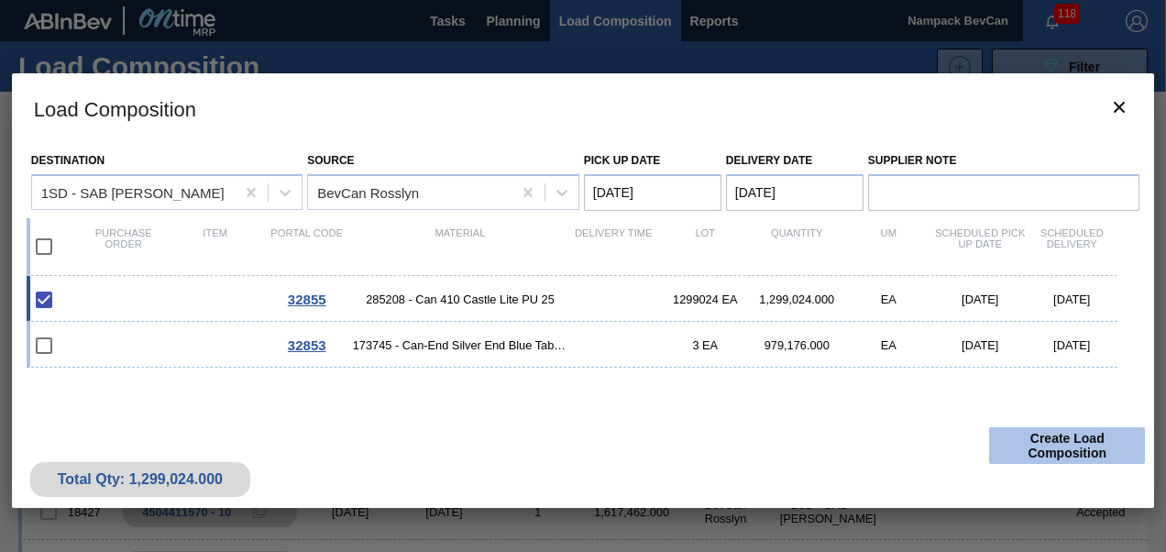
click at [1057, 447] on button "Create Load Composition" at bounding box center [1067, 445] width 156 height 37
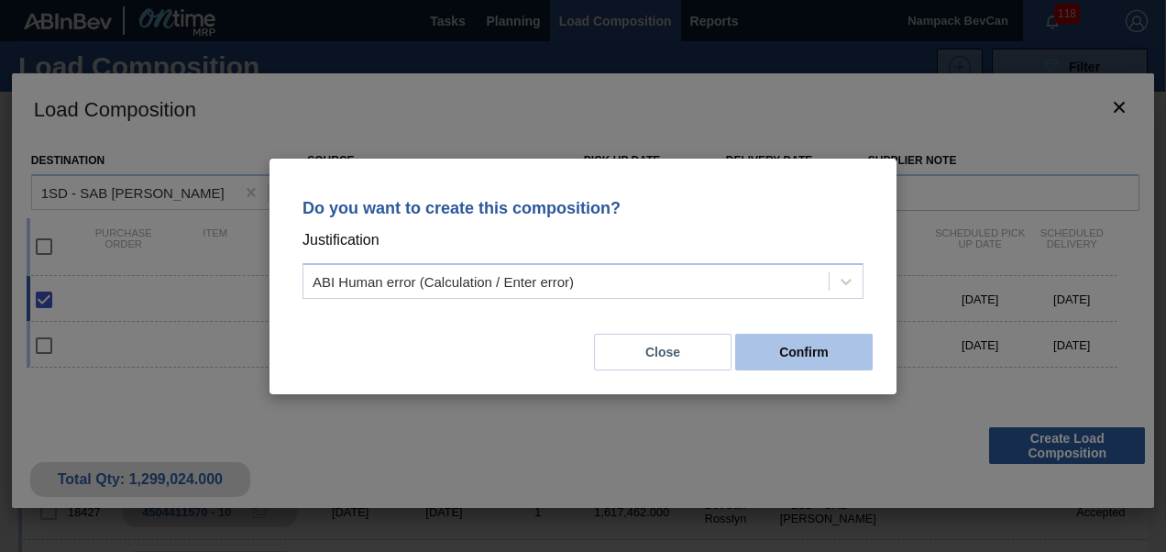
click at [799, 350] on button "Confirm" at bounding box center [803, 352] width 137 height 37
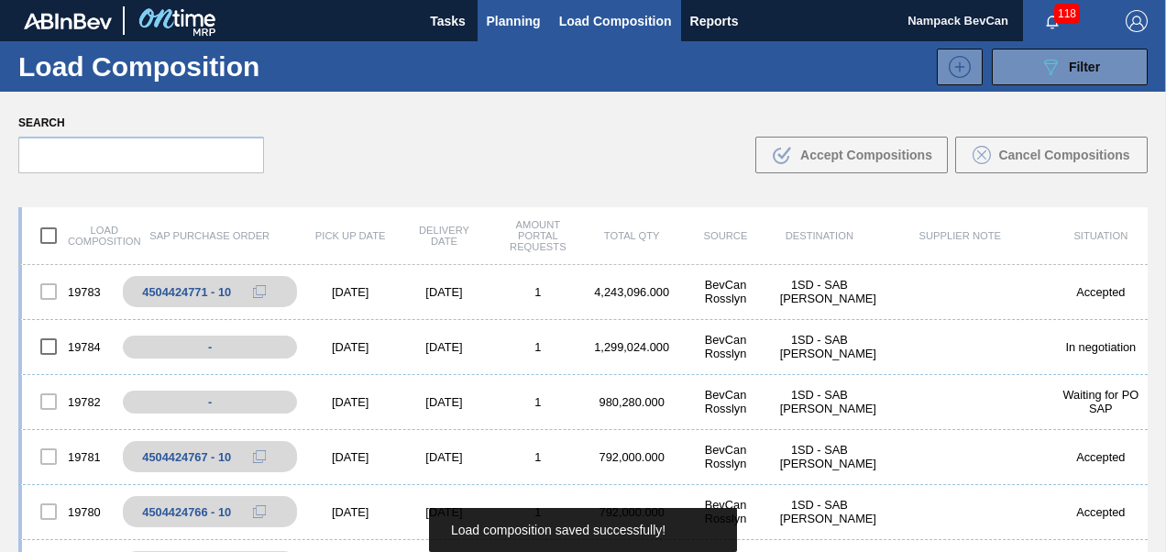
click at [513, 20] on span "Planning" at bounding box center [514, 21] width 54 height 22
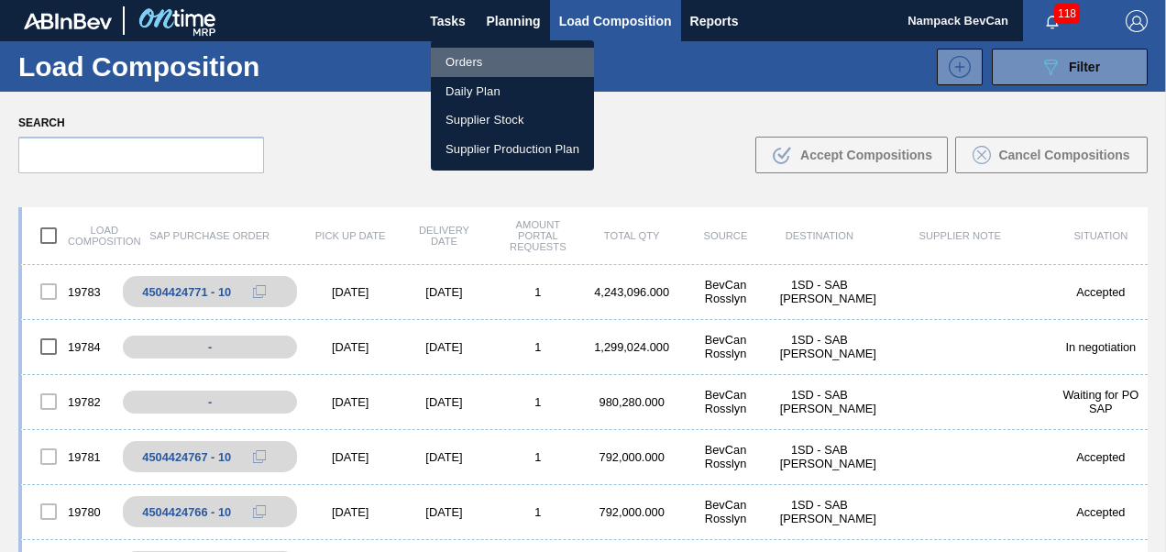
click at [480, 61] on li "Orders" at bounding box center [512, 62] width 163 height 29
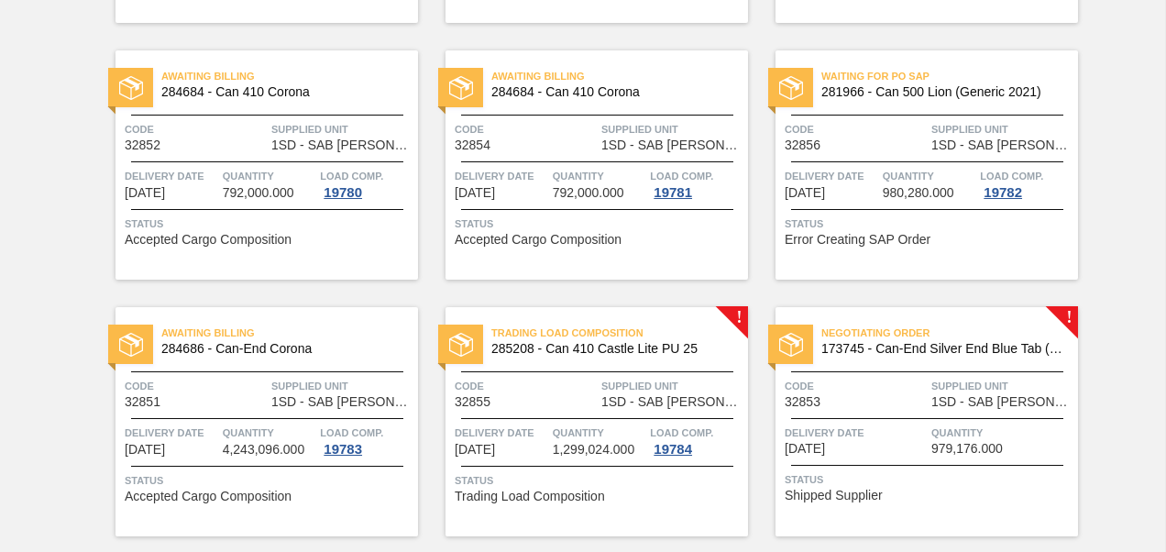
scroll to position [938, 0]
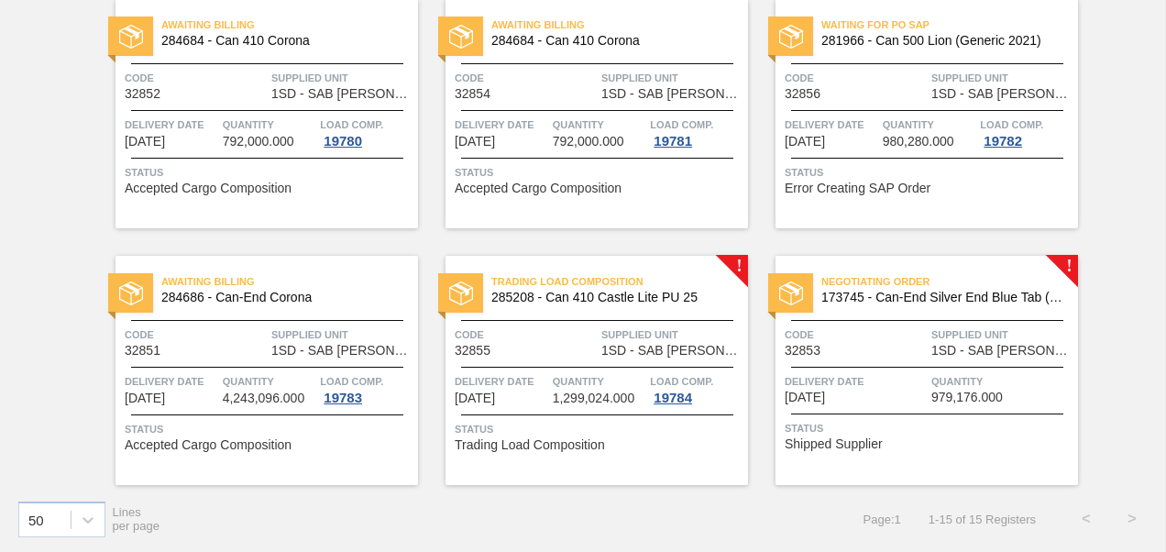
click at [896, 356] on div "Negotiating Order 173745 - Can-End Silver End Blue Tab (Eazy Snow) Code 32853 S…" at bounding box center [926, 370] width 302 height 229
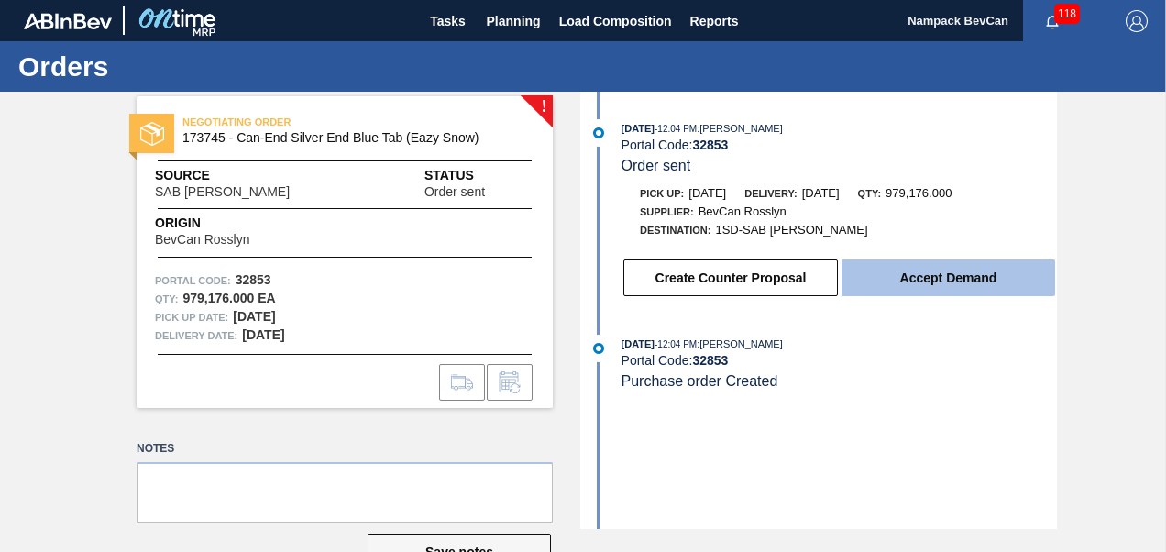
click at [921, 280] on button "Accept Demand" at bounding box center [947, 277] width 213 height 37
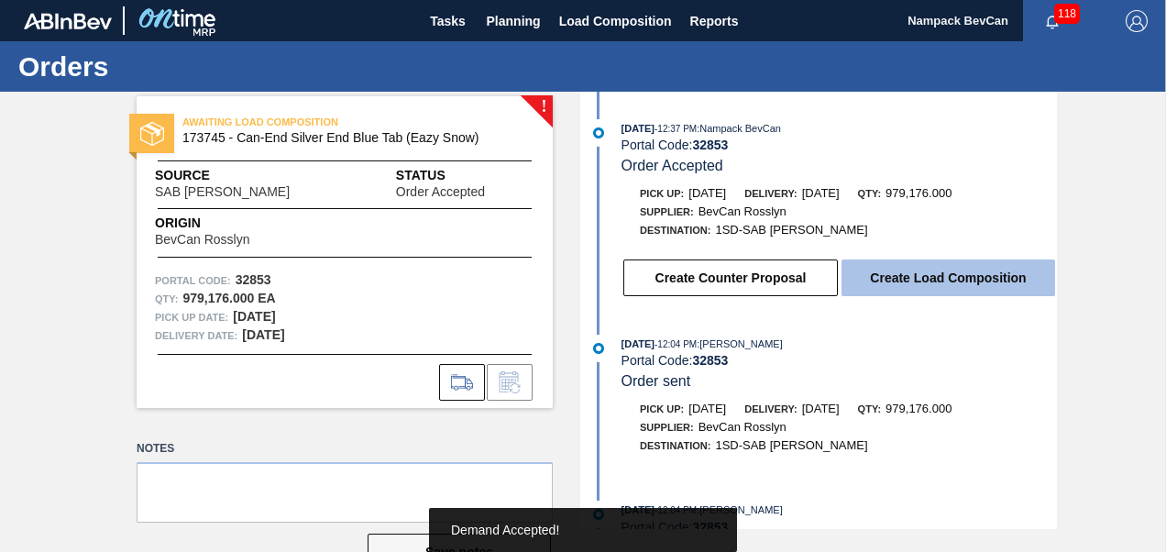
click at [927, 282] on button "Create Load Composition" at bounding box center [947, 277] width 213 height 37
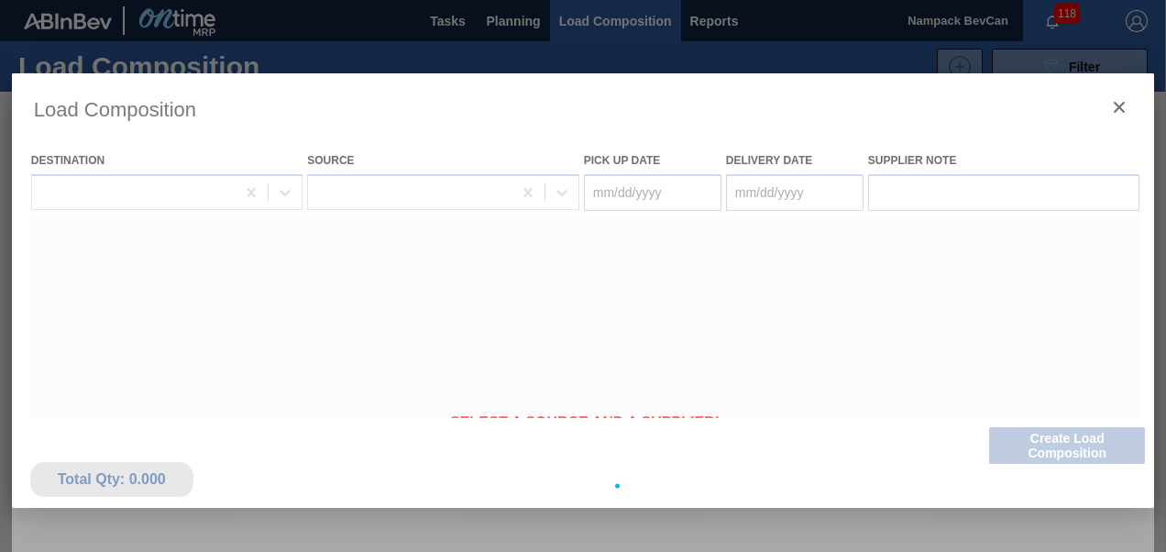
type Date "[DATE]"
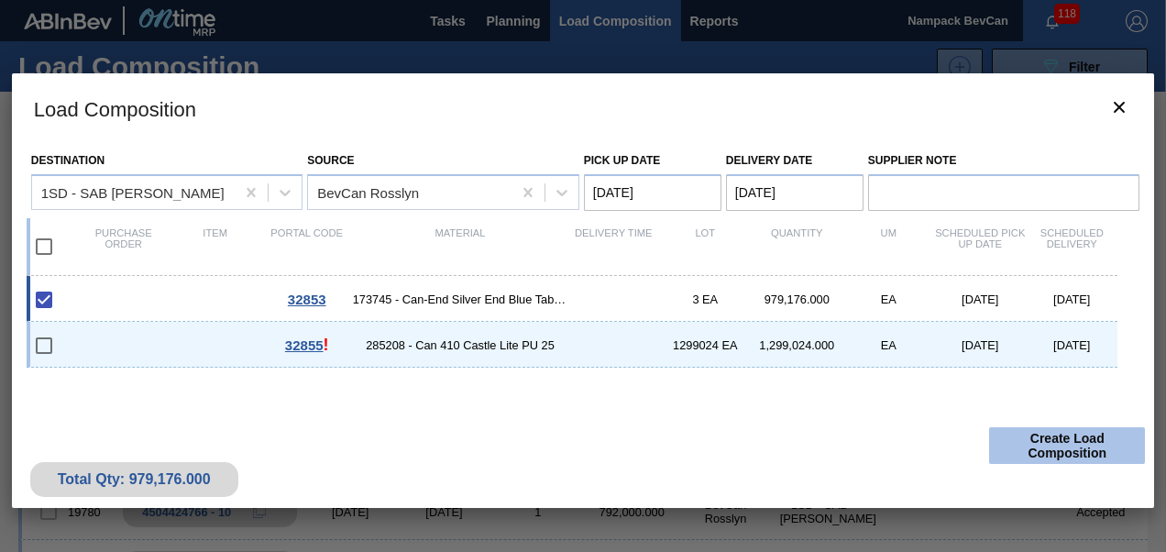
click at [1058, 453] on button "Create Load Composition" at bounding box center [1067, 445] width 156 height 37
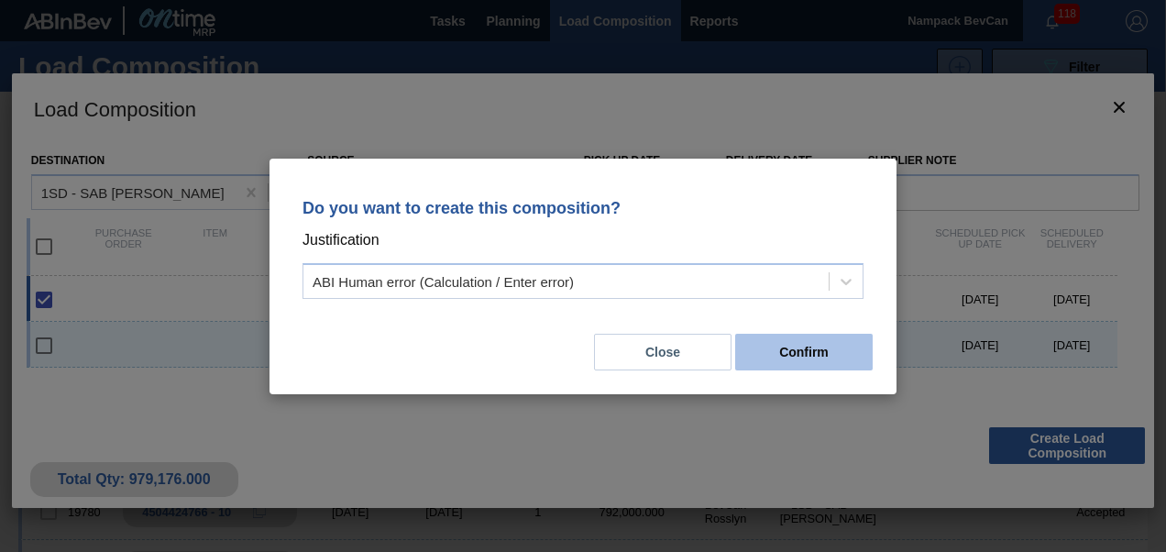
click at [820, 363] on button "Confirm" at bounding box center [803, 352] width 137 height 37
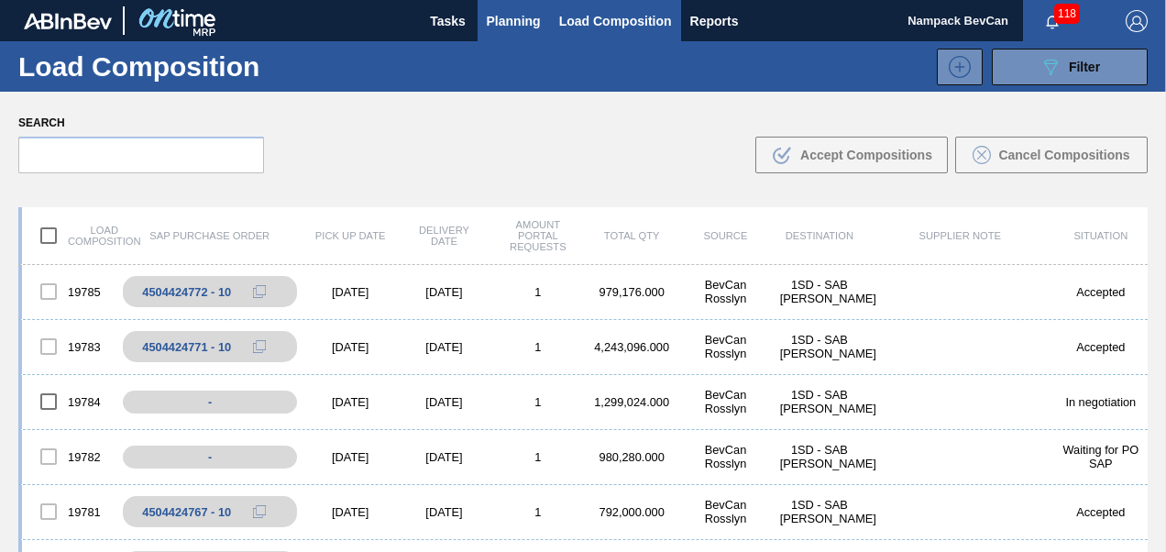
click at [504, 24] on span "Planning" at bounding box center [514, 21] width 54 height 22
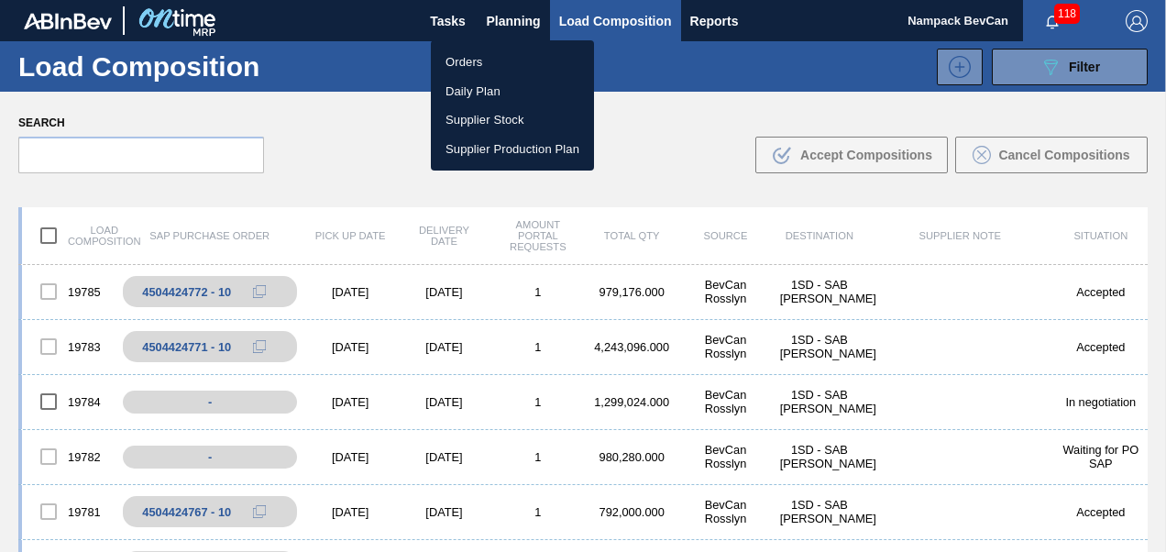
click at [478, 64] on li "Orders" at bounding box center [512, 62] width 163 height 29
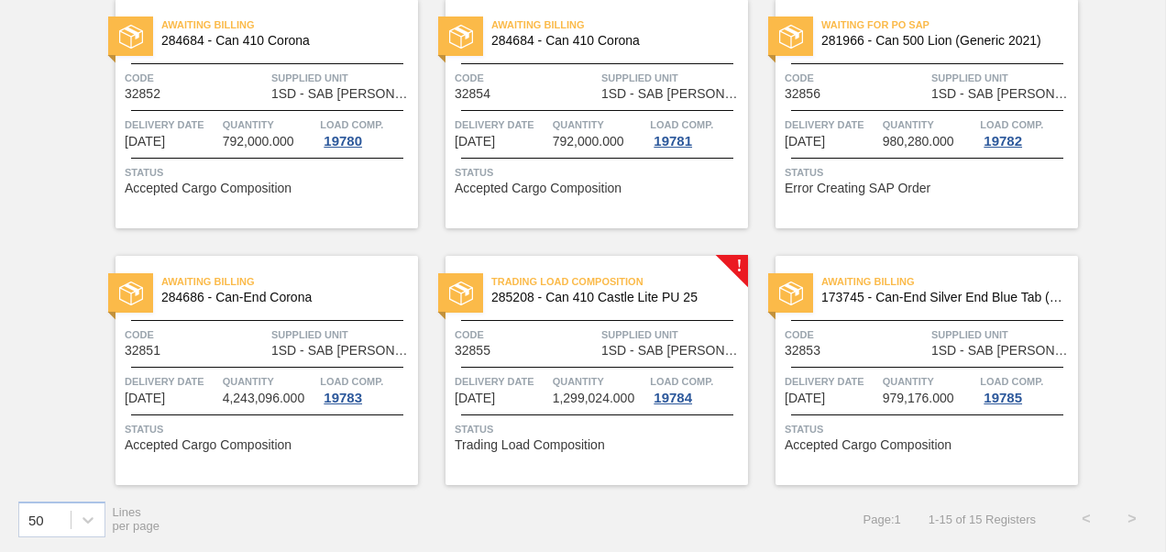
scroll to position [938, 0]
click at [941, 329] on span "Supplied Unit" at bounding box center [1002, 334] width 142 height 18
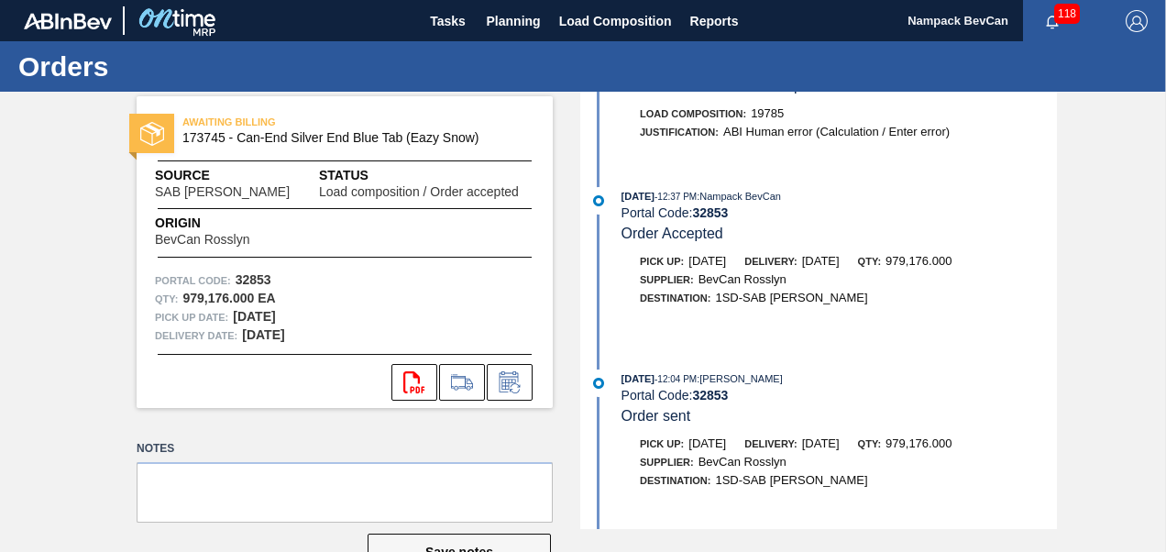
scroll to position [457, 0]
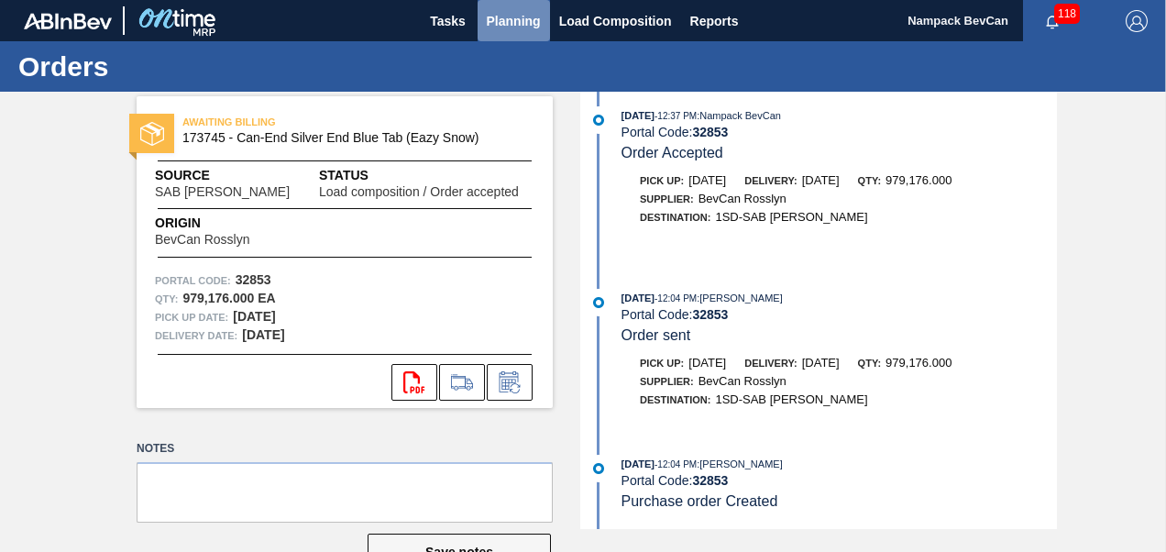
click at [524, 27] on span "Planning" at bounding box center [514, 21] width 54 height 22
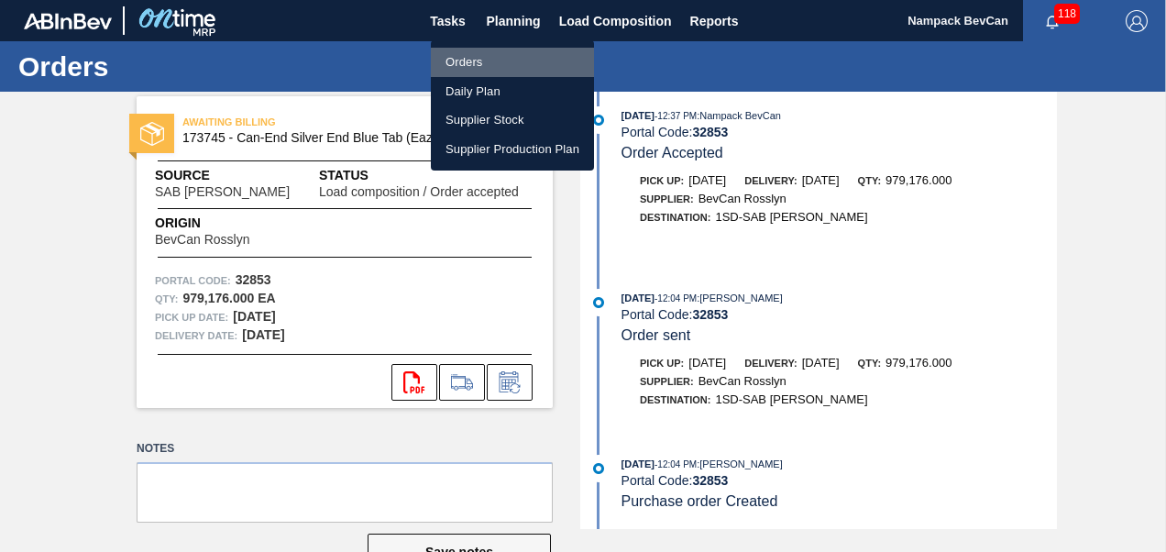
click at [478, 62] on li "Orders" at bounding box center [512, 62] width 163 height 29
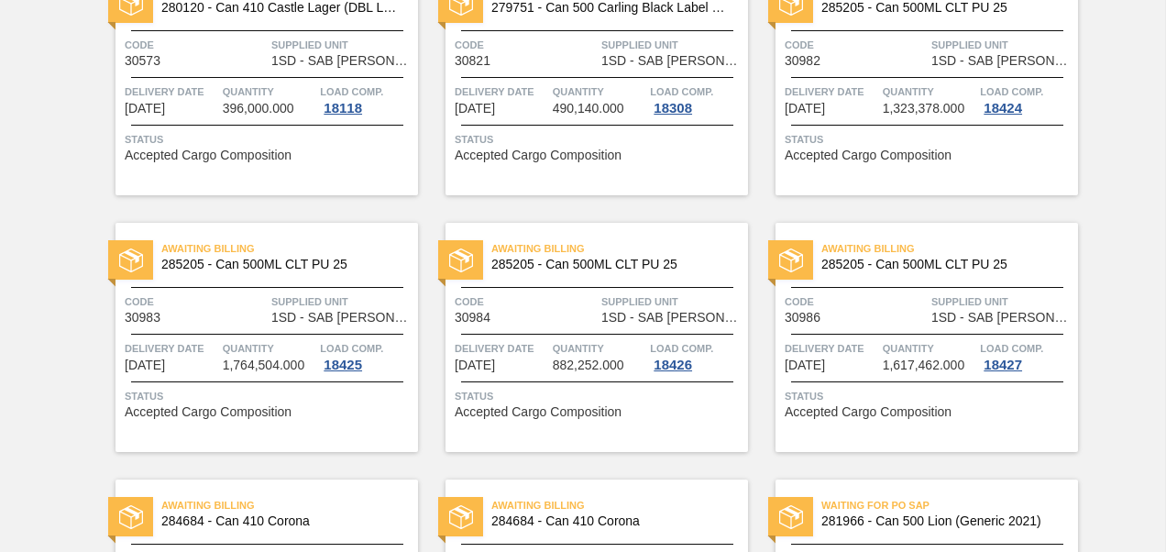
scroll to position [916, 0]
